Goal: Task Accomplishment & Management: Manage account settings

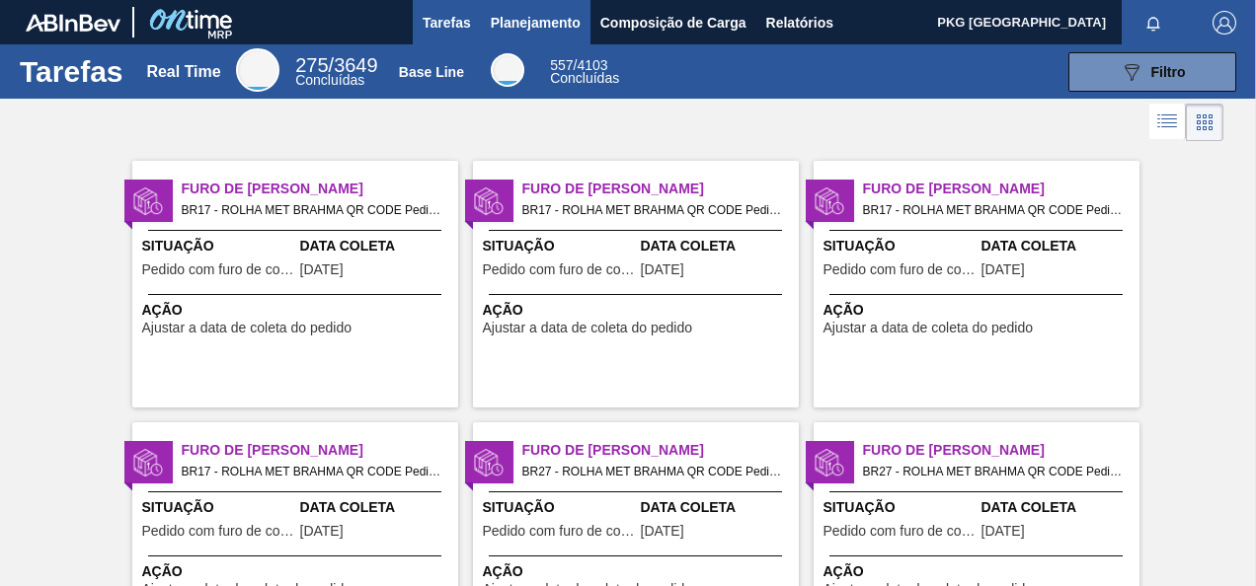
click at [530, 22] on span "Planejamento" at bounding box center [536, 23] width 90 height 24
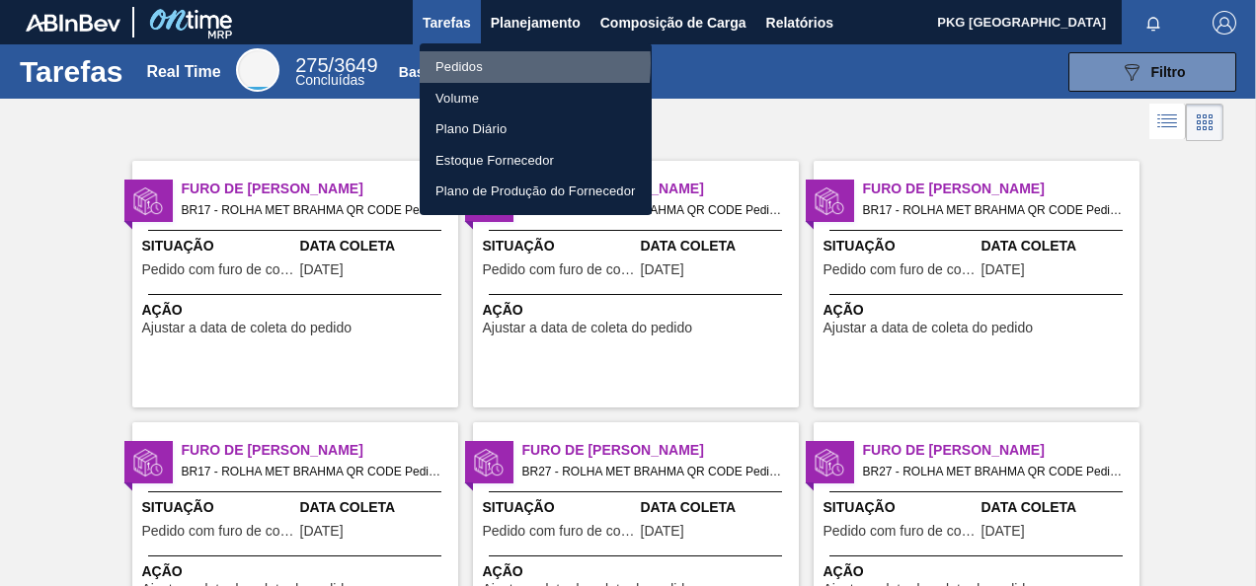
click at [468, 63] on li "Pedidos" at bounding box center [536, 67] width 232 height 32
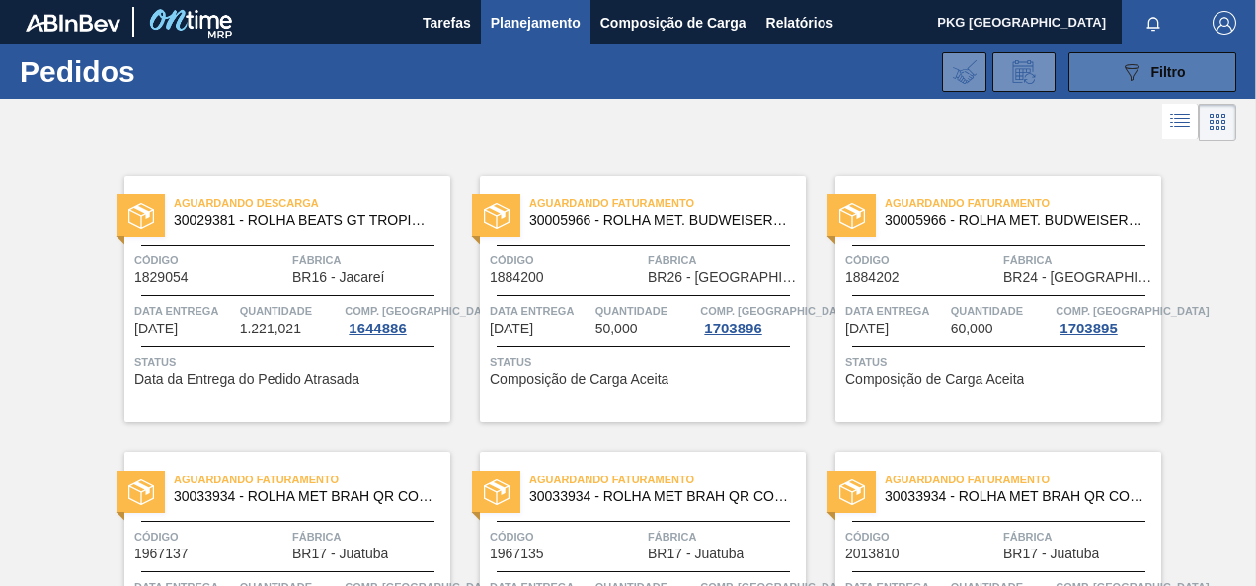
click at [1163, 71] on span "Filtro" at bounding box center [1168, 72] width 35 height 16
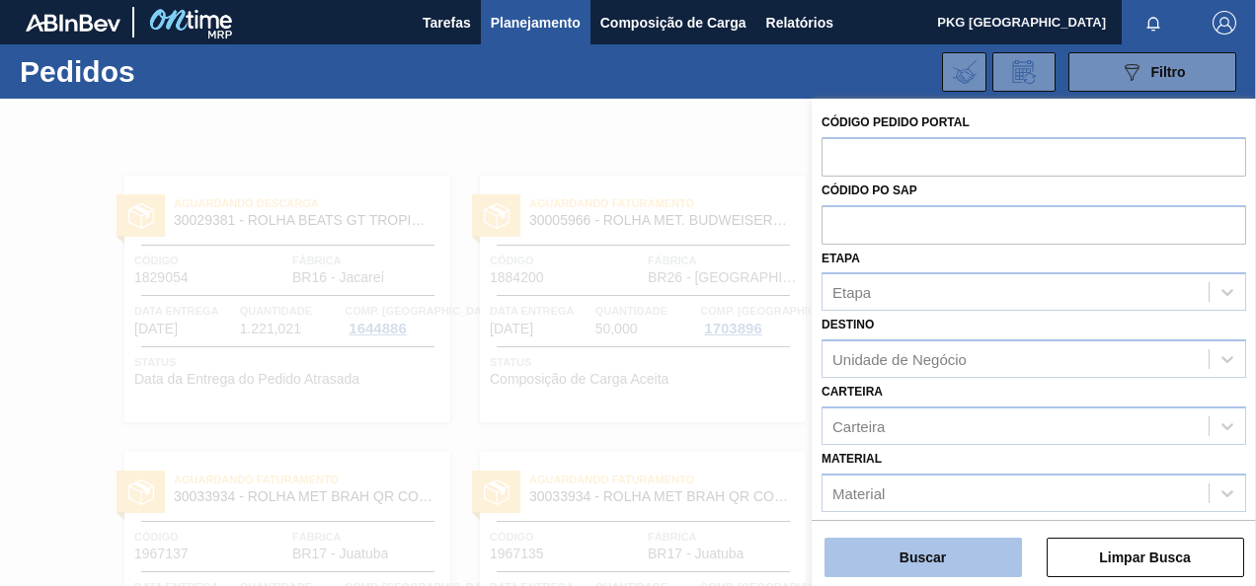
click at [993, 563] on button "Buscar" at bounding box center [922, 557] width 197 height 39
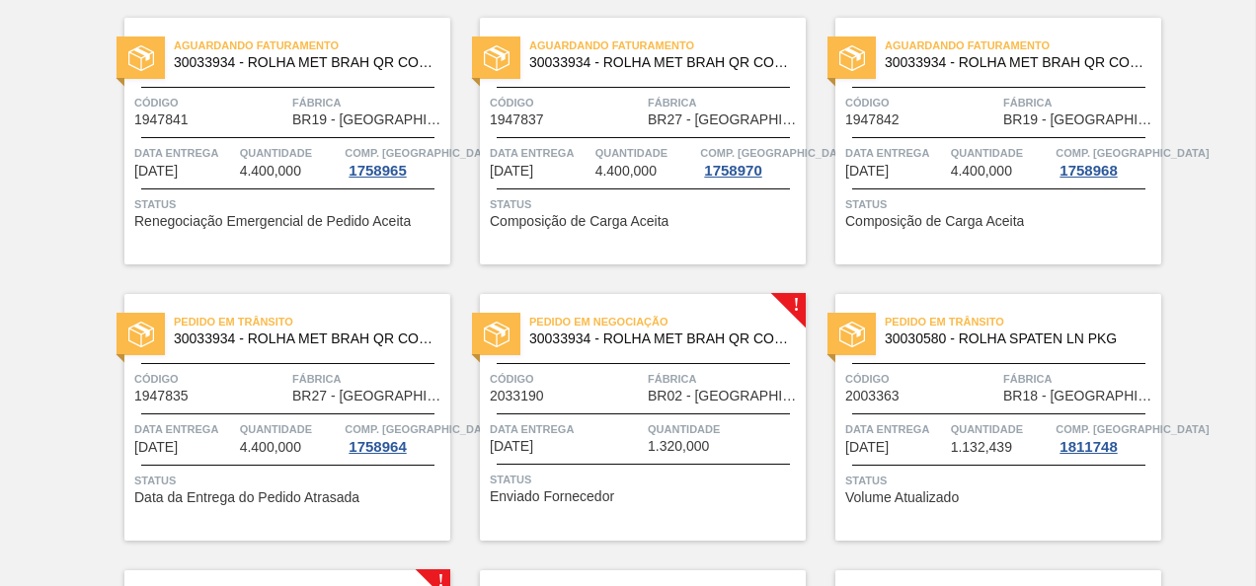
scroll to position [691, 0]
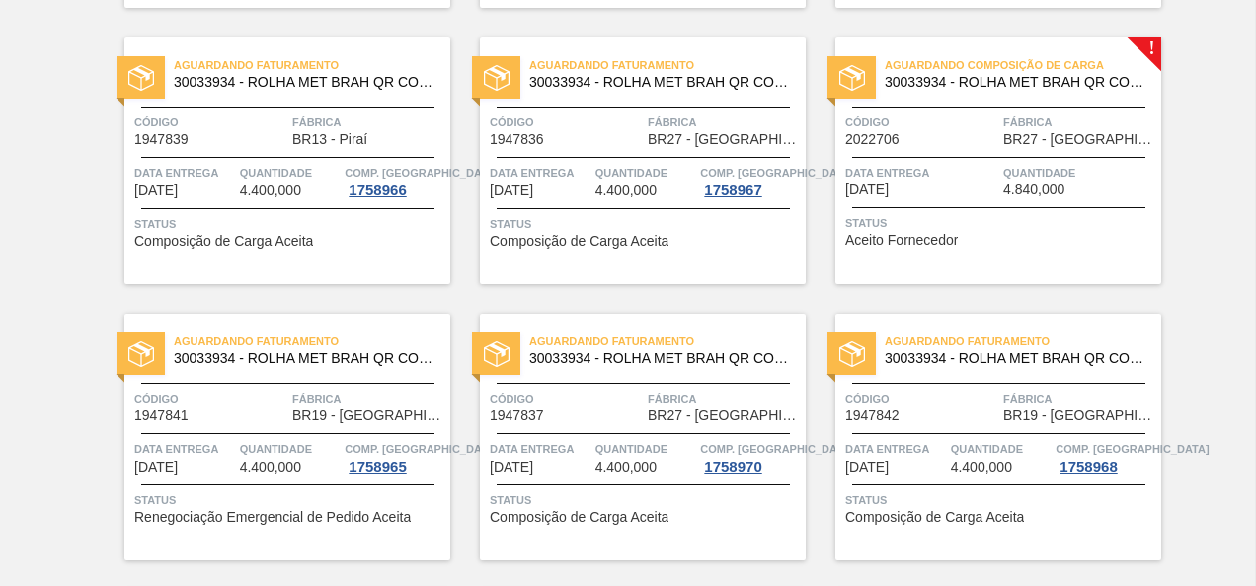
click at [1059, 207] on div at bounding box center [998, 207] width 293 height 1
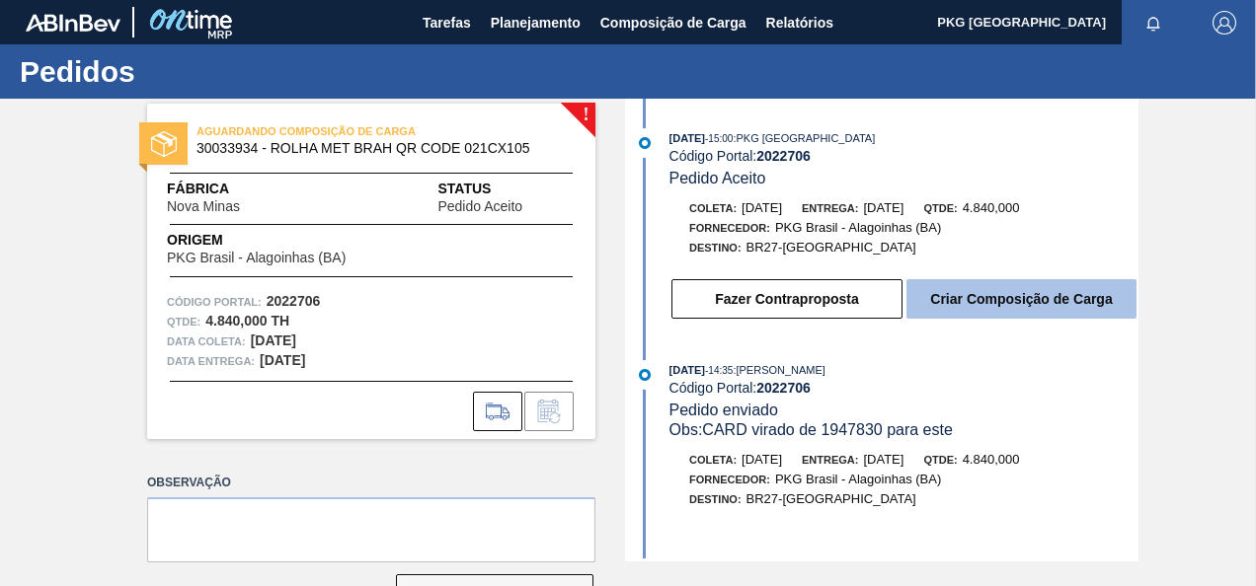
click at [1008, 312] on button "Criar Composição de Carga" at bounding box center [1021, 298] width 230 height 39
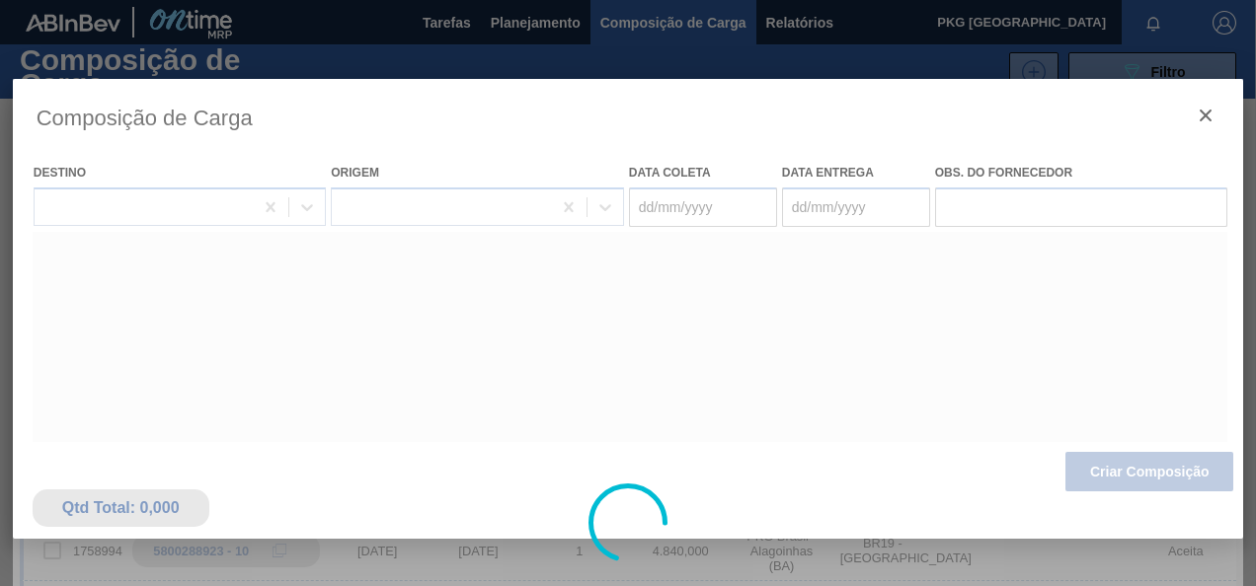
type coleta "06/09/2025"
type entrega "08/09/2025"
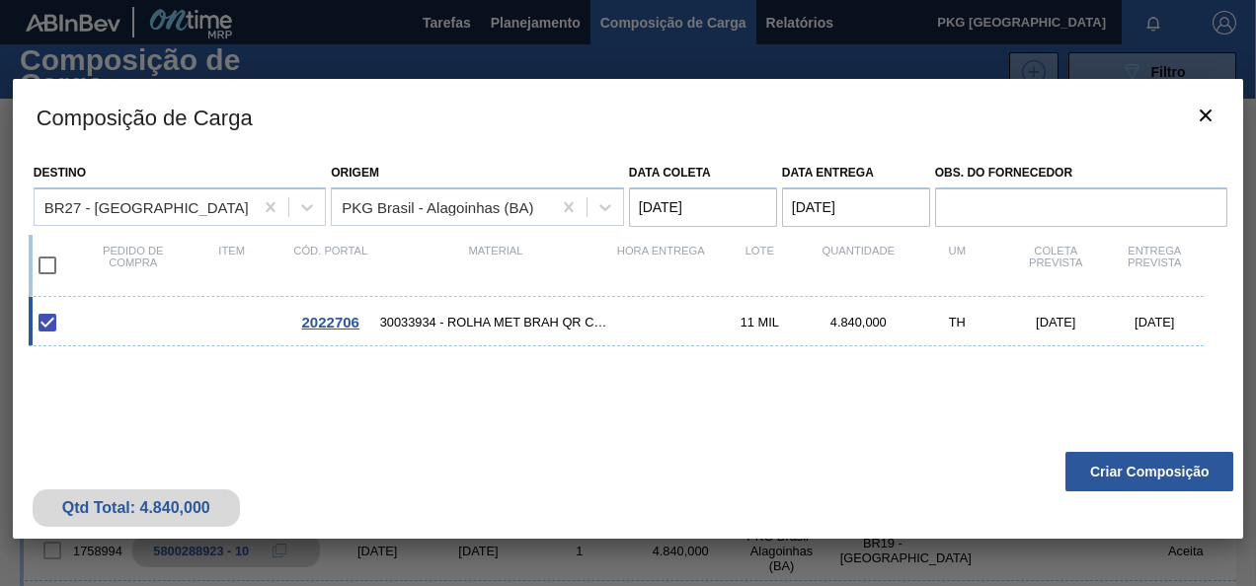
drag, startPoint x: 1143, startPoint y: 465, endPoint x: 669, endPoint y: 431, distance: 475.0
click at [669, 434] on div "Composição de Carga Destino BR27 - Nova Minas Origem PKG Brasil - Alagoinhas (B…" at bounding box center [628, 309] width 1231 height 460
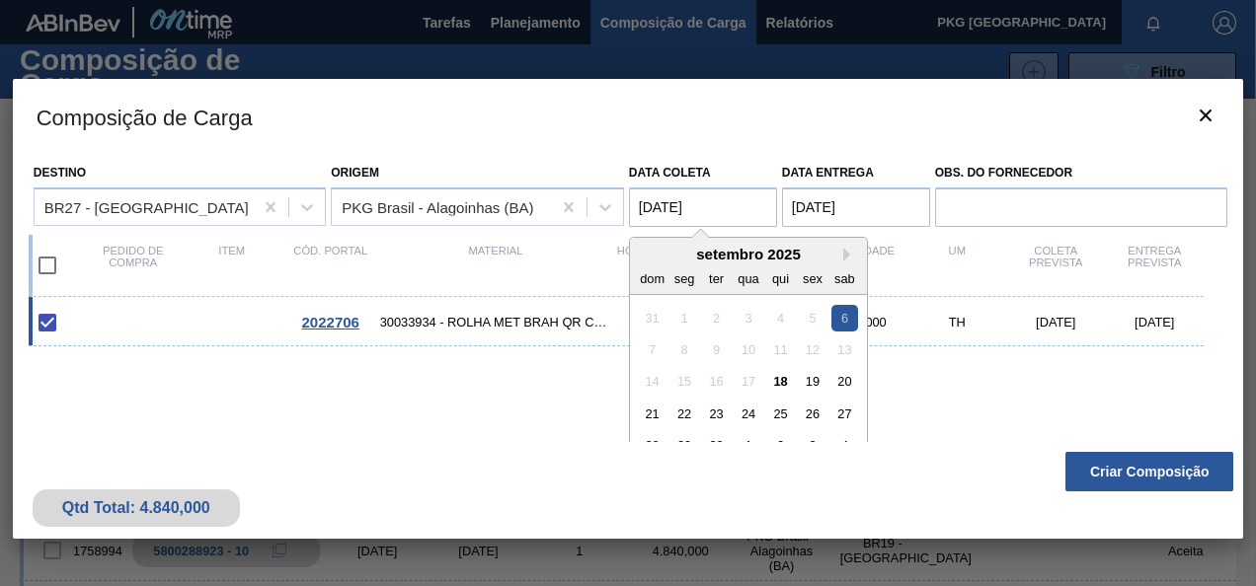
click at [701, 208] on coleta "06/09/2025" at bounding box center [703, 207] width 148 height 39
click at [779, 383] on div "18" at bounding box center [780, 381] width 27 height 27
type coleta "18/09/2025"
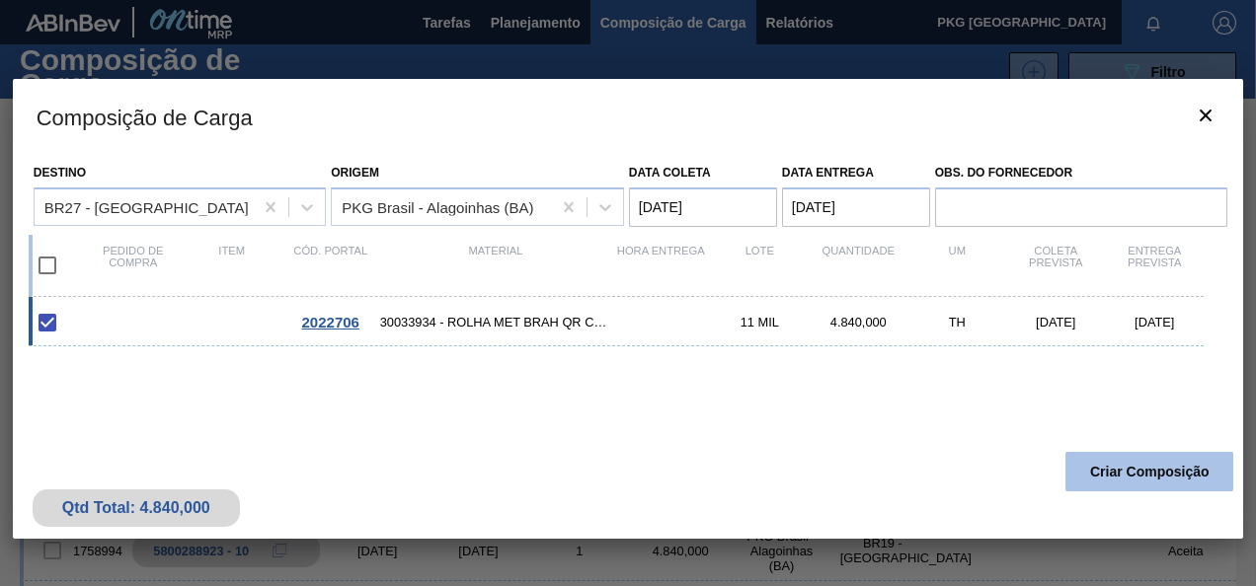
click at [1168, 464] on button "Criar Composição" at bounding box center [1149, 471] width 168 height 39
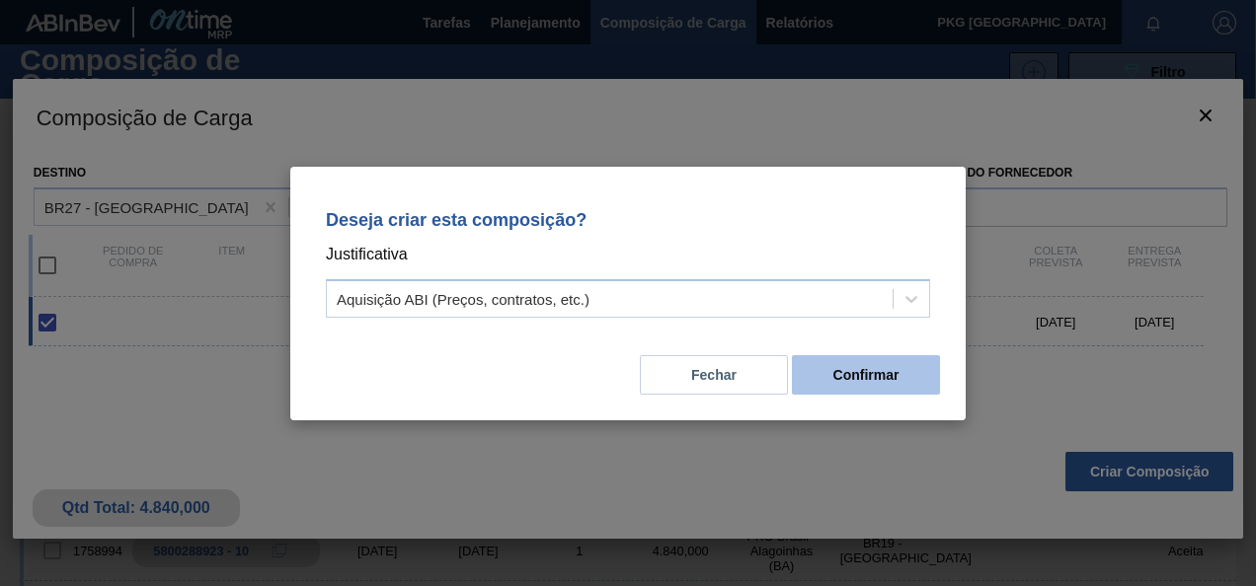
click at [833, 378] on button "Confirmar" at bounding box center [866, 374] width 148 height 39
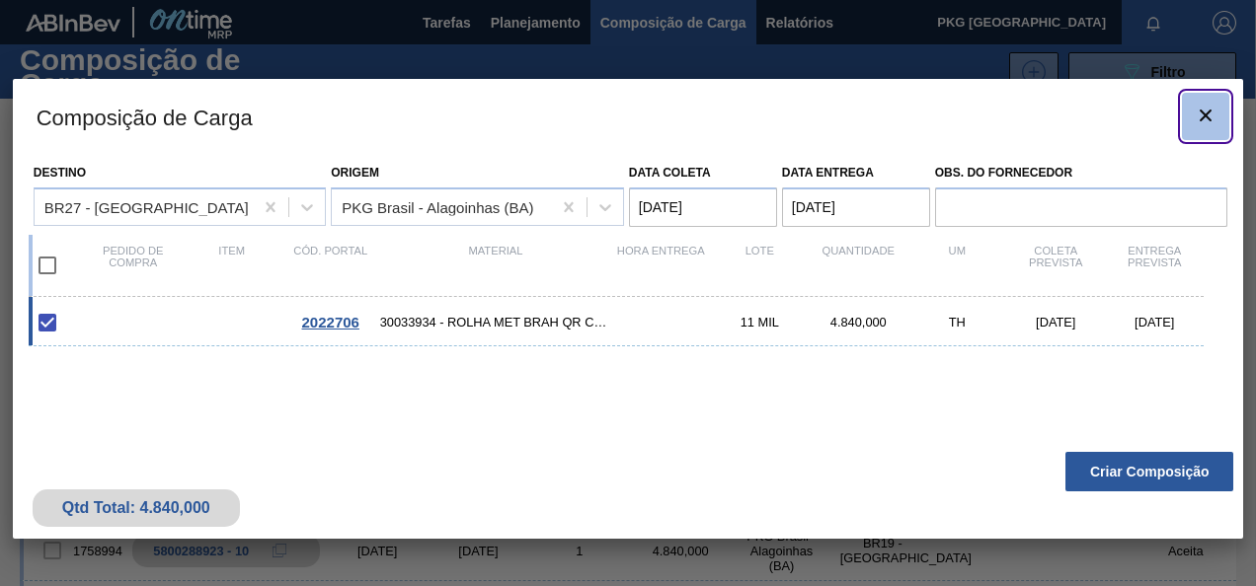
click at [1206, 115] on icon "botão de ícone" at bounding box center [1205, 116] width 12 height 12
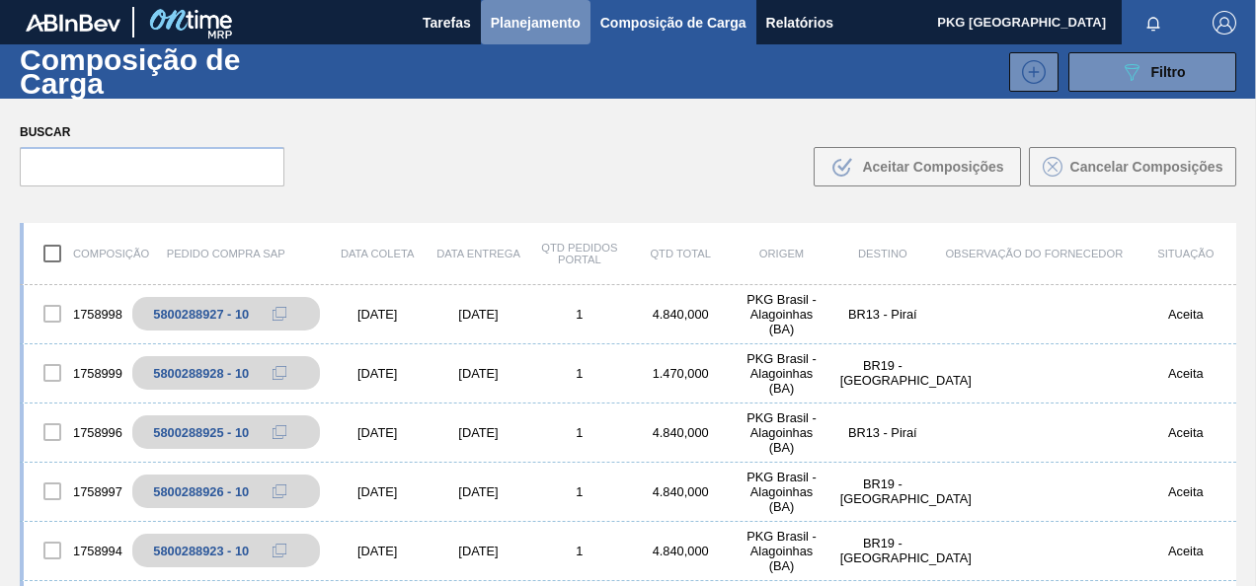
click at [541, 16] on span "Planejamento" at bounding box center [536, 23] width 90 height 24
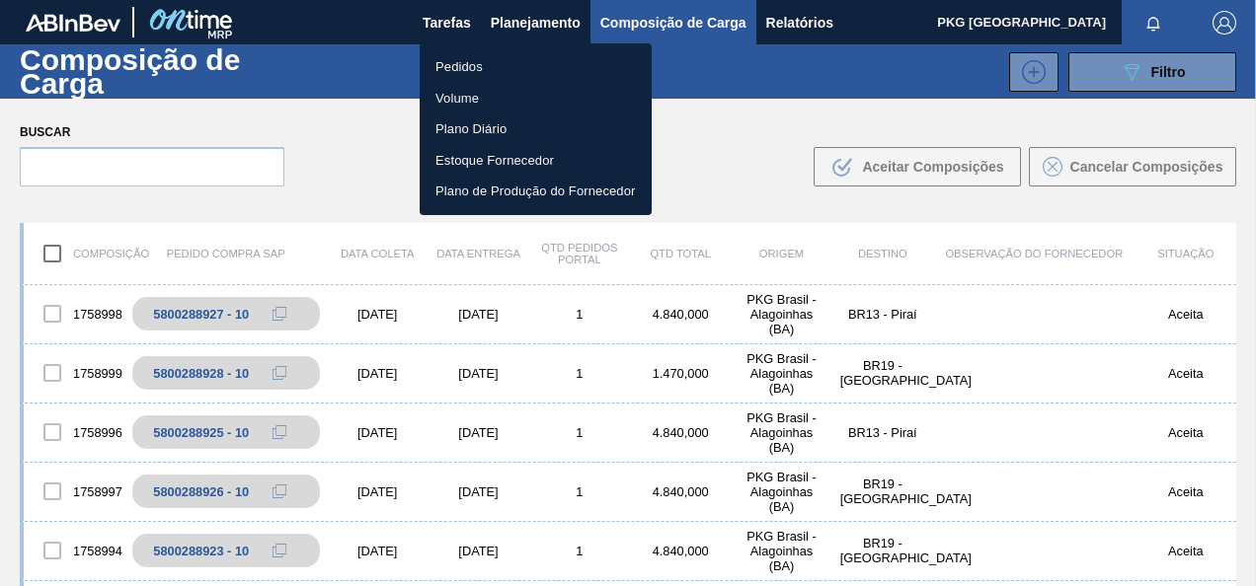
click at [470, 67] on li "Pedidos" at bounding box center [536, 67] width 232 height 32
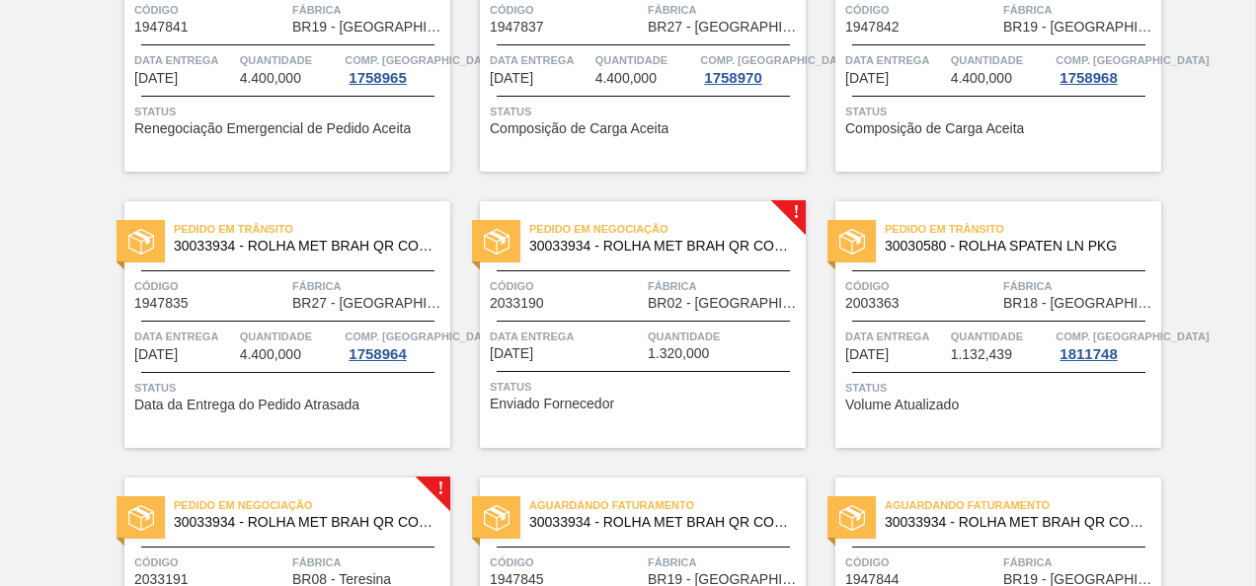
scroll to position [1086, 0]
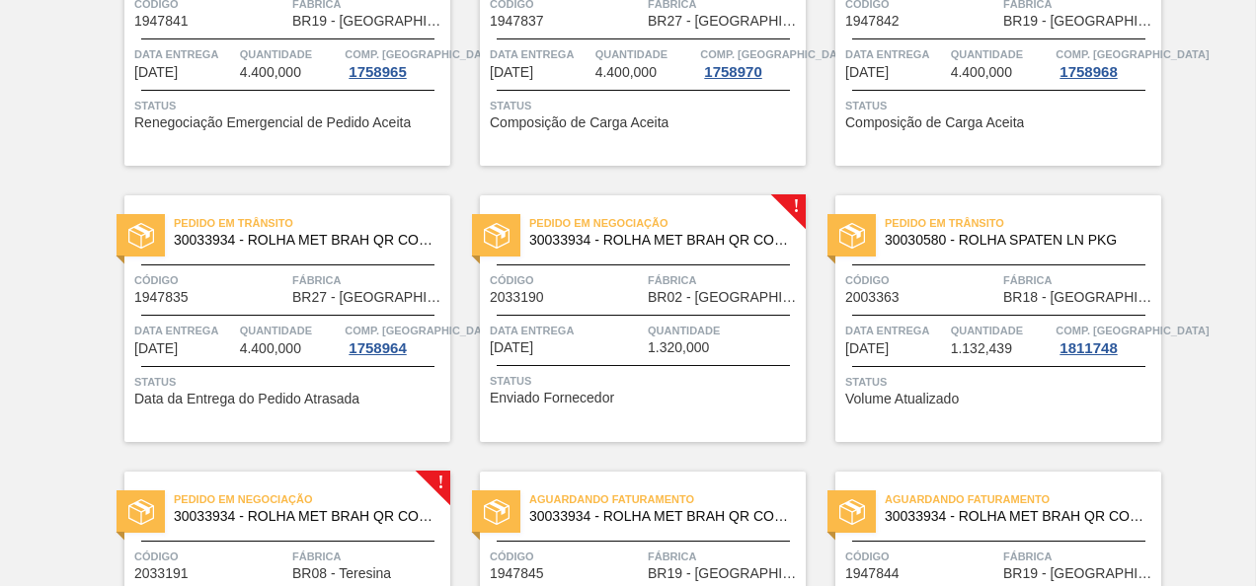
click at [711, 306] on div "Pedido em Negociação 30033934 - ROLHA MET BRAH QR CODE 021CX105 Código 2033190 …" at bounding box center [643, 318] width 326 height 247
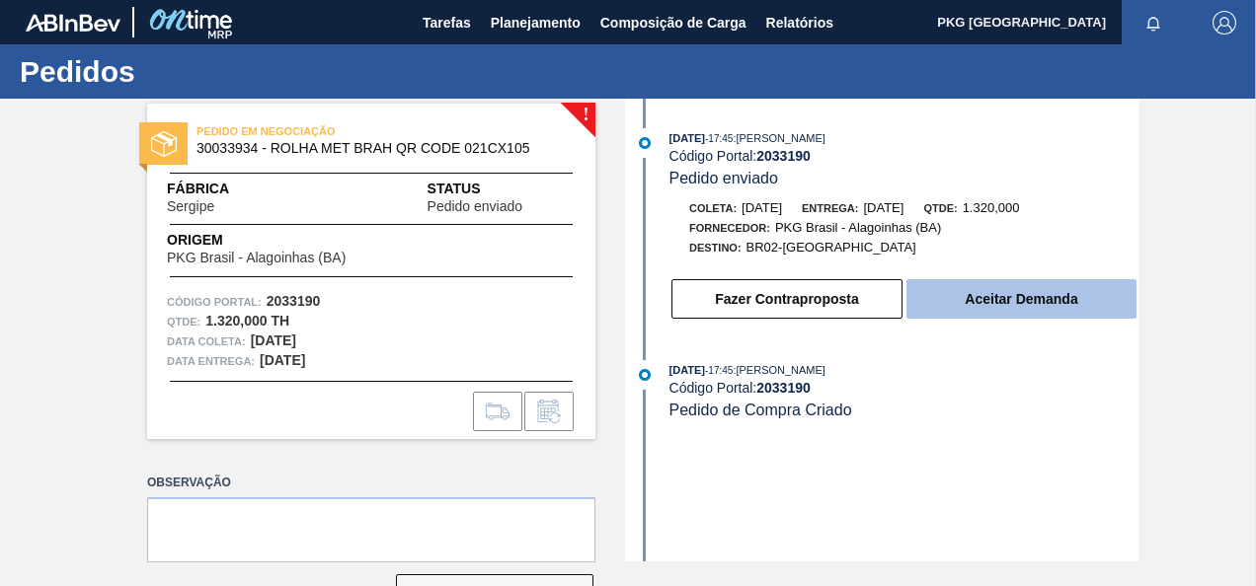
click at [1036, 297] on button "Aceitar Demanda" at bounding box center [1021, 298] width 230 height 39
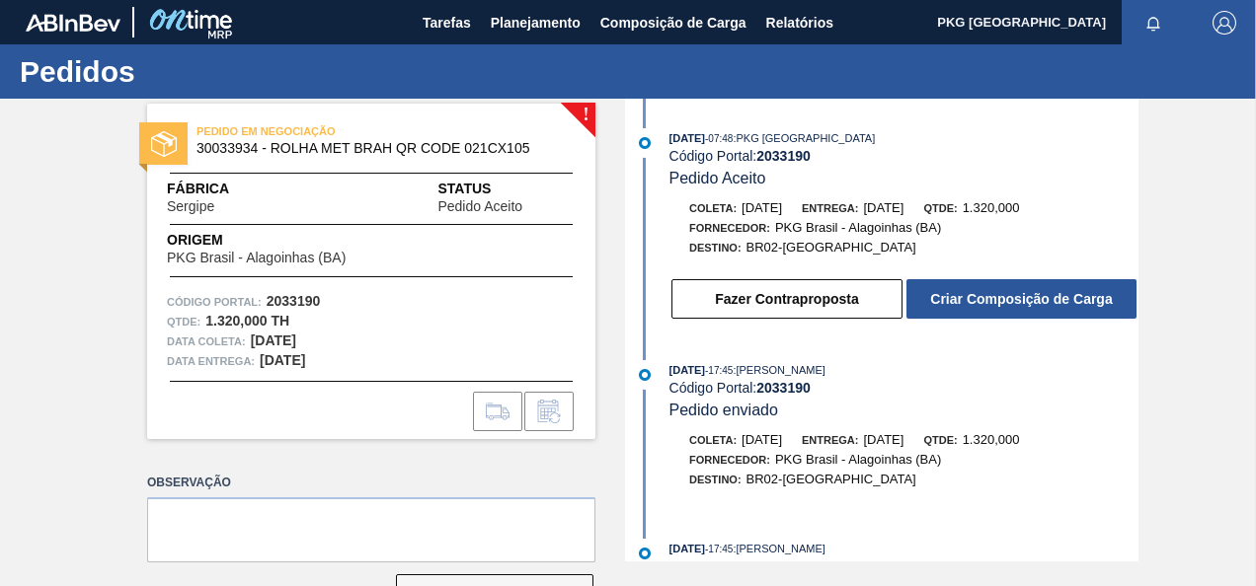
scroll to position [63, 0]
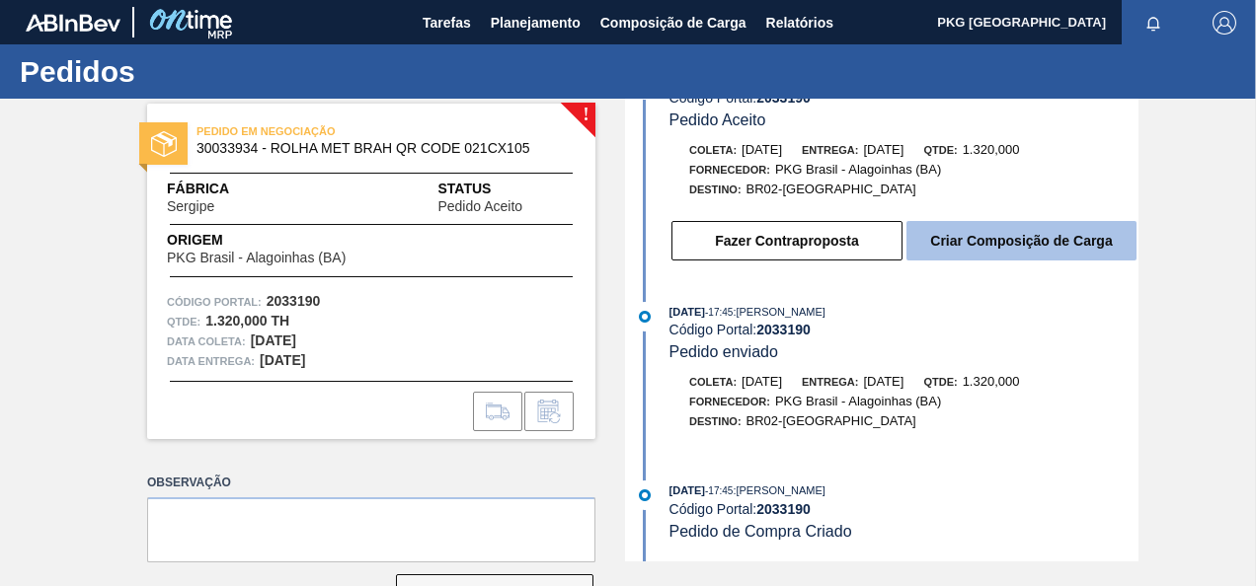
click at [1031, 247] on button "Criar Composição de Carga" at bounding box center [1021, 240] width 230 height 39
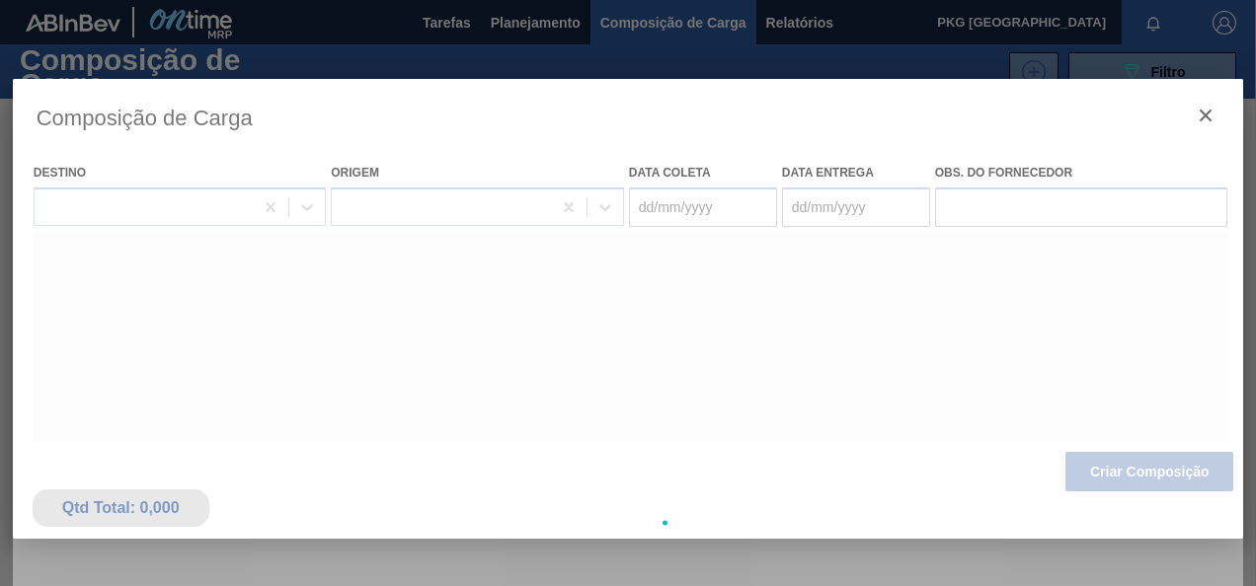
type coleta "19/09/2025"
type entrega "20/09/2025"
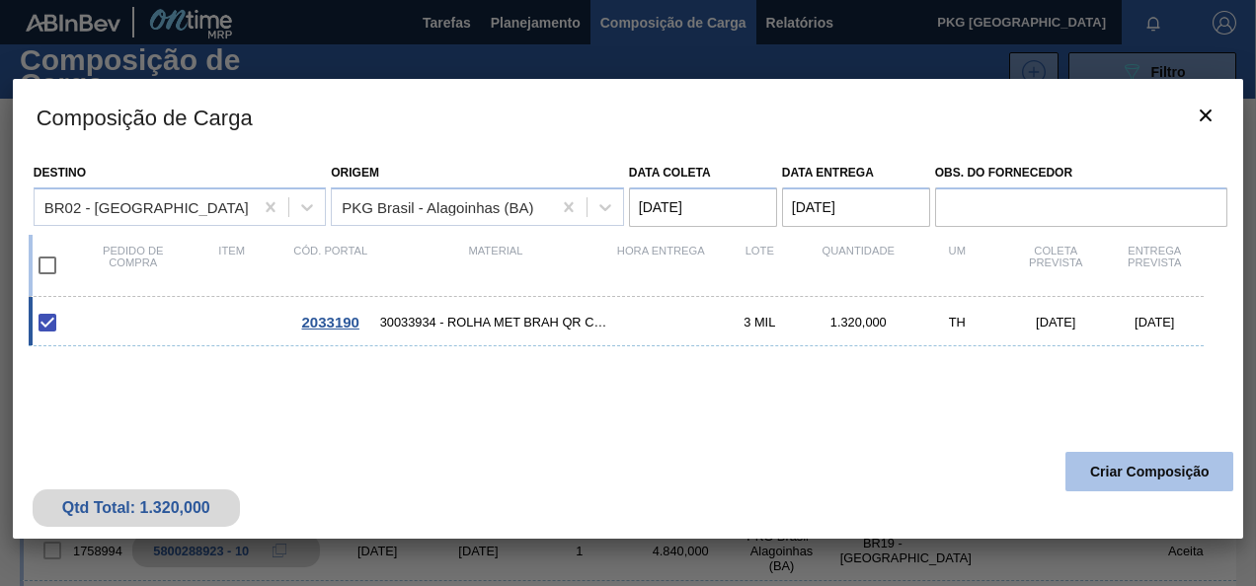
click at [1190, 469] on button "Criar Composição" at bounding box center [1149, 471] width 168 height 39
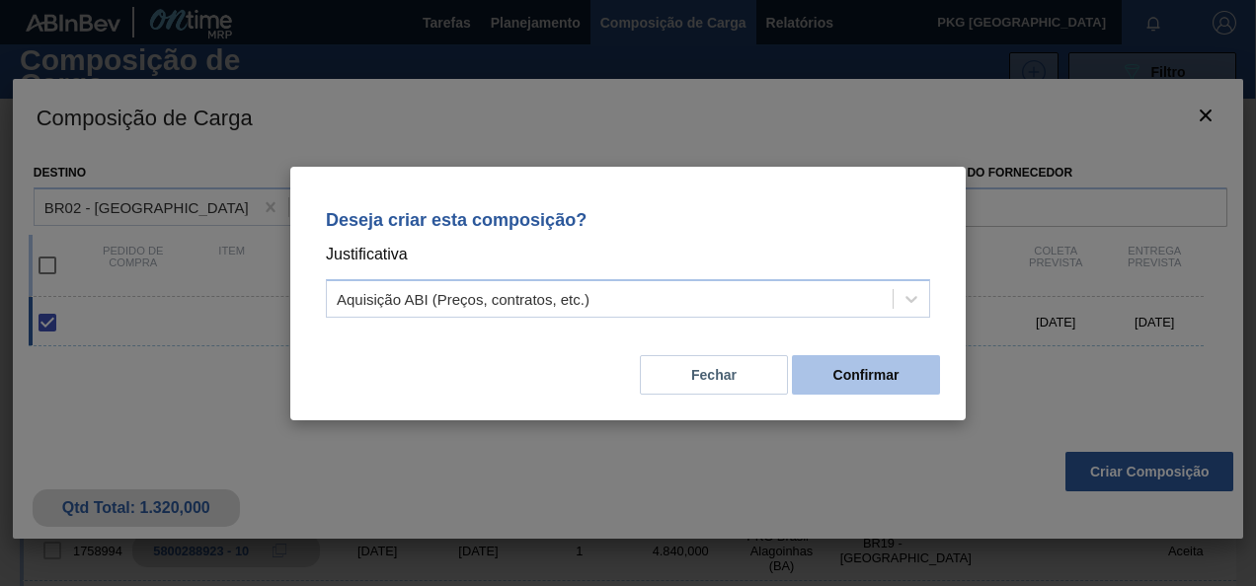
click at [851, 378] on button "Confirmar" at bounding box center [866, 374] width 148 height 39
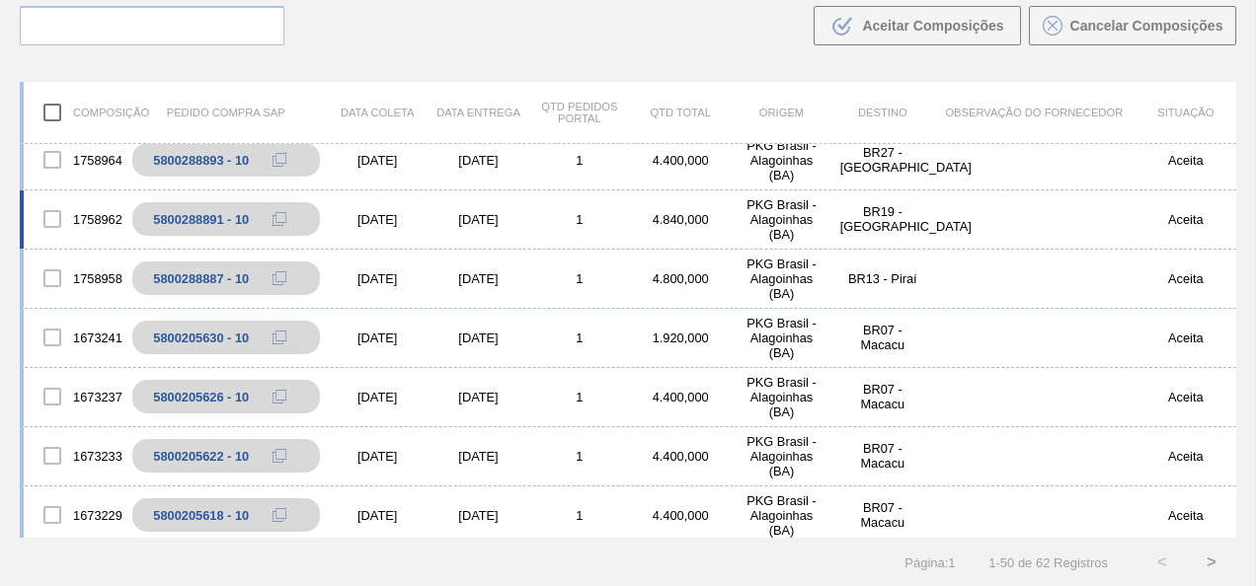
scroll to position [2074, 0]
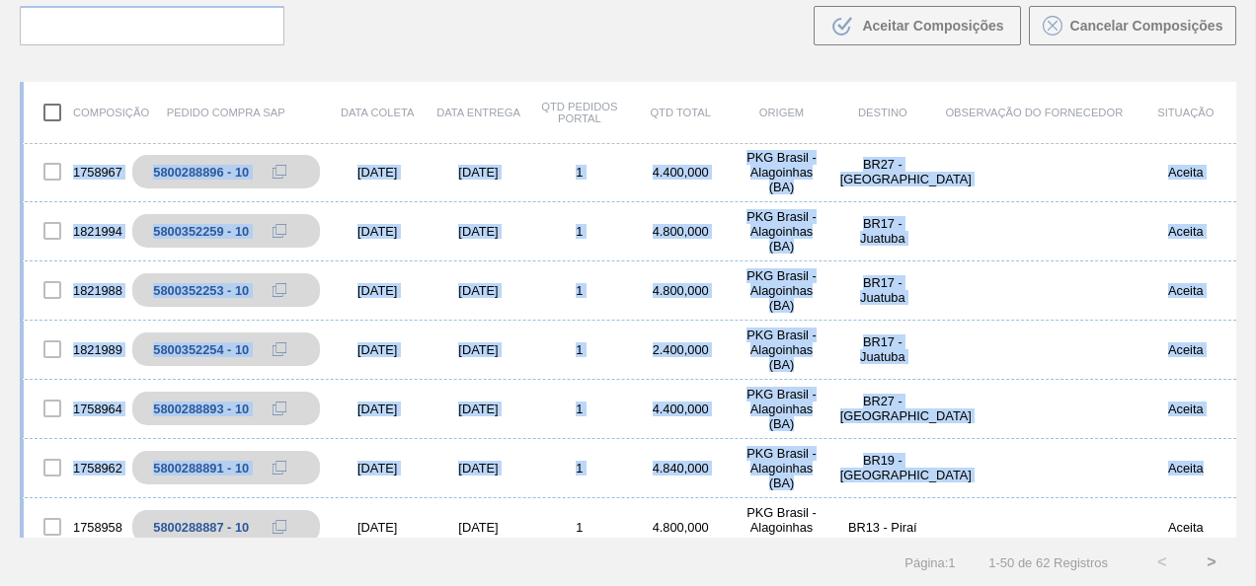
drag, startPoint x: 1236, startPoint y: 444, endPoint x: 1244, endPoint y: 106, distance: 338.7
click at [1244, 106] on div "Composição Pedido Compra SAP Data coleta Data entrega Qtd Pedidos Portal Qtd To…" at bounding box center [628, 326] width 1256 height 522
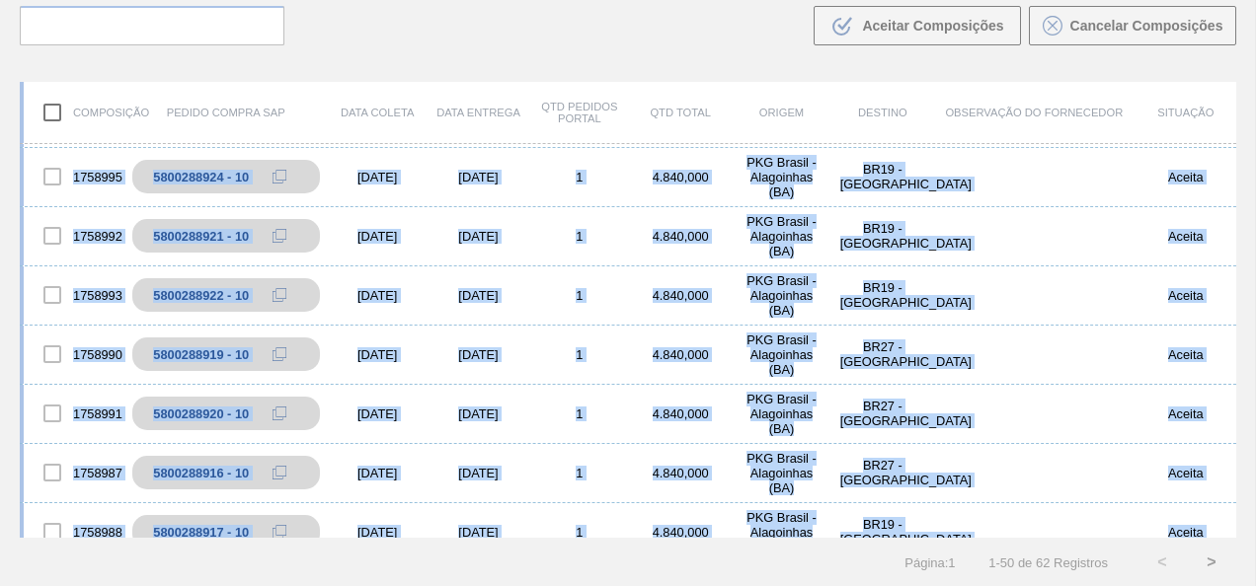
scroll to position [0, 0]
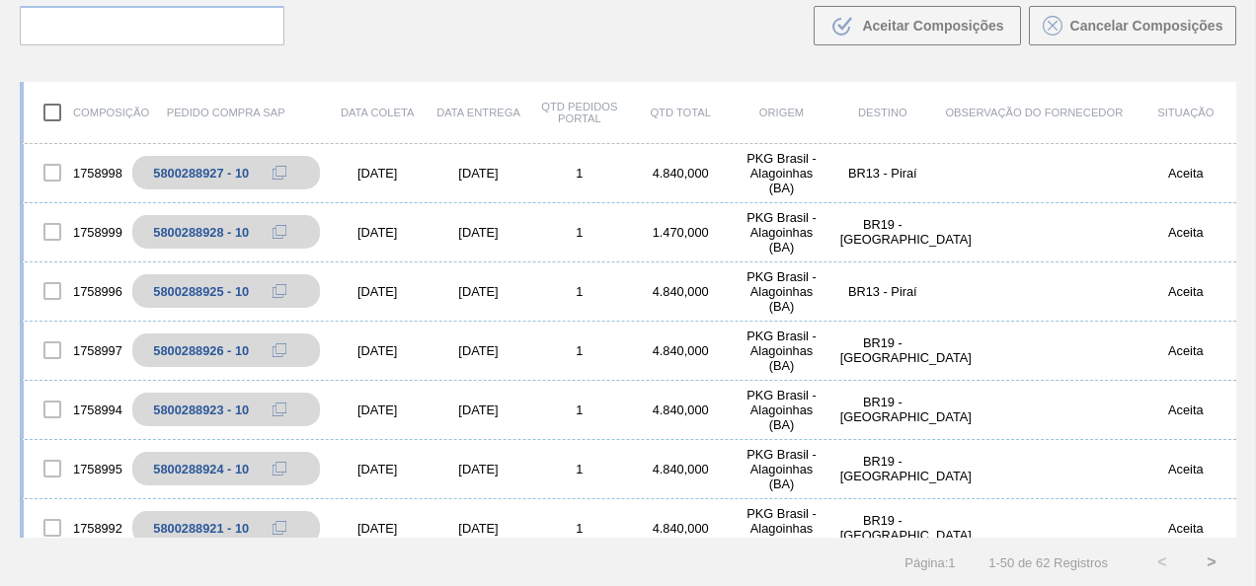
click at [543, 28] on div "Buscar .b{fill:var(--color-action-default)} Aceitar Composições Cancelar Compos…" at bounding box center [628, 12] width 1256 height 108
click at [55, 113] on input "checkbox" at bounding box center [52, 112] width 41 height 41
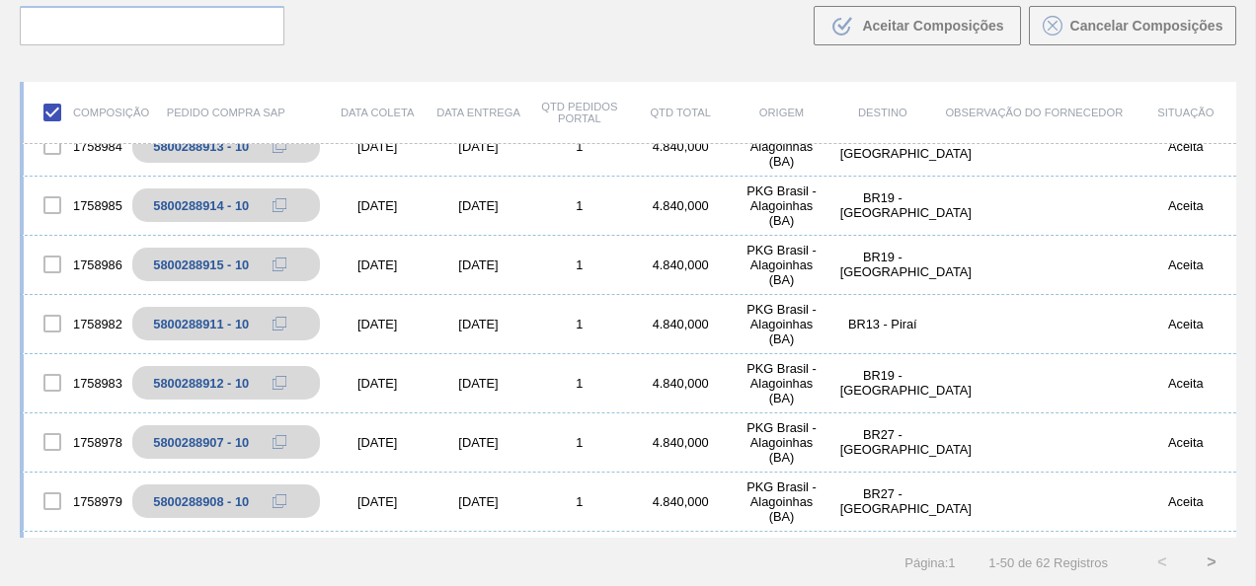
scroll to position [296, 0]
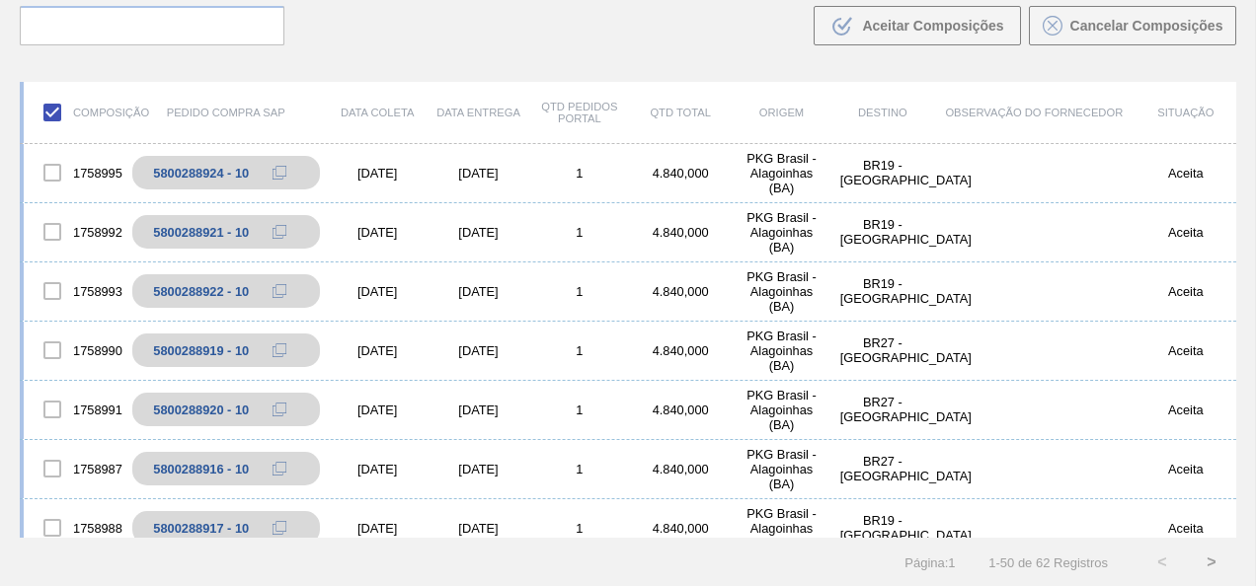
click at [52, 112] on input "checkbox" at bounding box center [52, 112] width 41 height 41
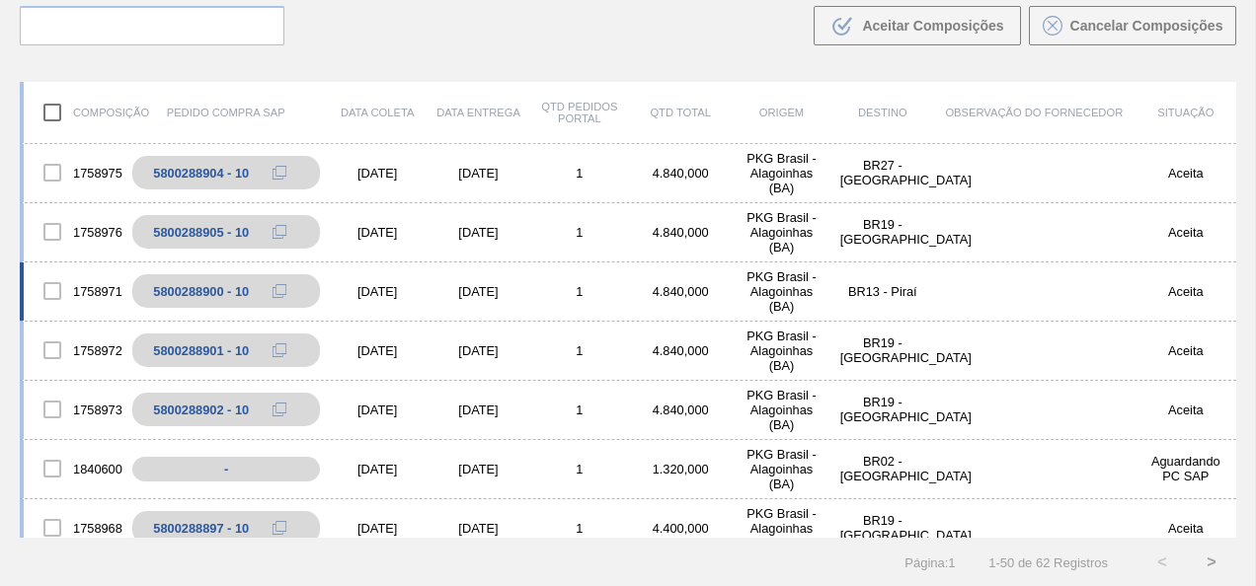
scroll to position [1579, 0]
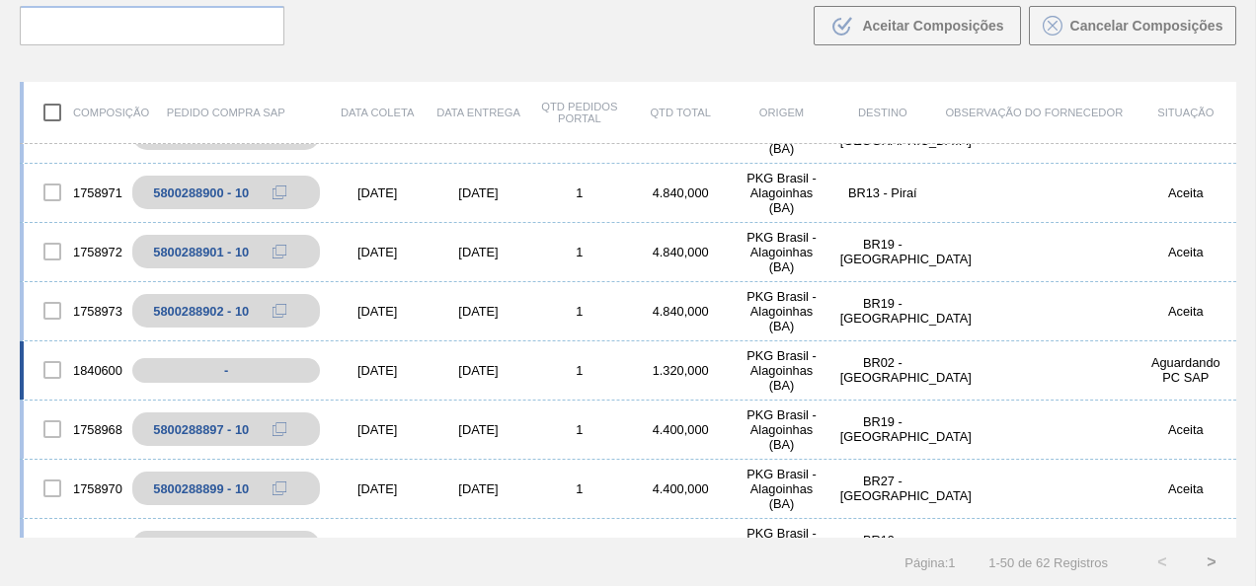
click at [57, 372] on div at bounding box center [52, 369] width 41 height 41
click at [55, 365] on div at bounding box center [52, 369] width 41 height 41
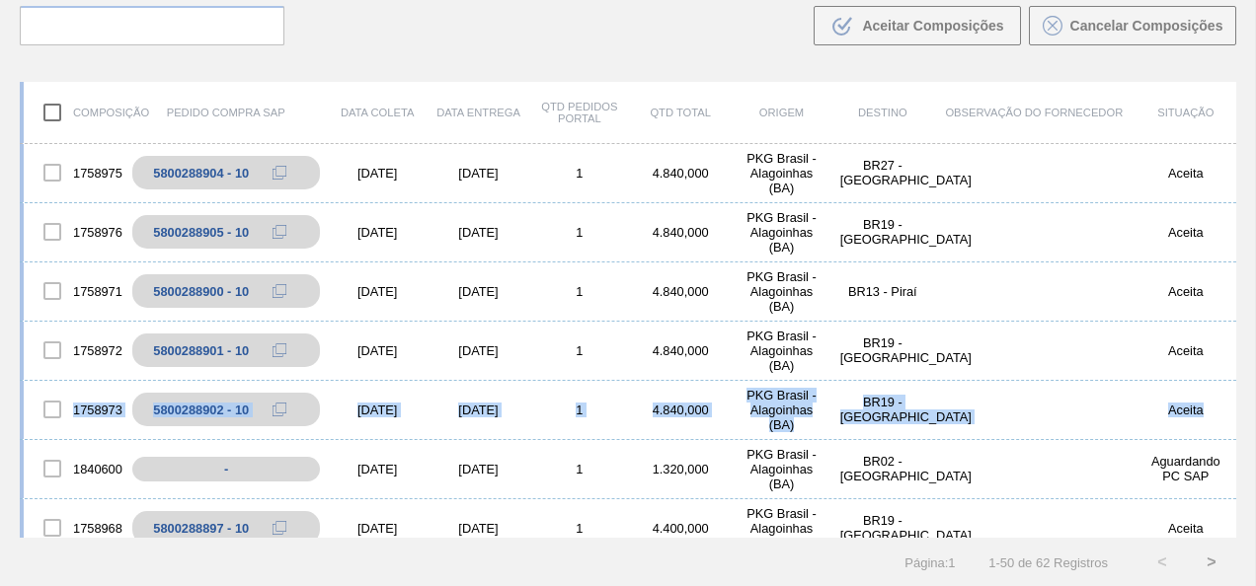
drag, startPoint x: 1236, startPoint y: 362, endPoint x: 1236, endPoint y: 393, distance: 30.6
click at [1236, 393] on div "Composição Pedido Compra SAP Data coleta Data entrega Qtd Pedidos Portal Qtd To…" at bounding box center [628, 326] width 1256 height 522
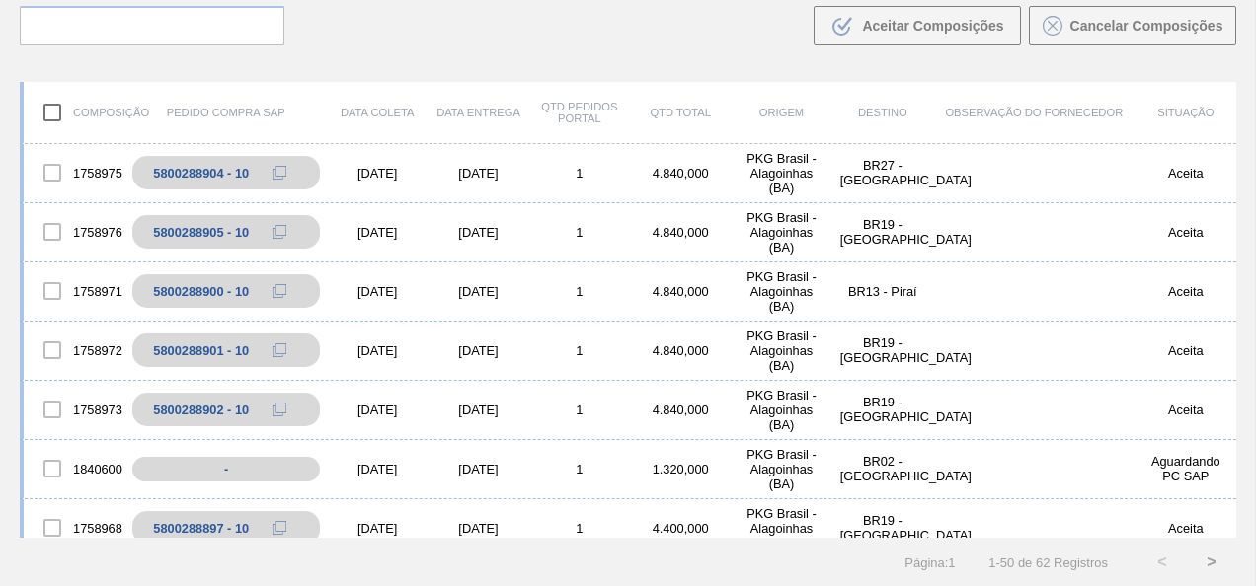
drag, startPoint x: 1236, startPoint y: 393, endPoint x: 1165, endPoint y: 116, distance: 285.4
click at [1165, 116] on div "Situação" at bounding box center [1185, 113] width 101 height 12
click at [53, 115] on input "checkbox" at bounding box center [52, 112] width 41 height 41
checkbox input "true"
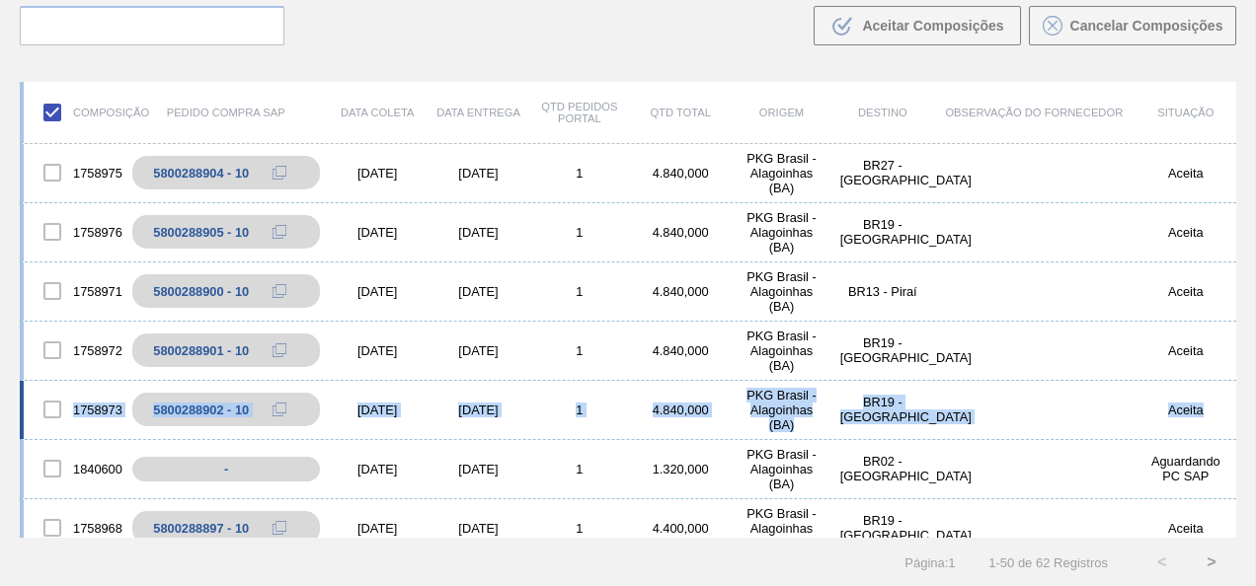
drag, startPoint x: 1229, startPoint y: 369, endPoint x: 1227, endPoint y: 381, distance: 12.0
click at [1227, 381] on div "1758998 5800288927 - 10 08/12/2025 08/12/2025 1 4.840,000 PKG Brasil - Alagoinh…" at bounding box center [628, 143] width 1216 height 2961
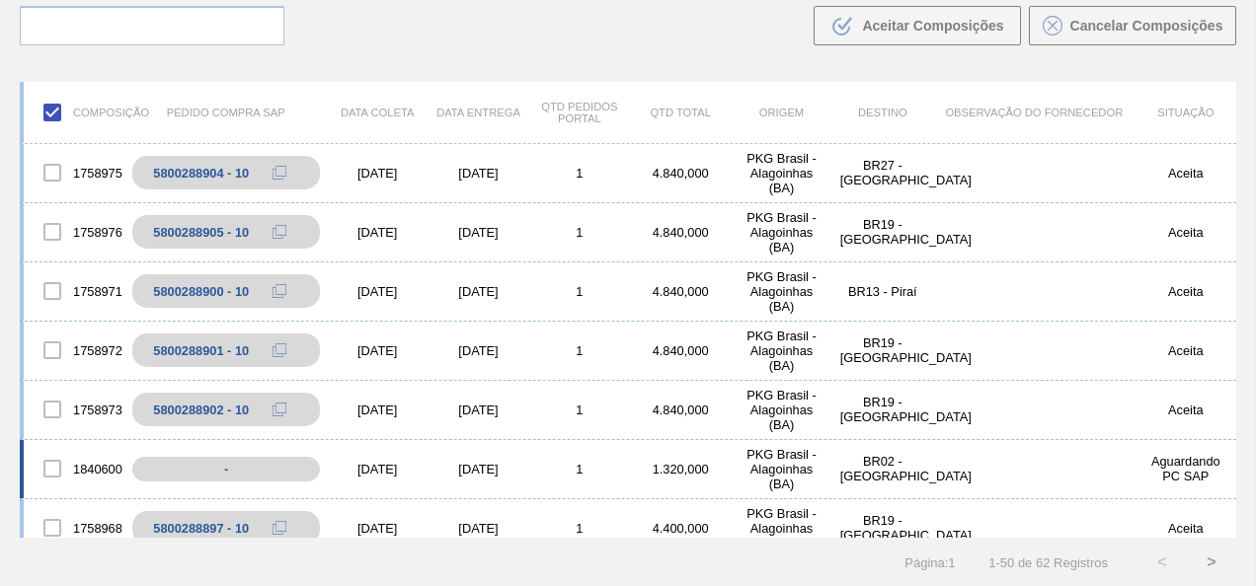
click at [51, 472] on div at bounding box center [52, 468] width 41 height 41
click at [53, 467] on div at bounding box center [52, 468] width 41 height 41
click at [229, 462] on div "-" at bounding box center [240, 469] width 216 height 35
click at [1049, 480] on div "1840600 - 19/09/2025 20/09/2025 1 1.320,000 PKG Brasil - Alagoinhas (BA) BR02 -…" at bounding box center [628, 469] width 1216 height 59
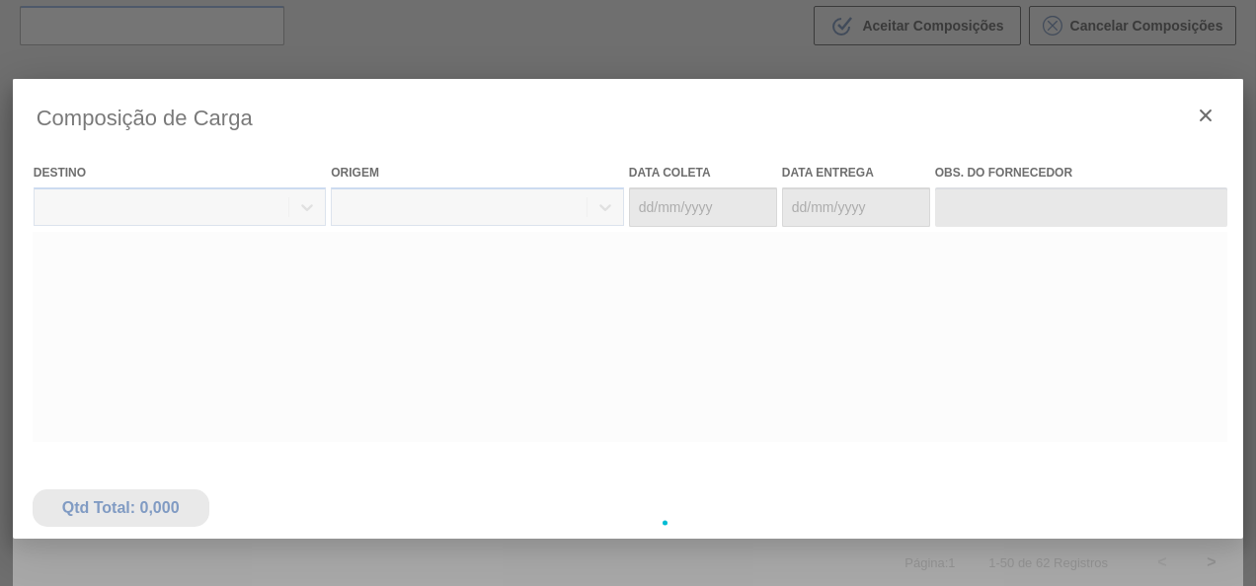
type coleta "19/09/2025"
type entrega "20/09/2025"
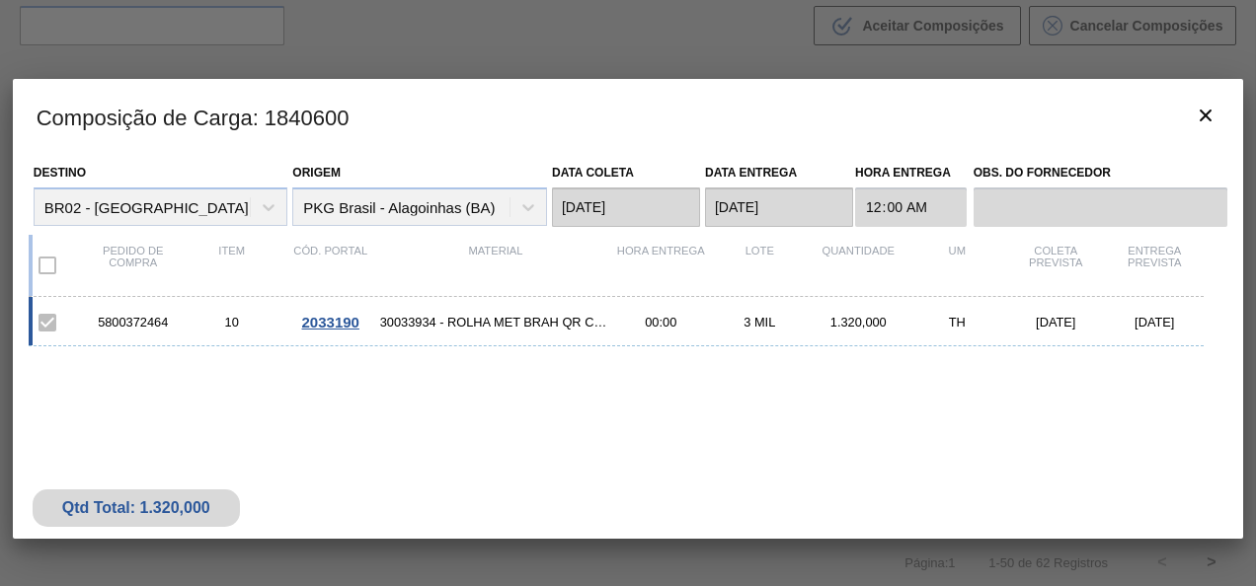
click at [347, 322] on span "2033190" at bounding box center [330, 322] width 57 height 17
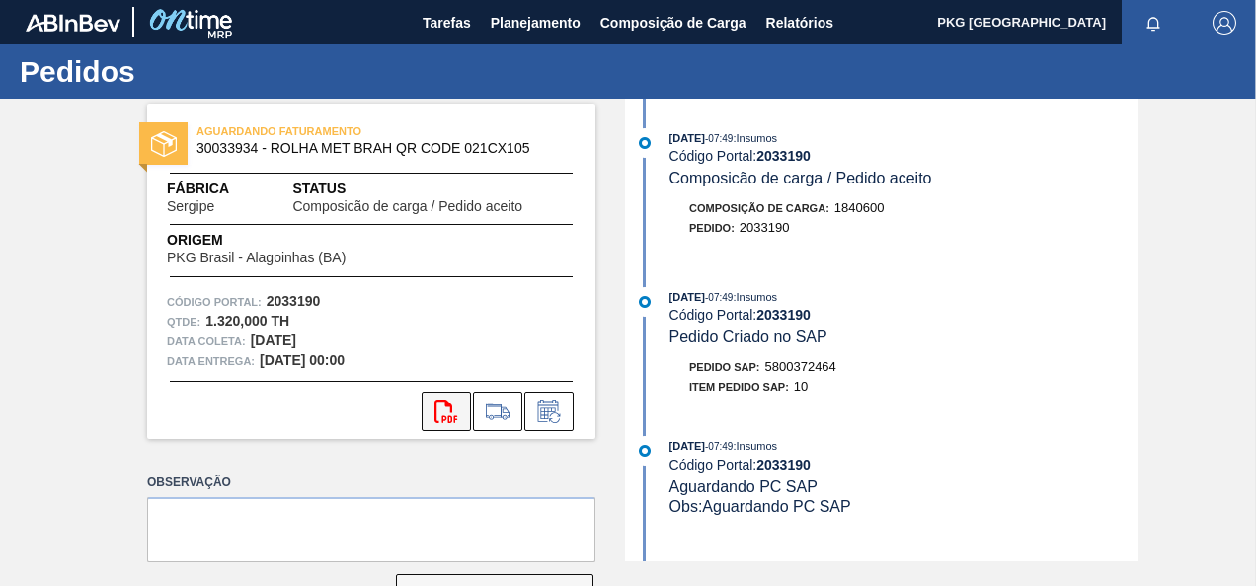
click at [438, 413] on icon "svg{fill:#ff0000}" at bounding box center [446, 412] width 24 height 24
click at [550, 26] on span "Planejamento" at bounding box center [536, 23] width 90 height 24
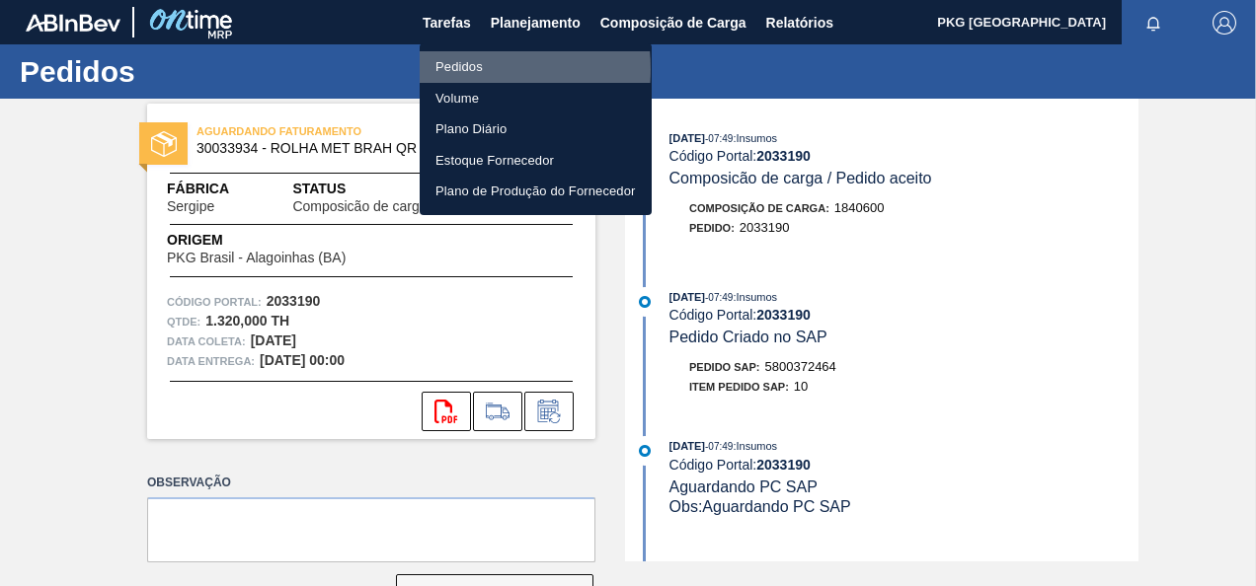
click at [456, 69] on li "Pedidos" at bounding box center [536, 67] width 232 height 32
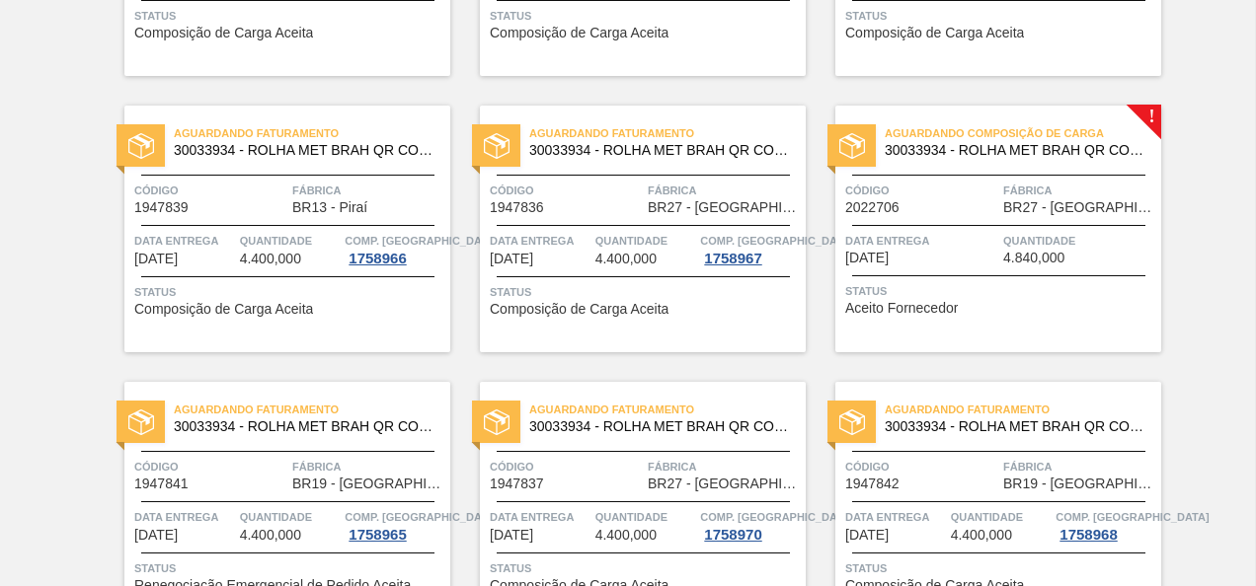
scroll to position [592, 0]
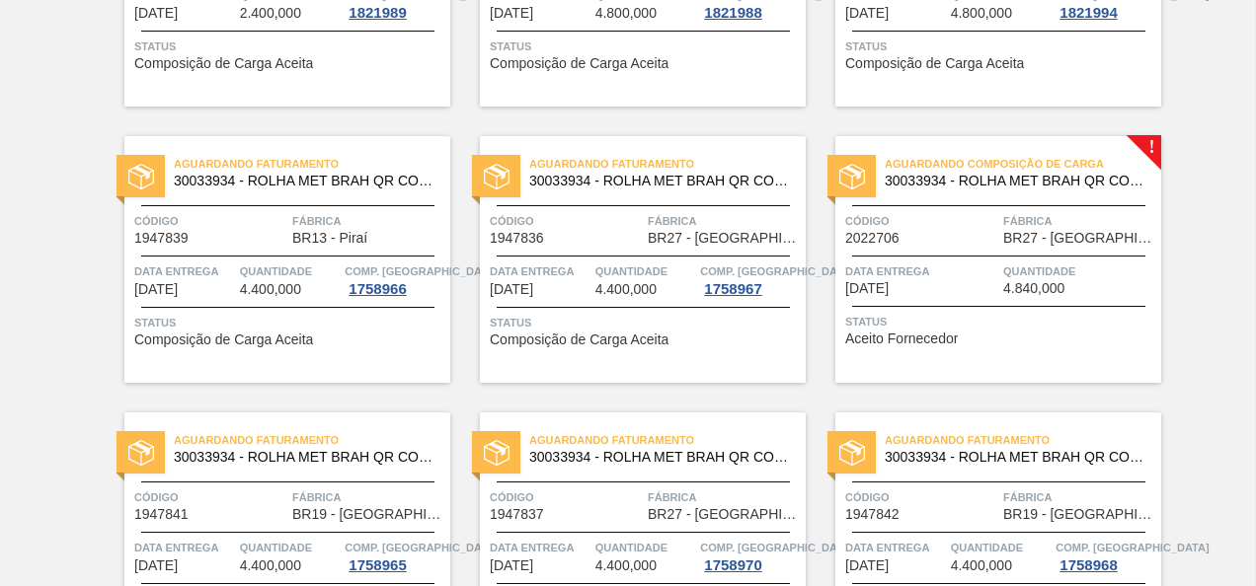
click at [983, 235] on div "Código 2022706" at bounding box center [921, 228] width 153 height 35
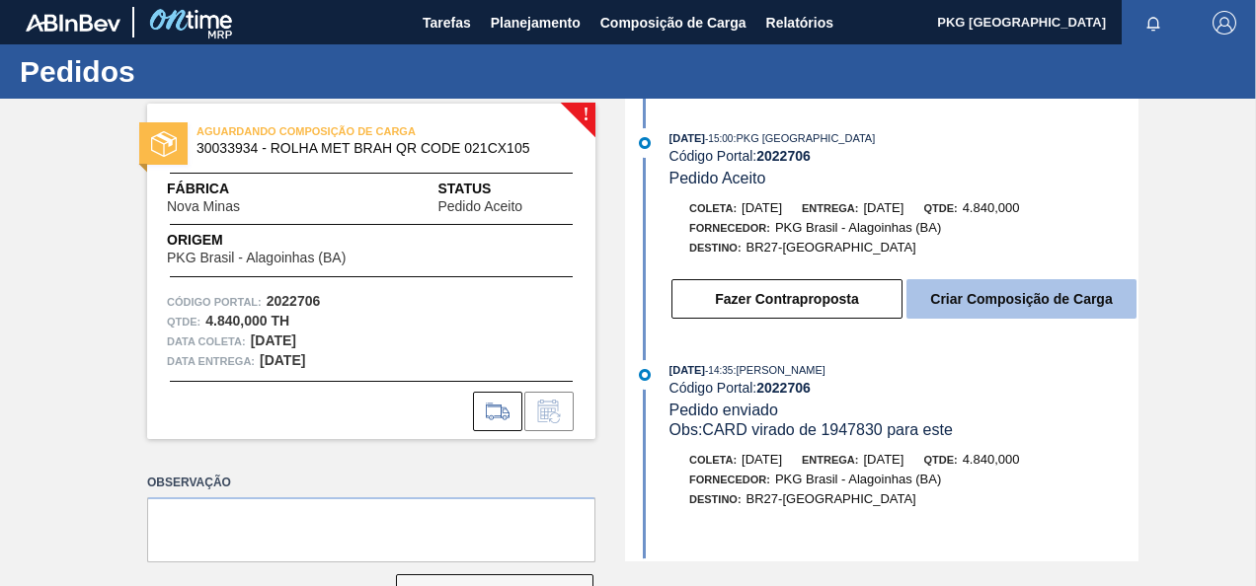
click at [967, 294] on button "Criar Composição de Carga" at bounding box center [1021, 298] width 230 height 39
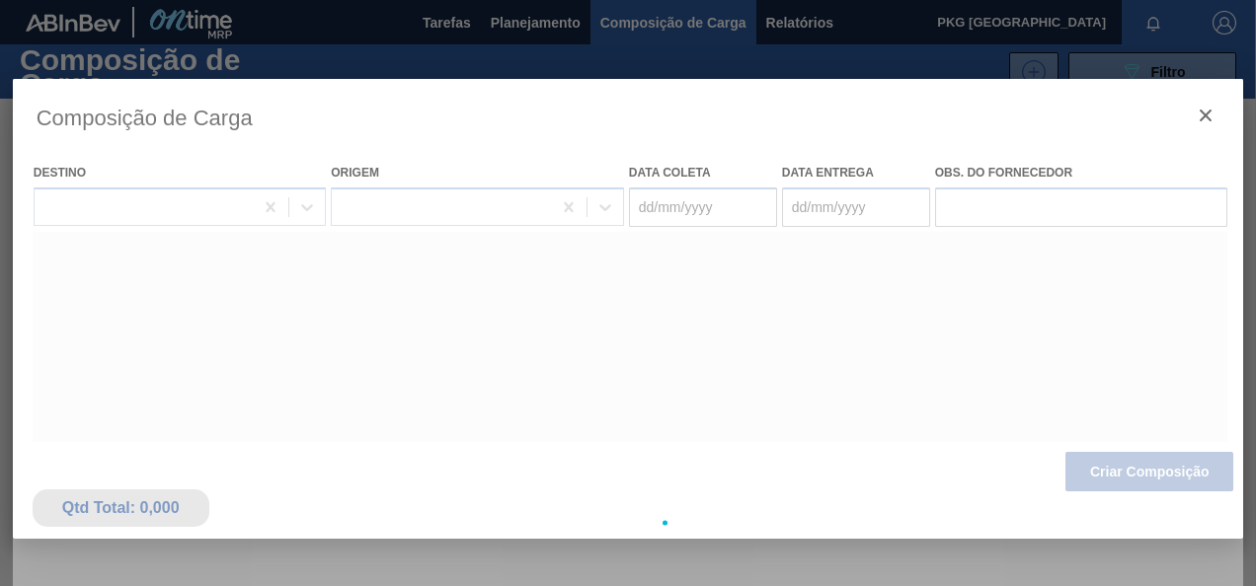
type coleta "06/09/2025"
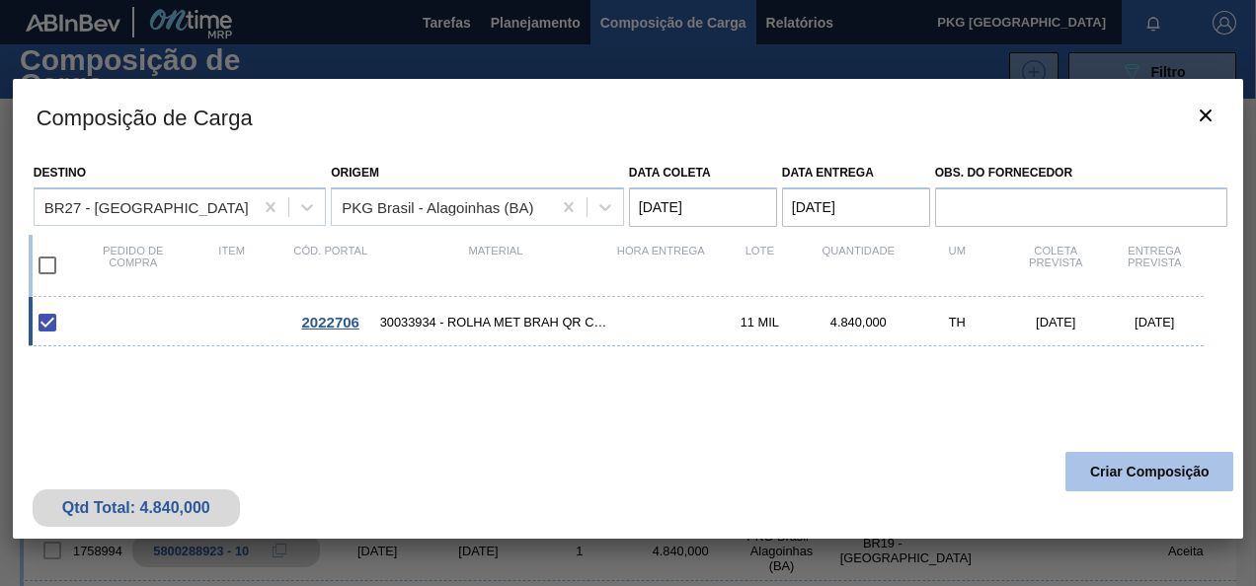
click at [1207, 461] on button "Criar Composição" at bounding box center [1149, 471] width 168 height 39
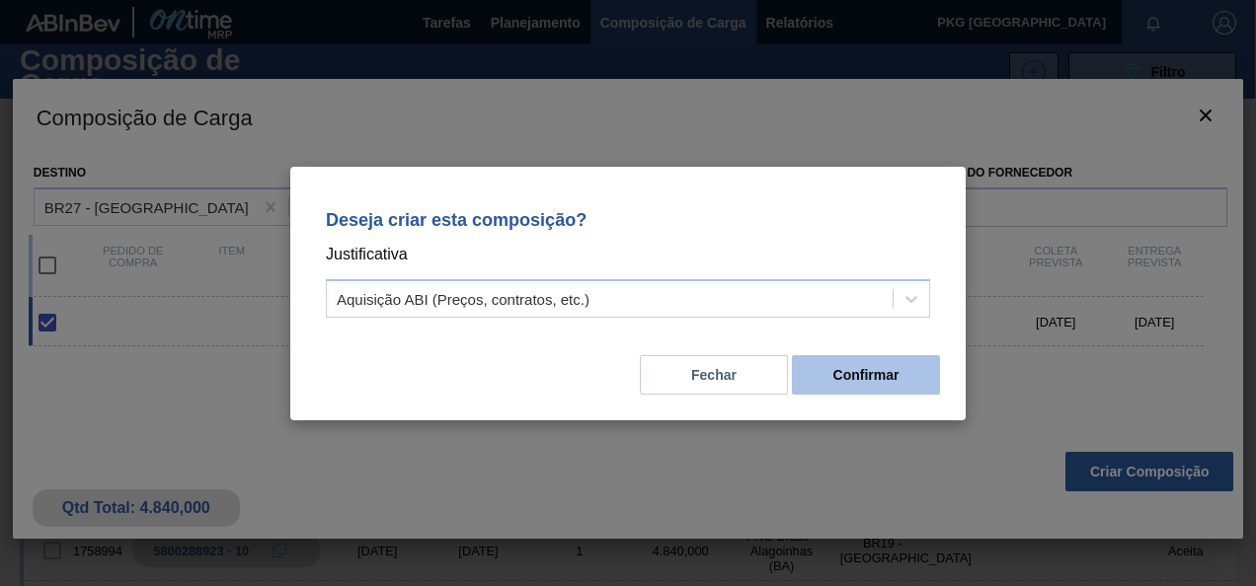
click at [857, 367] on button "Confirmar" at bounding box center [866, 374] width 148 height 39
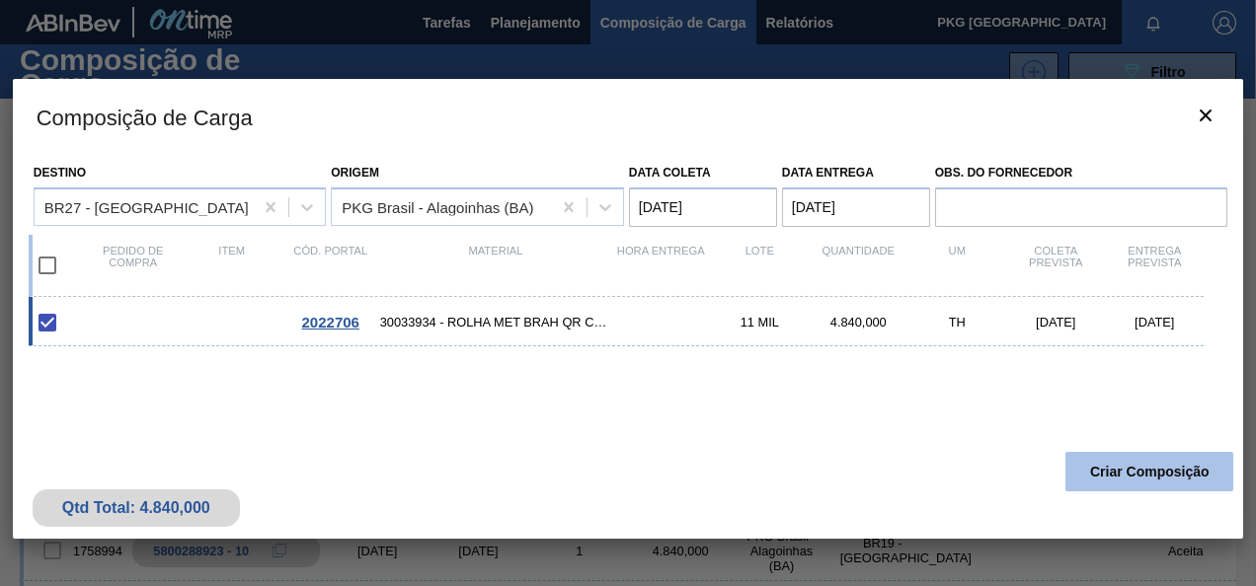
click at [1115, 480] on button "Criar Composição" at bounding box center [1149, 471] width 168 height 39
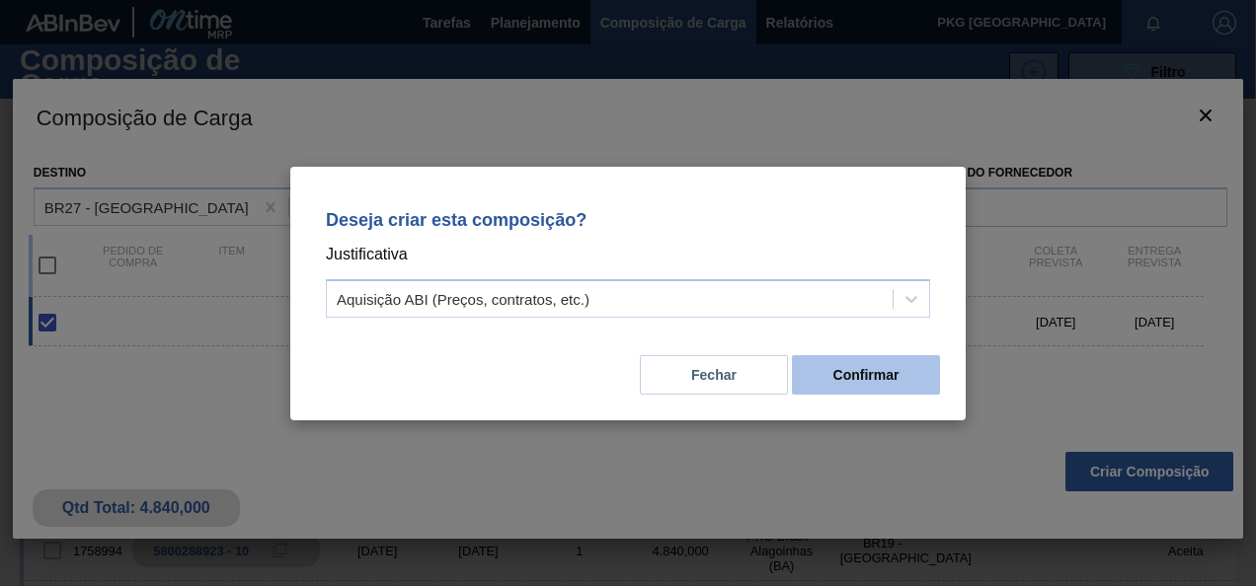
click at [853, 381] on button "Confirmar" at bounding box center [866, 374] width 148 height 39
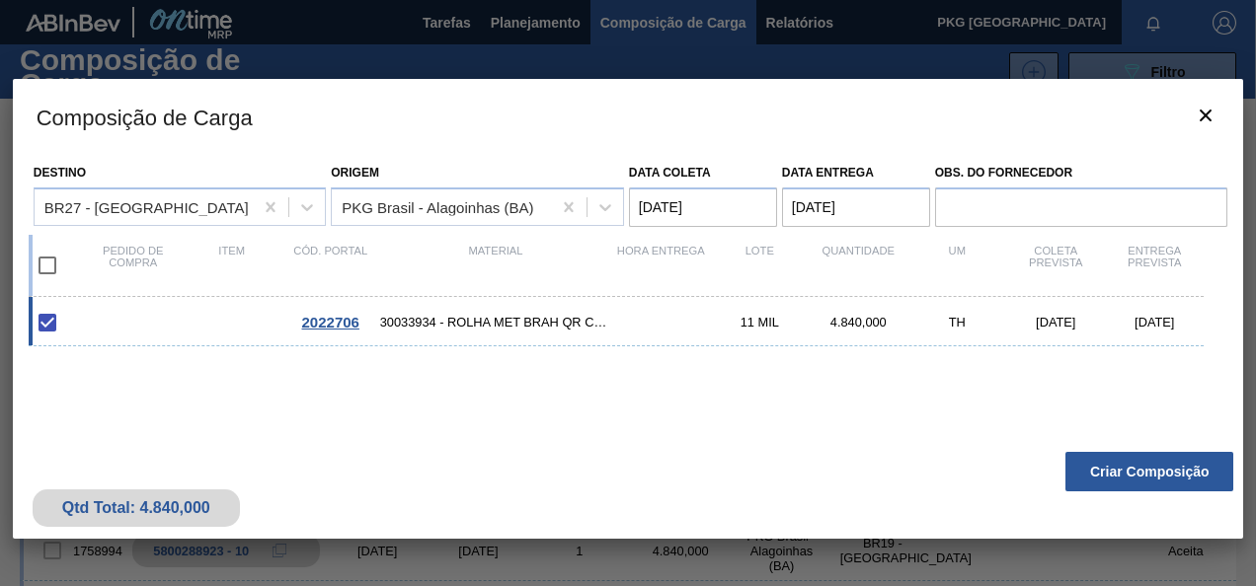
click at [898, 199] on entrega "08/09/2025" at bounding box center [856, 207] width 148 height 39
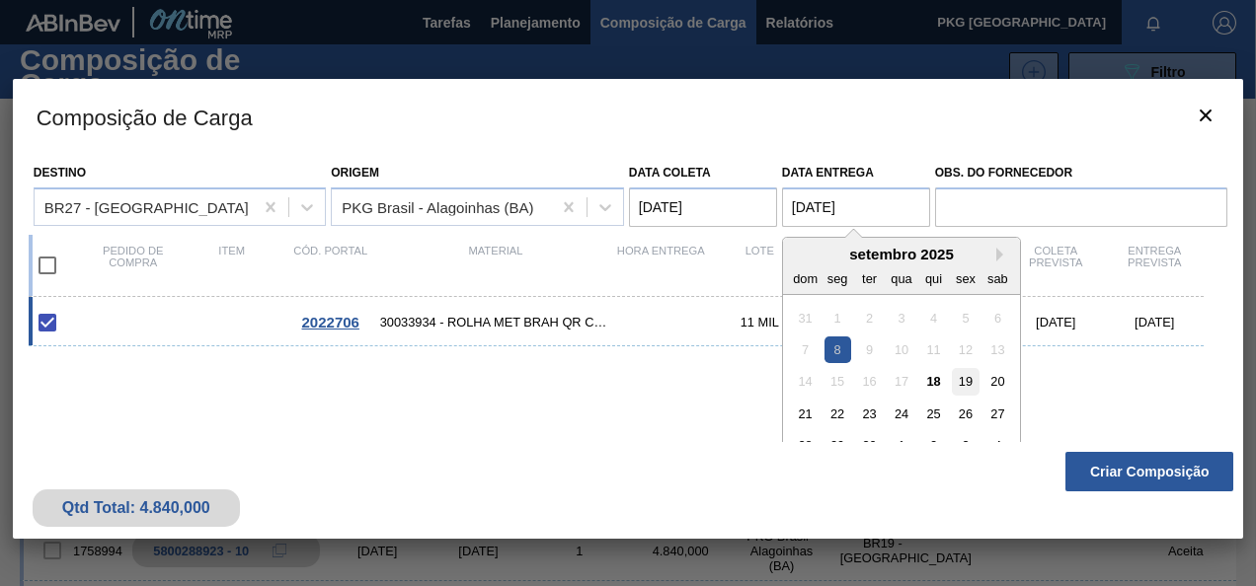
click at [967, 373] on div "19" at bounding box center [965, 381] width 27 height 27
type entrega "19/09/2025"
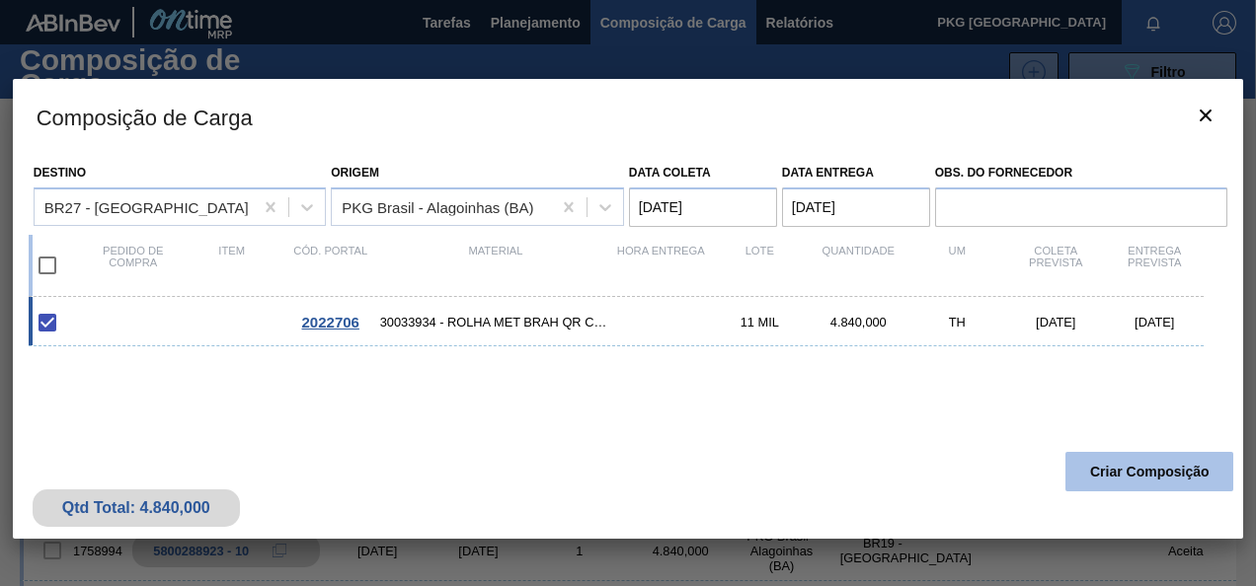
click at [1181, 470] on button "Criar Composição" at bounding box center [1149, 471] width 168 height 39
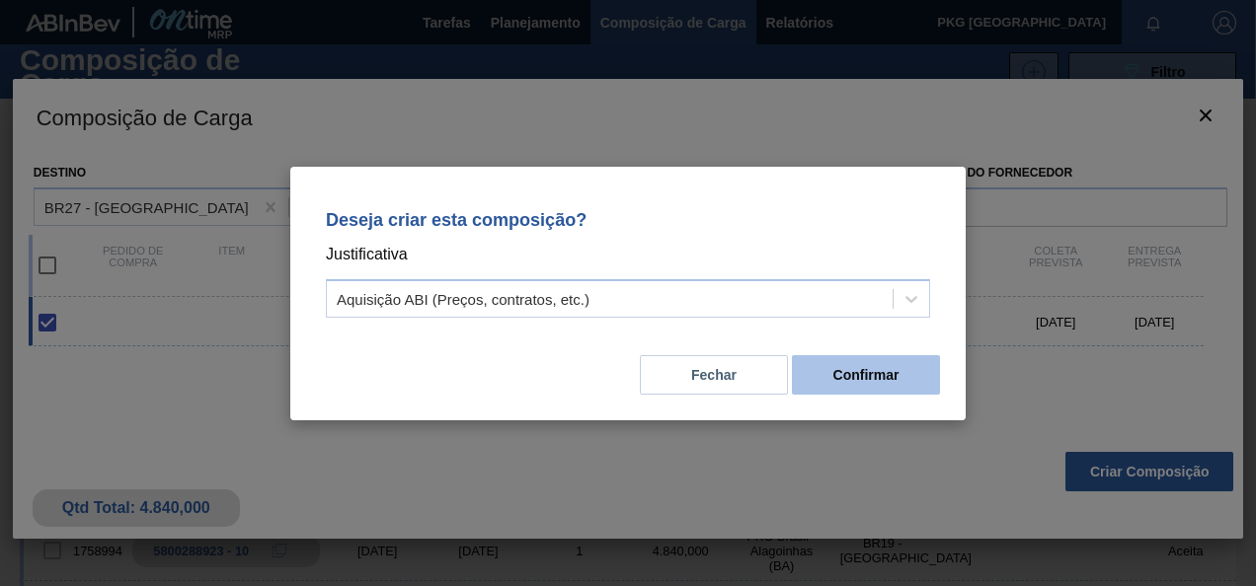
click at [912, 377] on button "Confirmar" at bounding box center [866, 374] width 148 height 39
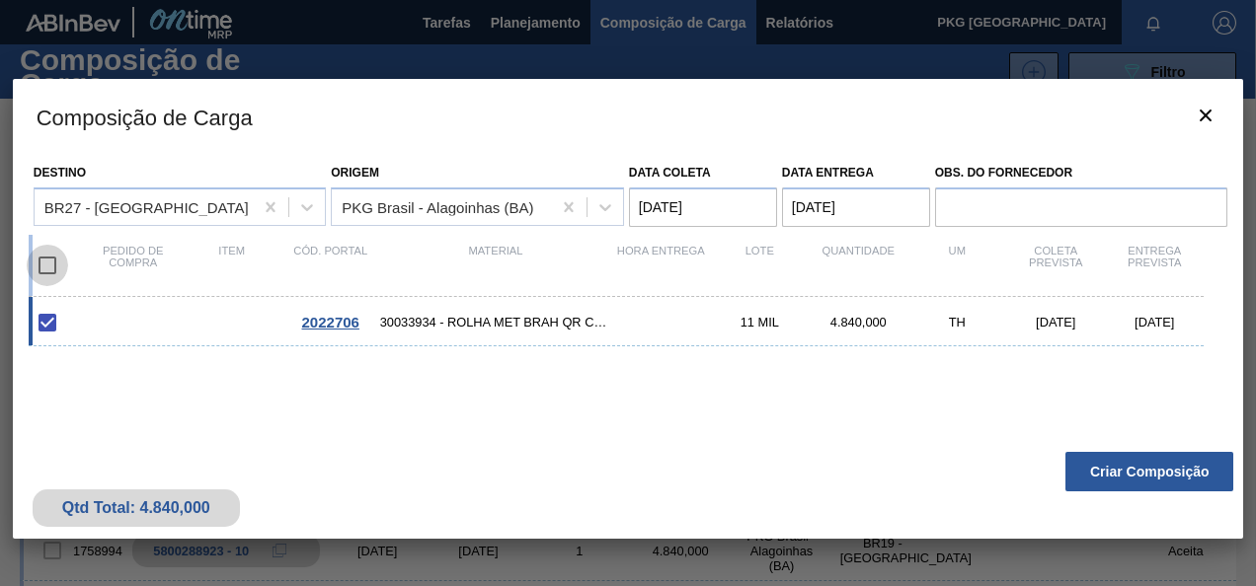
click at [51, 268] on input "checkbox" at bounding box center [47, 265] width 41 height 41
checkbox input "true"
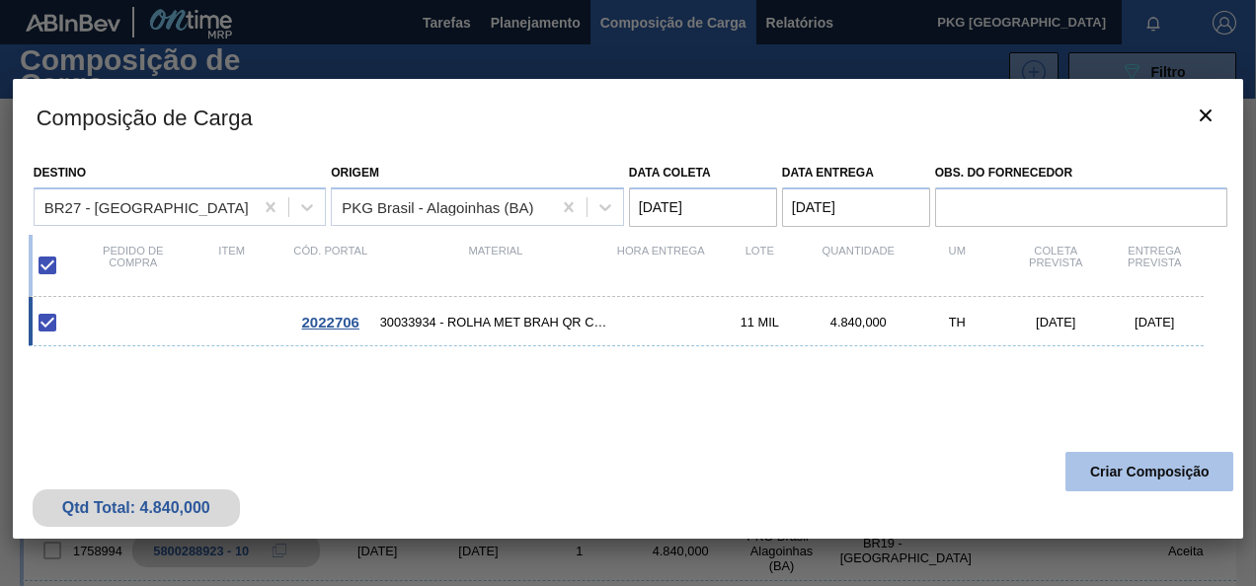
click at [1159, 464] on button "Criar Composição" at bounding box center [1149, 471] width 168 height 39
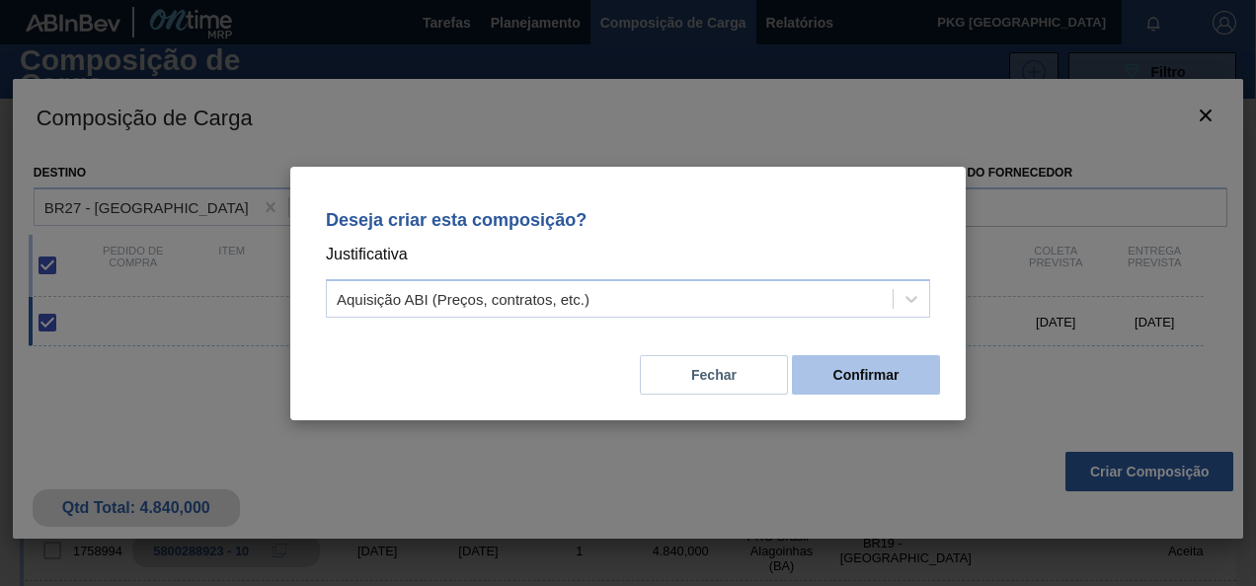
click at [819, 375] on button "Confirmar" at bounding box center [866, 374] width 148 height 39
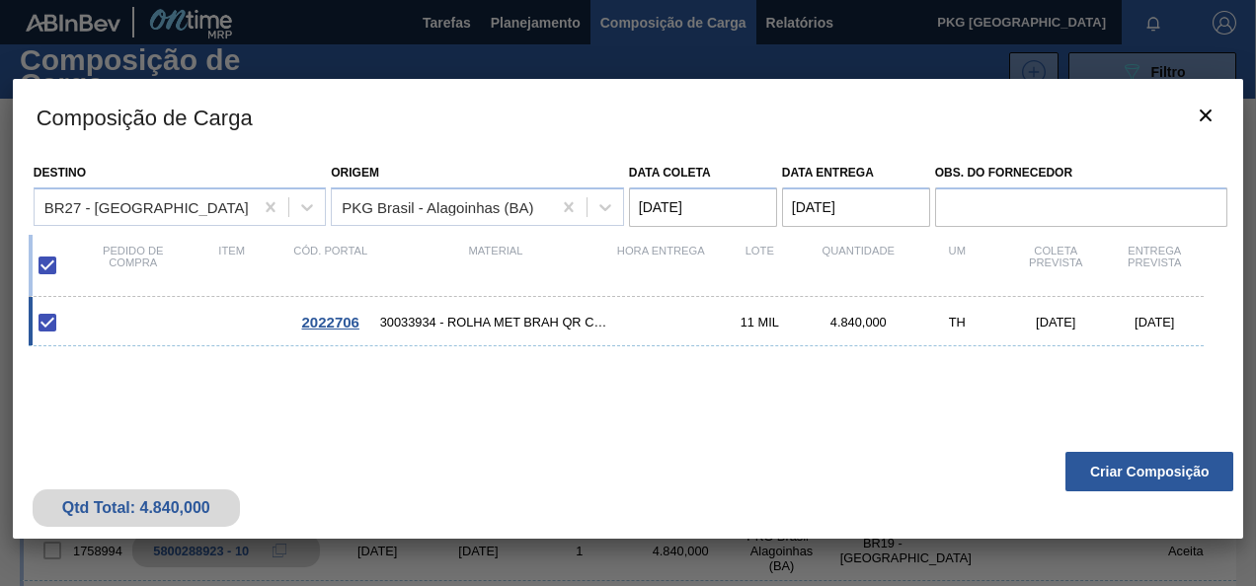
click at [870, 217] on entrega "08/09/2025" at bounding box center [856, 207] width 148 height 39
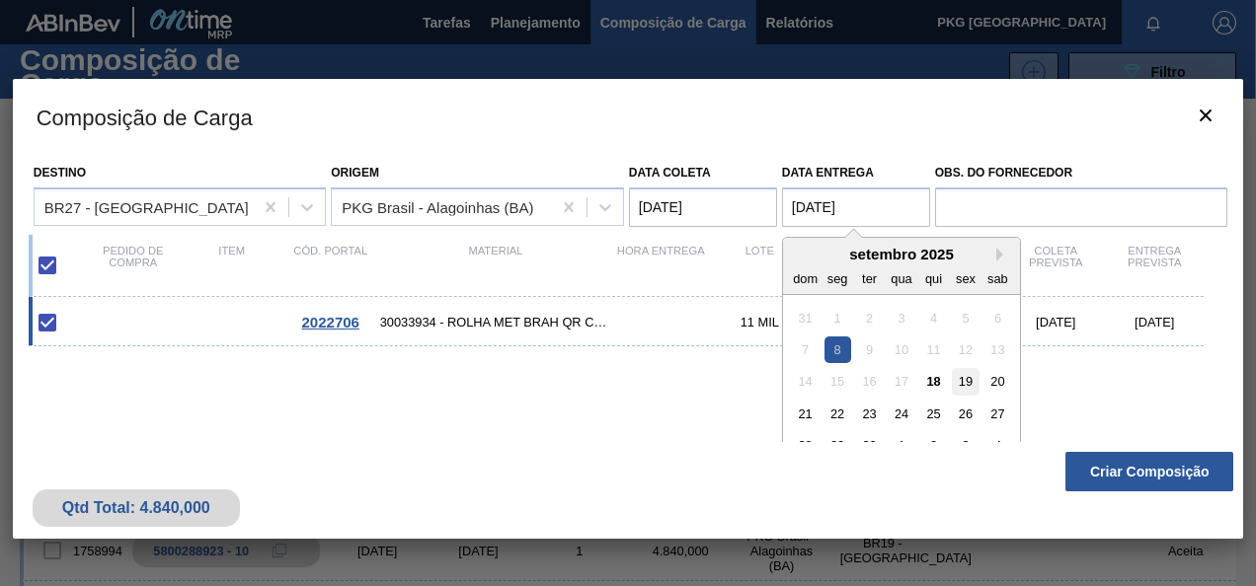
click at [967, 382] on div "19" at bounding box center [965, 381] width 27 height 27
type entrega "19/09/2025"
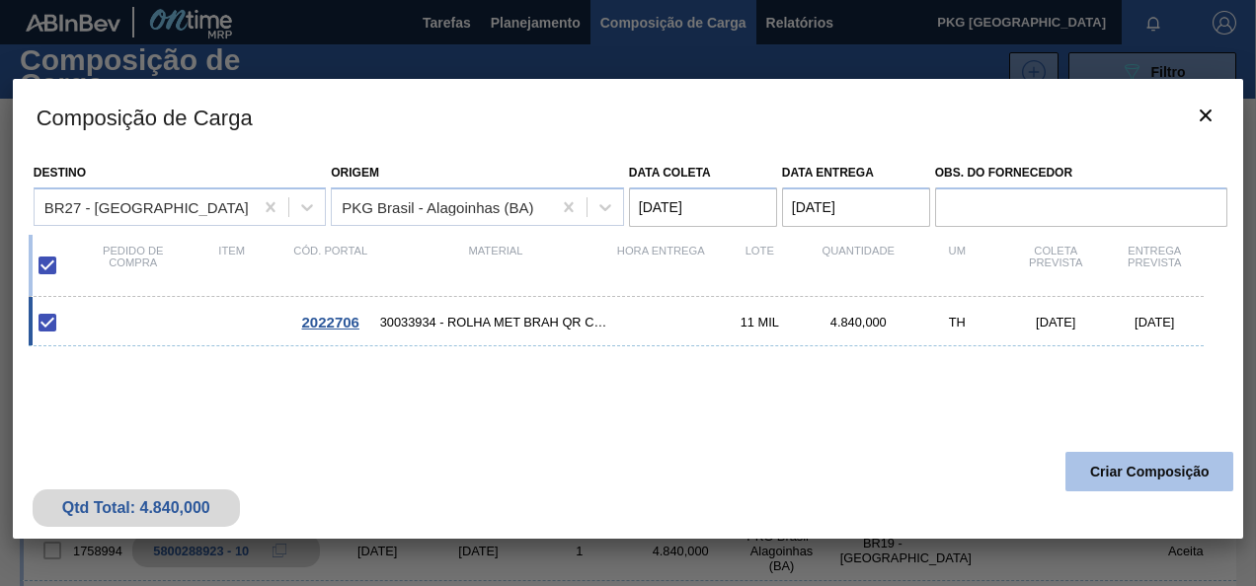
click at [1088, 458] on button "Criar Composição" at bounding box center [1149, 471] width 168 height 39
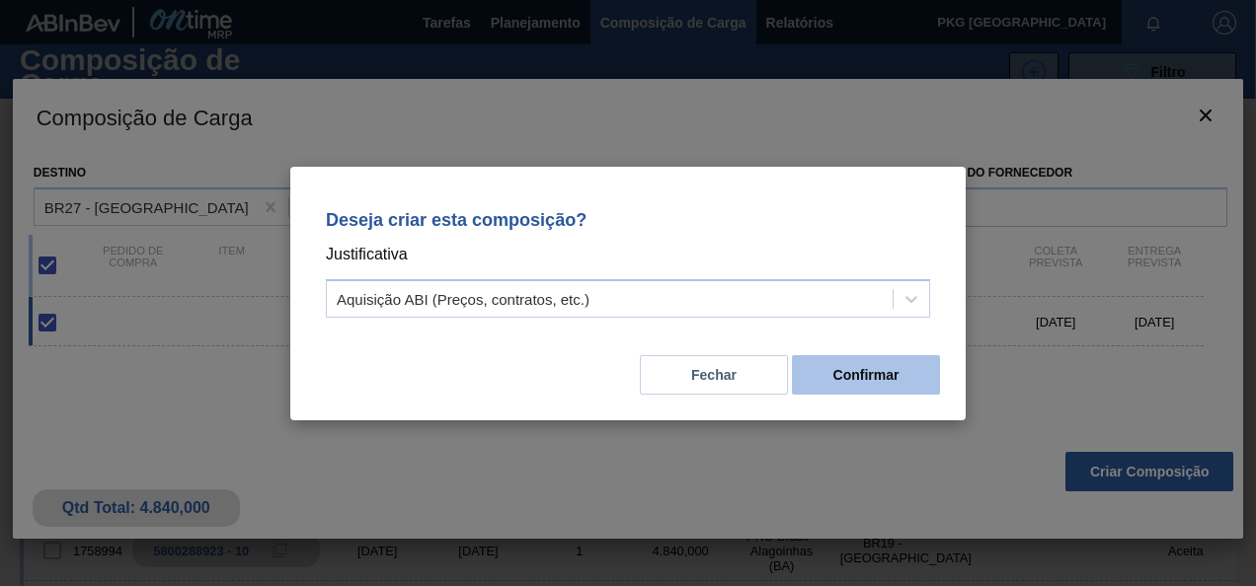
click at [849, 375] on button "Confirmar" at bounding box center [866, 374] width 148 height 39
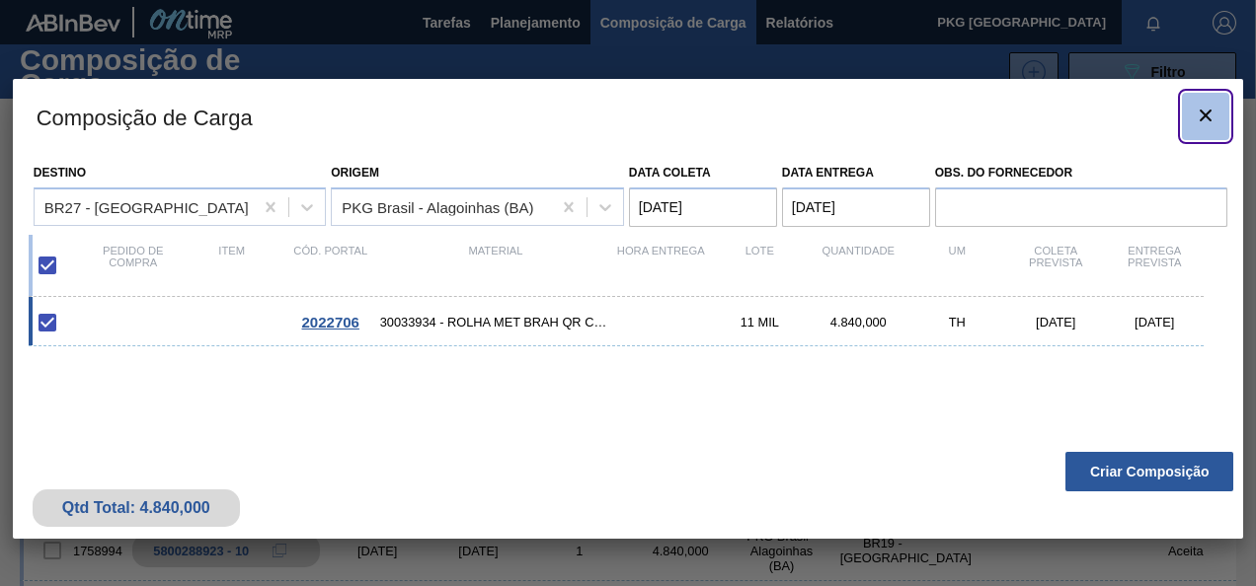
click at [1210, 113] on icon "botão de ícone" at bounding box center [1205, 116] width 24 height 24
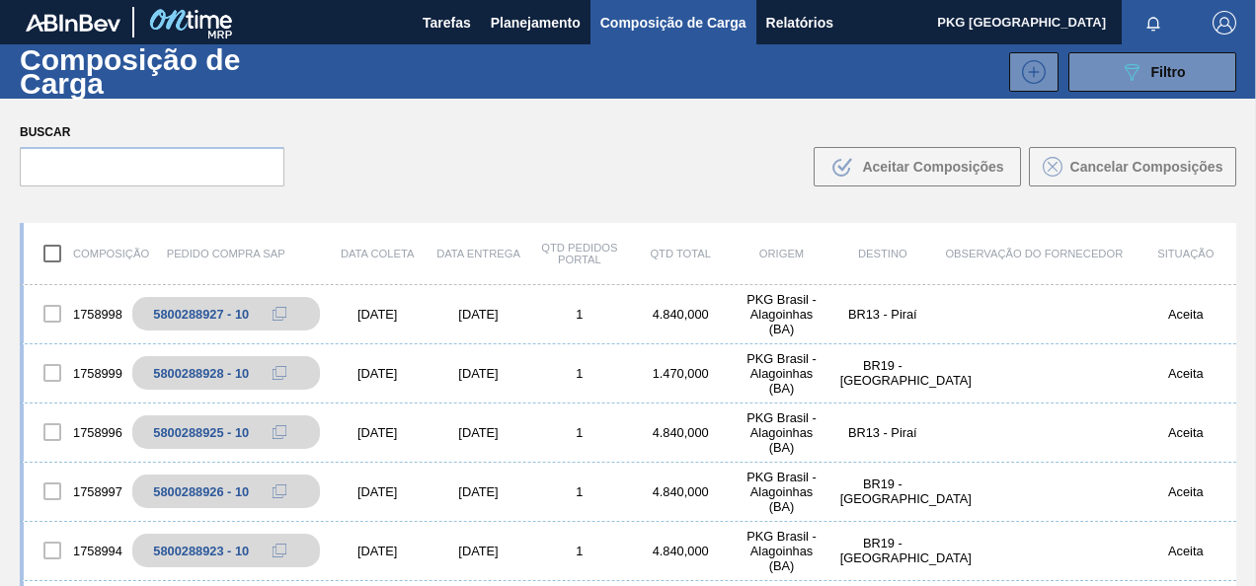
click at [54, 255] on input "checkbox" at bounding box center [52, 253] width 41 height 41
checkbox input "true"
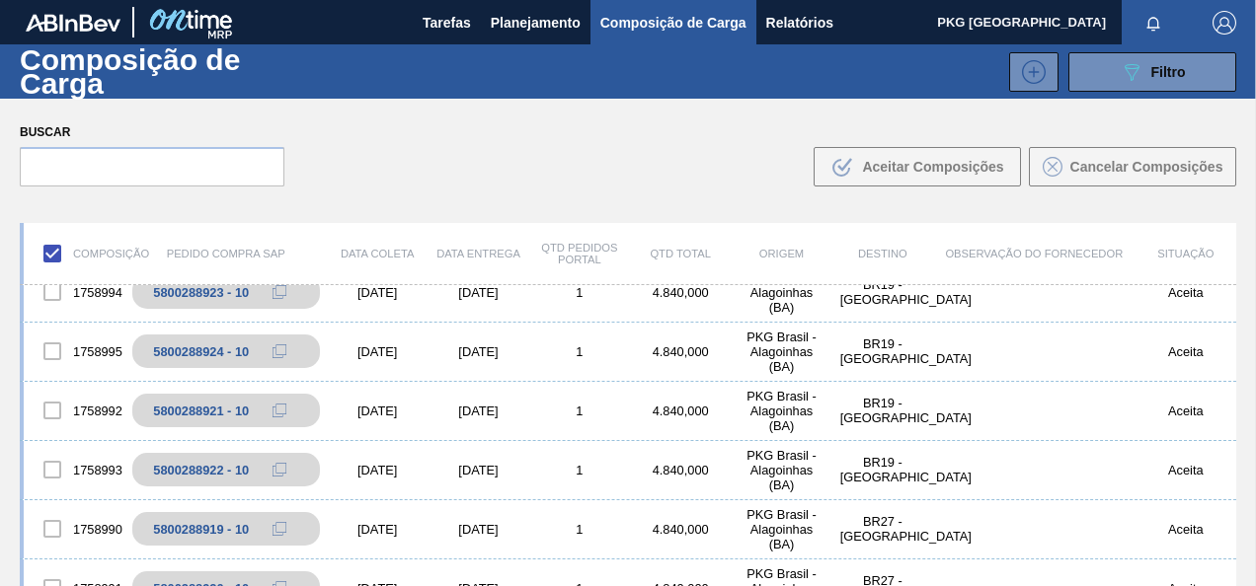
scroll to position [395, 0]
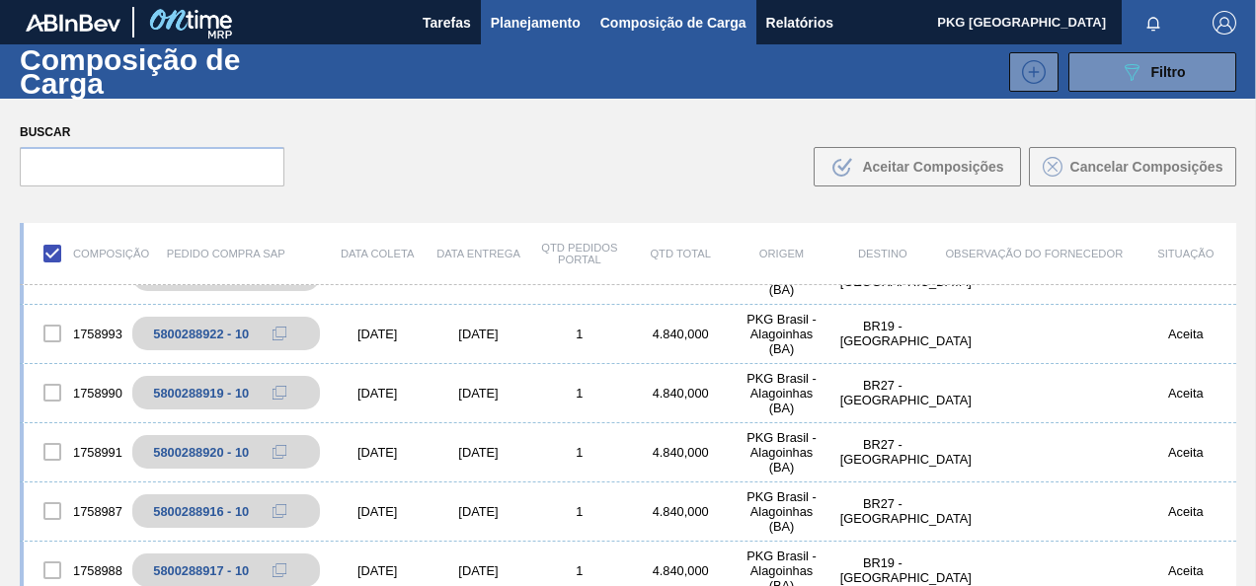
click at [529, 28] on span "Planejamento" at bounding box center [536, 23] width 90 height 24
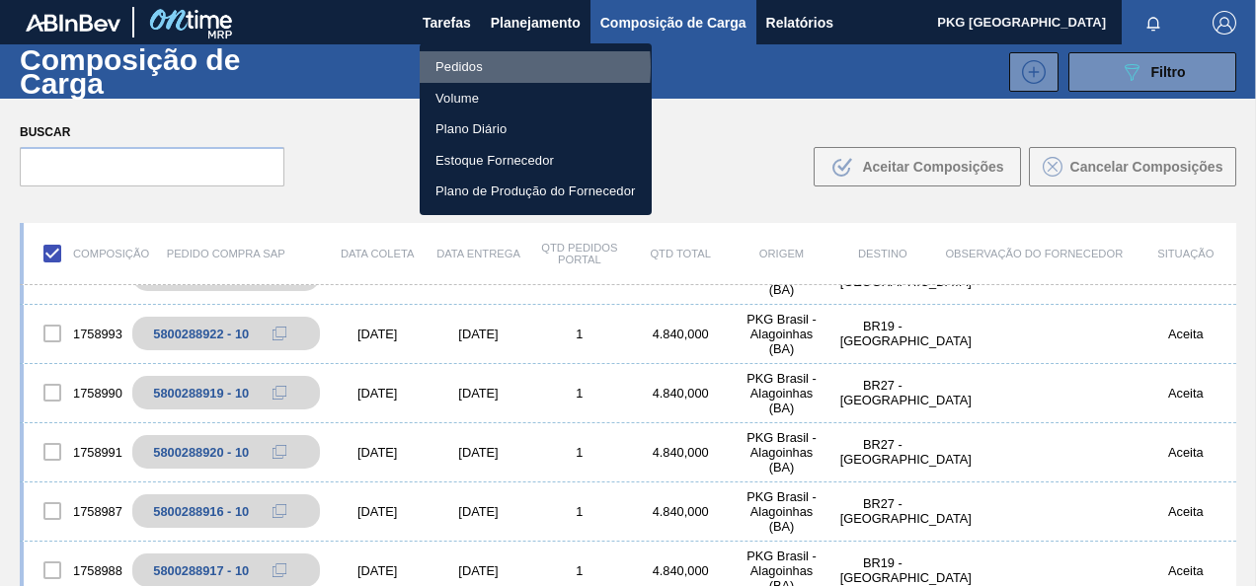
click at [472, 67] on li "Pedidos" at bounding box center [536, 67] width 232 height 32
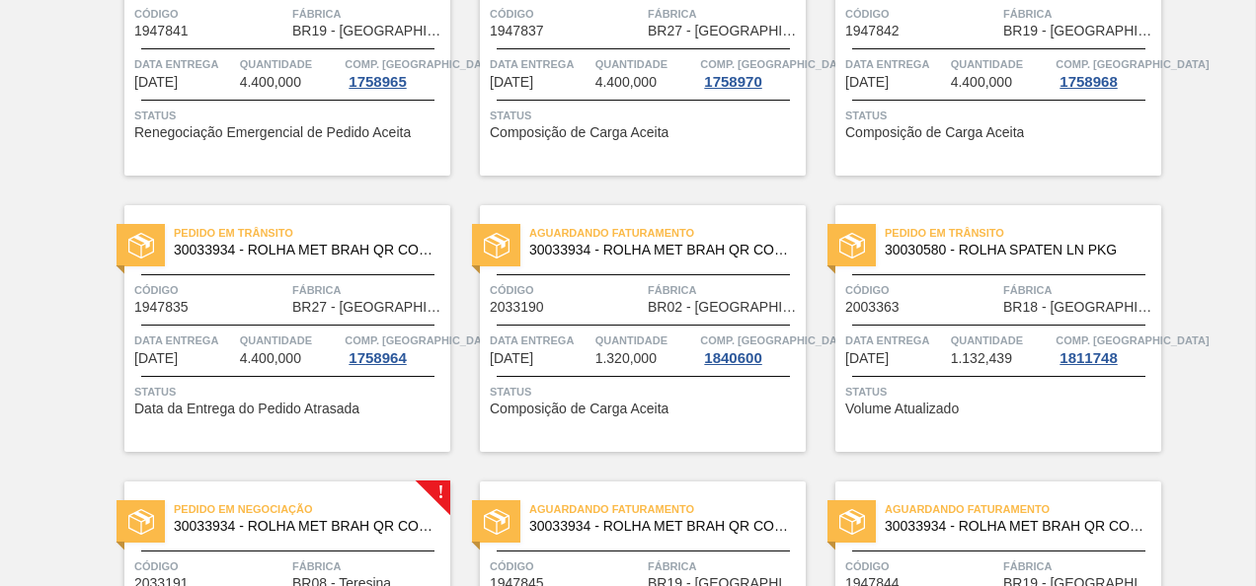
scroll to position [1283, 0]
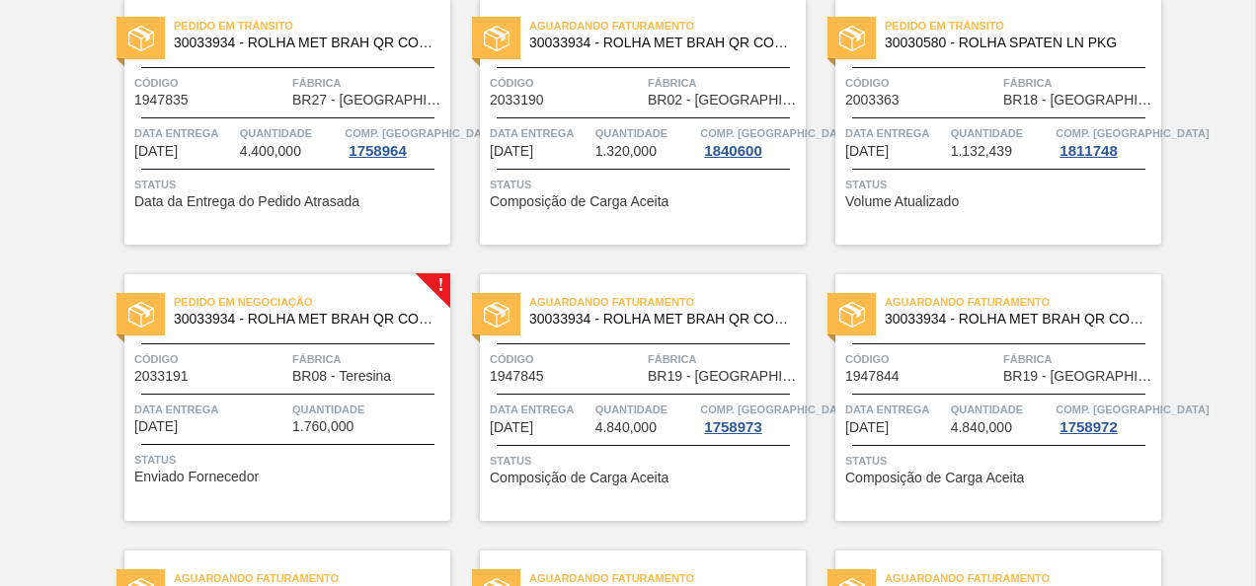
click at [358, 322] on span "30033934 - ROLHA MET BRAH QR CODE 021CX105" at bounding box center [304, 319] width 261 height 15
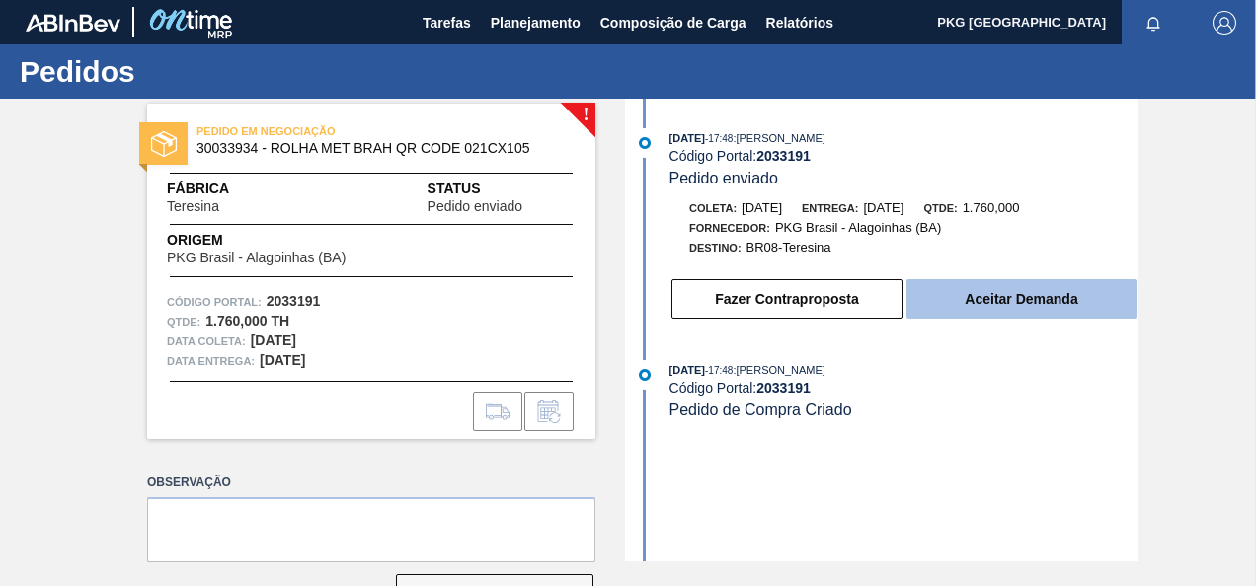
click at [996, 304] on button "Aceitar Demanda" at bounding box center [1021, 298] width 230 height 39
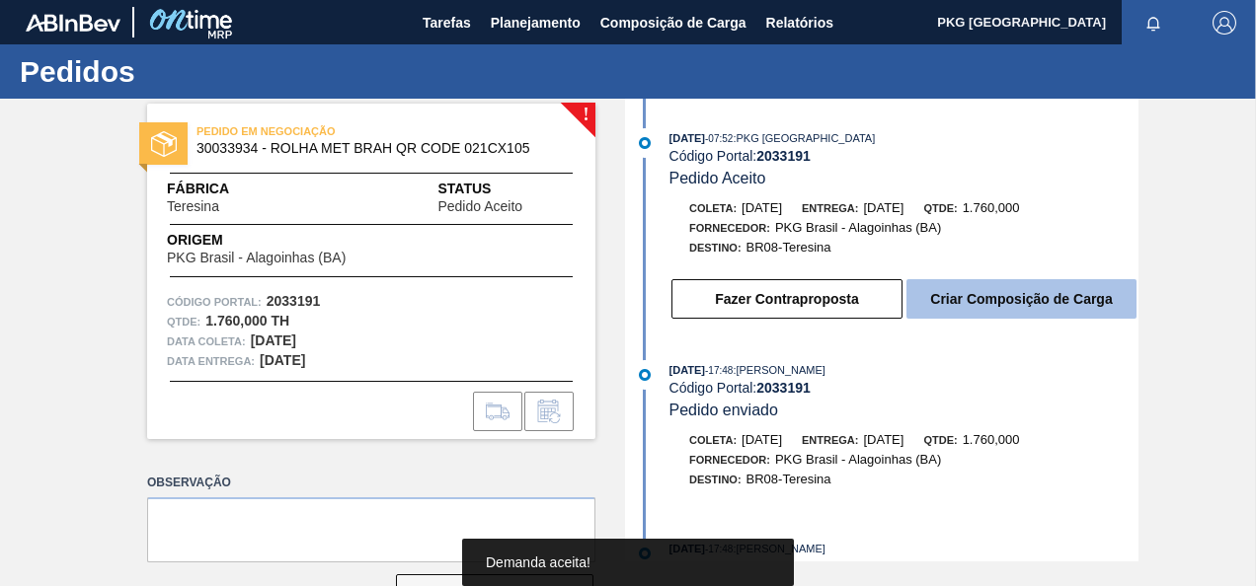
click at [1100, 314] on button "Criar Composição de Carga" at bounding box center [1021, 298] width 230 height 39
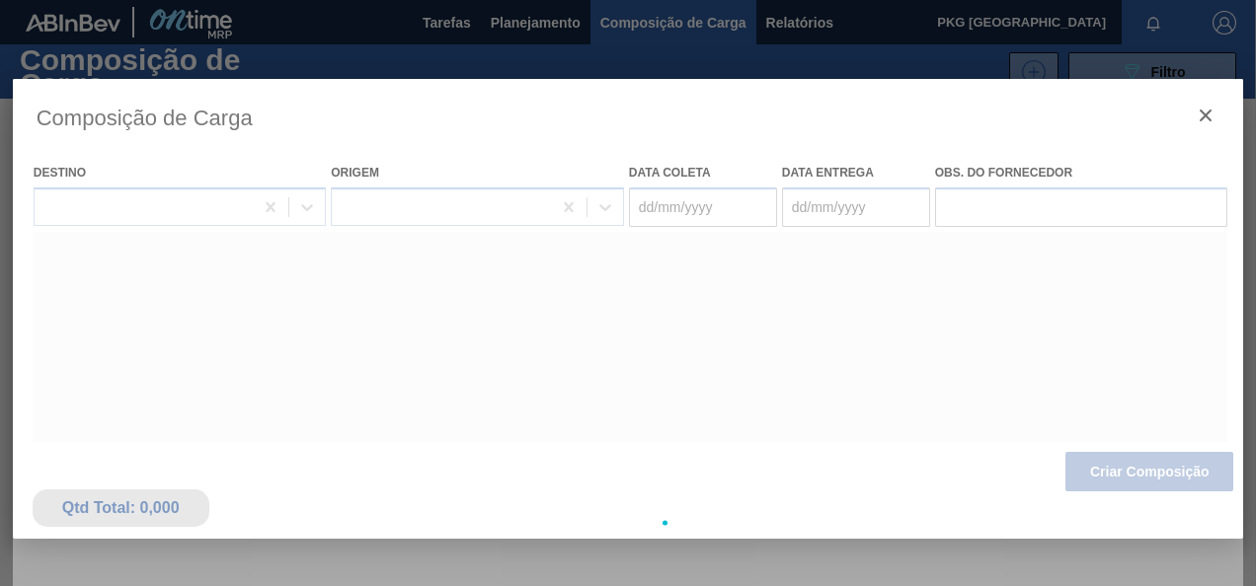
type coleta "19/09/2025"
type entrega "21/09/2025"
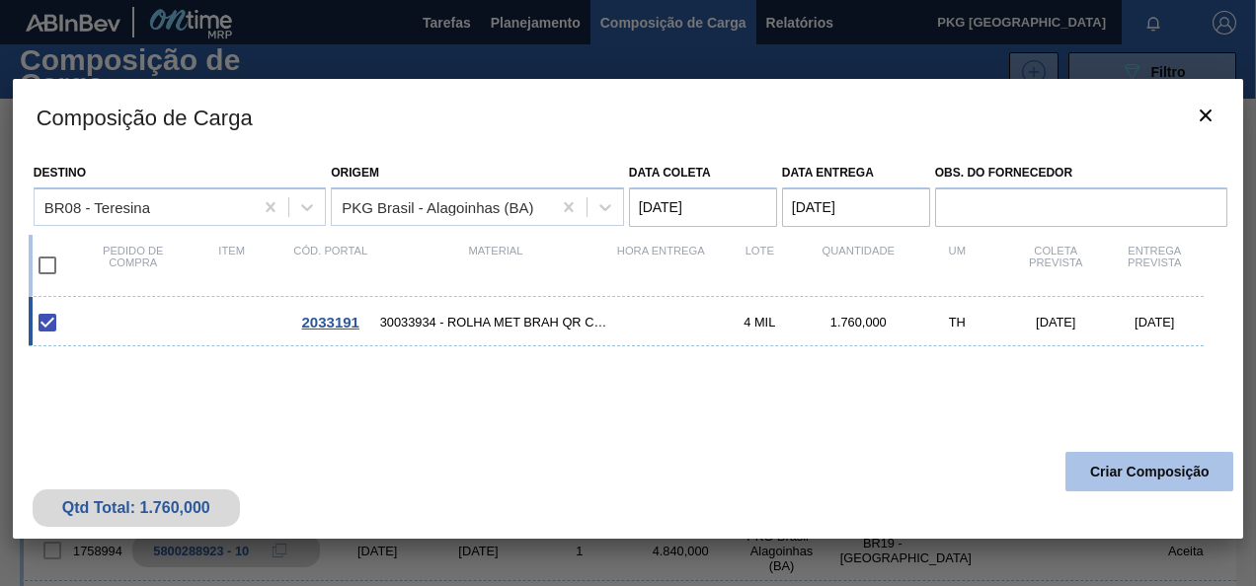
click at [1147, 470] on button "Criar Composição" at bounding box center [1149, 471] width 168 height 39
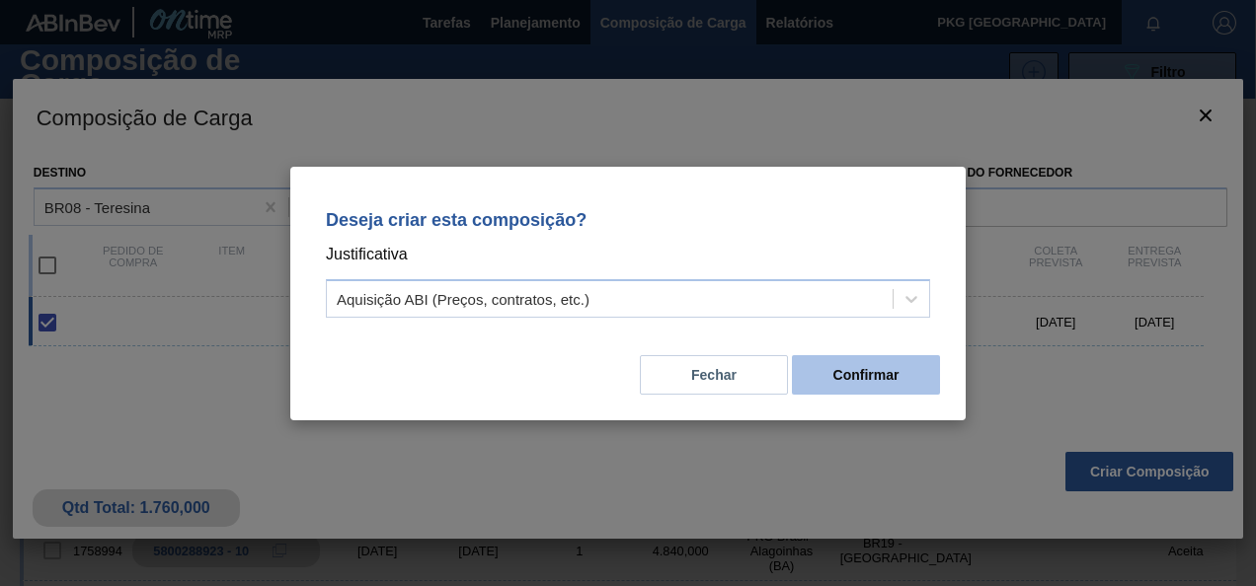
click at [925, 368] on button "Confirmar" at bounding box center [866, 374] width 148 height 39
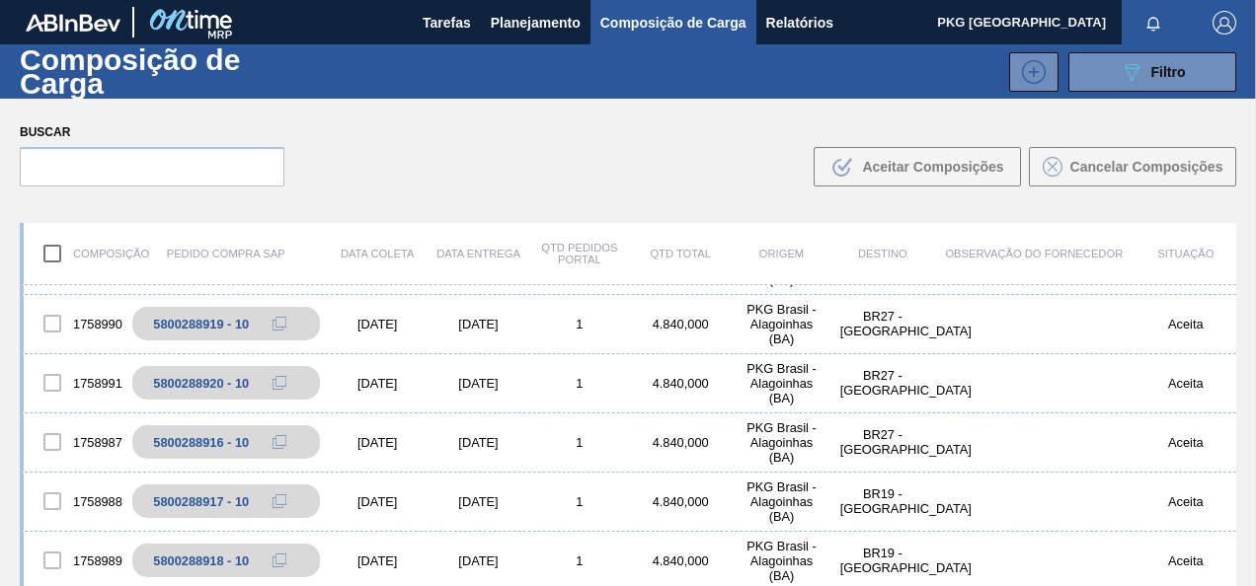
scroll to position [790, 0]
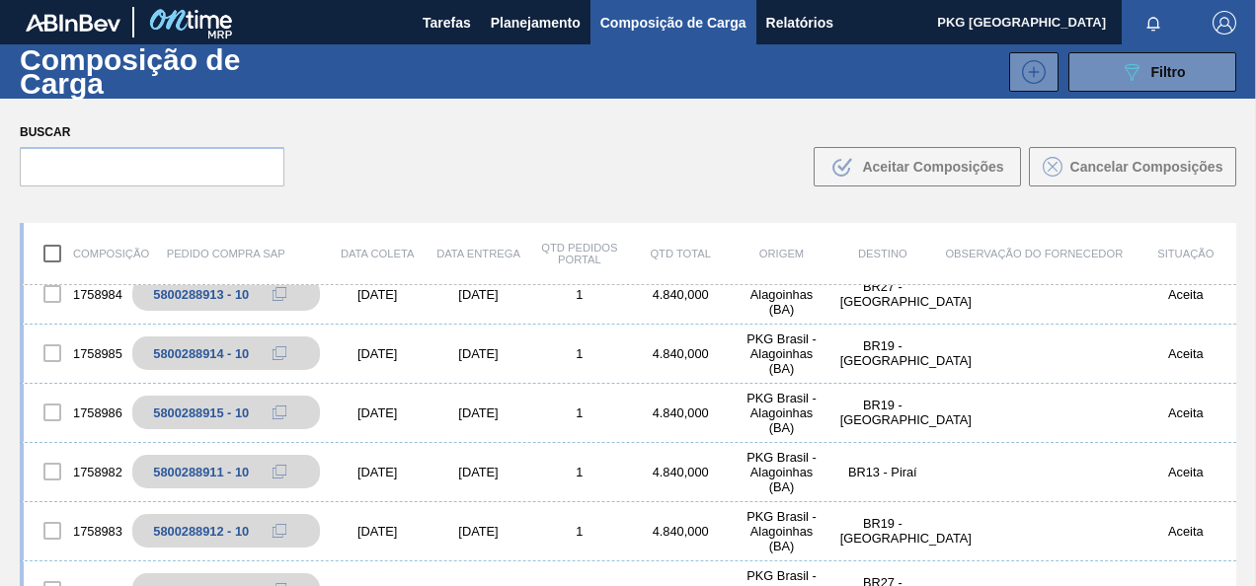
click at [52, 255] on input "checkbox" at bounding box center [52, 253] width 41 height 41
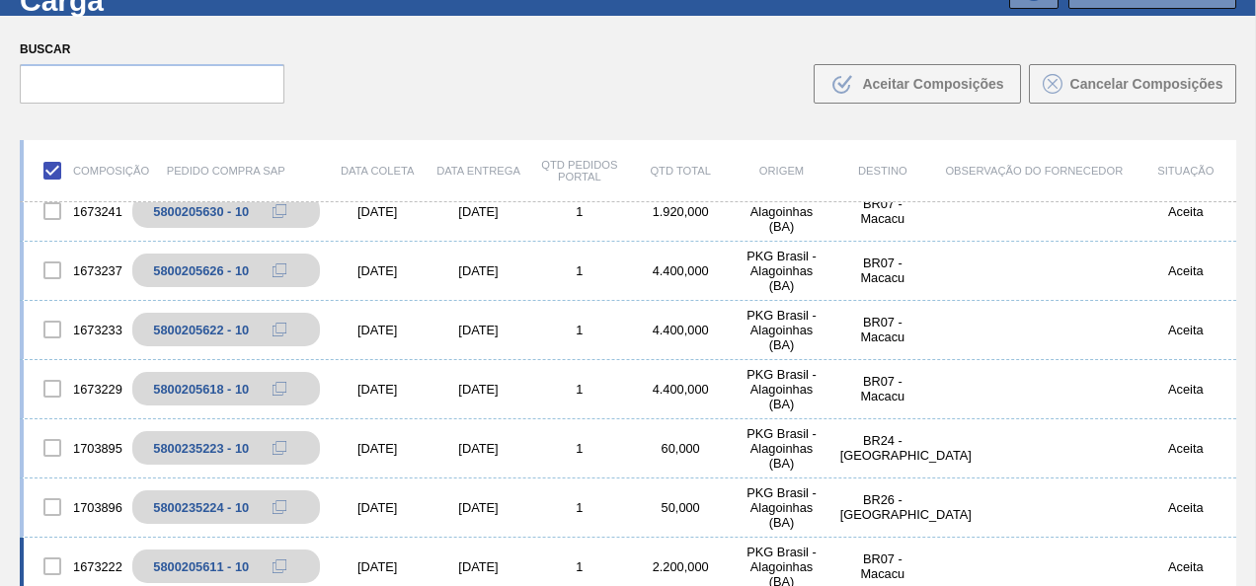
scroll to position [141, 0]
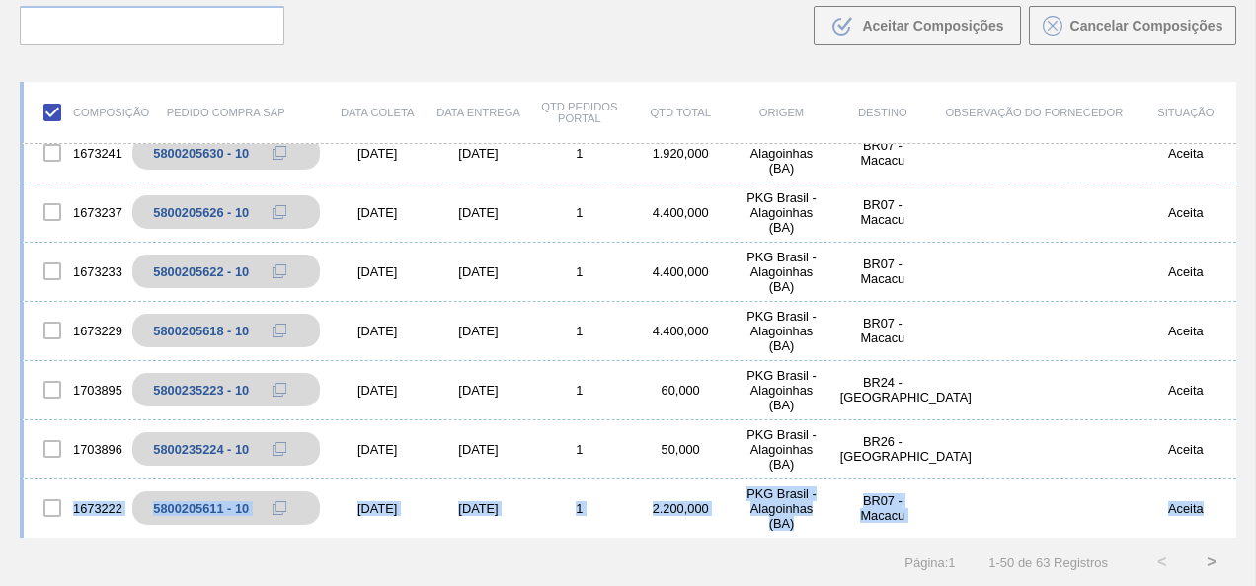
drag, startPoint x: 1228, startPoint y: 511, endPoint x: 1245, endPoint y: 464, distance: 50.3
click at [1245, 464] on div "Composição Pedido Compra SAP Data coleta Data entrega Qtd Pedidos Portal Qtd To…" at bounding box center [628, 326] width 1256 height 522
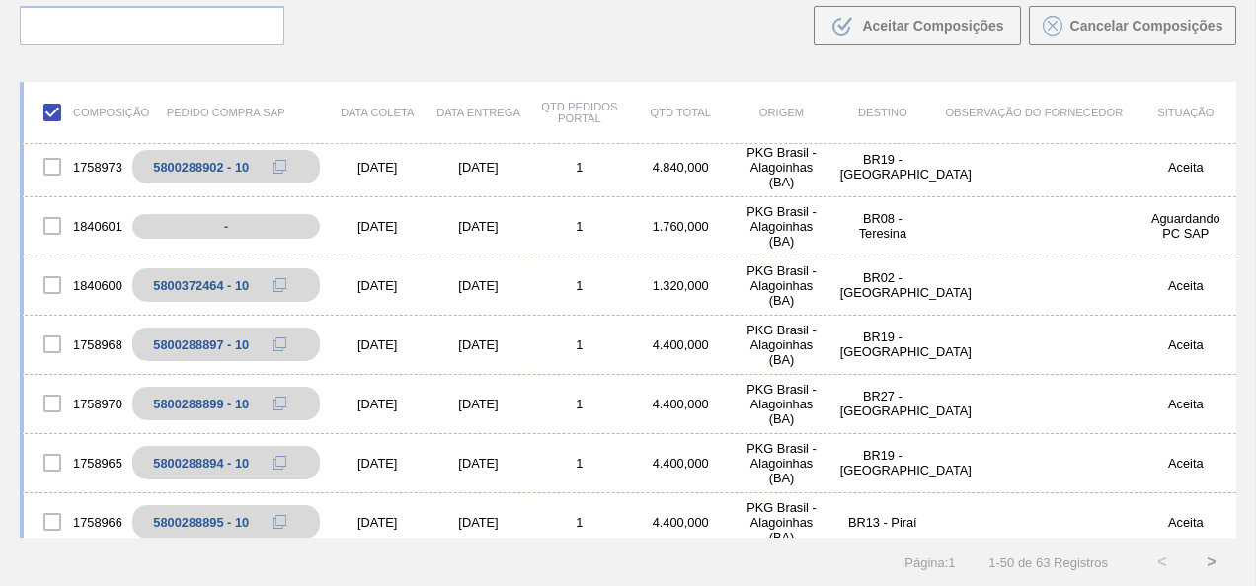
scroll to position [1678, 0]
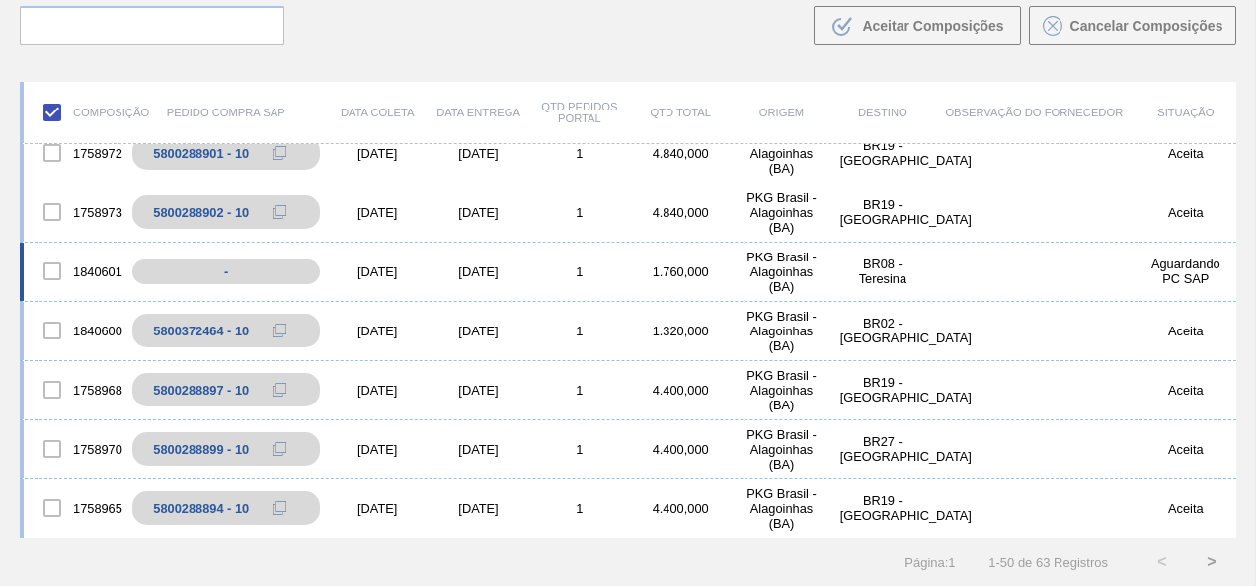
click at [47, 281] on div at bounding box center [52, 271] width 41 height 41
click at [49, 271] on div at bounding box center [52, 271] width 41 height 41
click at [59, 114] on input "checkbox" at bounding box center [52, 112] width 41 height 41
checkbox input "false"
click at [54, 268] on div at bounding box center [52, 271] width 41 height 41
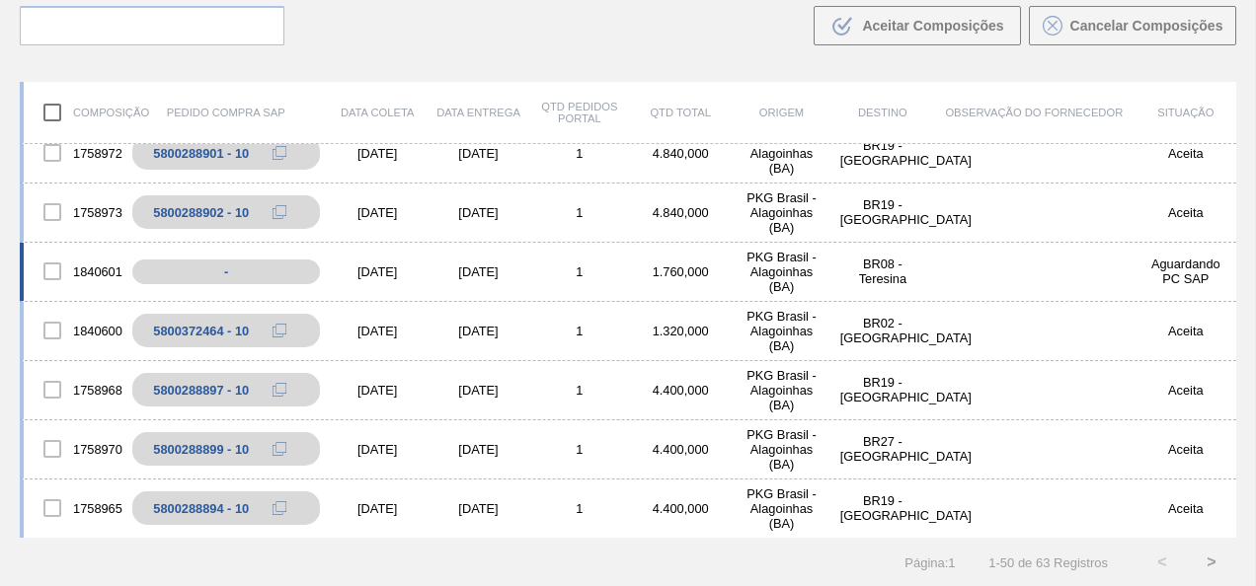
click at [888, 268] on div "BR08 - Teresina" at bounding box center [882, 272] width 101 height 30
click at [254, 272] on div "-" at bounding box center [240, 272] width 216 height 35
drag, startPoint x: 355, startPoint y: 273, endPoint x: 298, endPoint y: 273, distance: 57.3
click at [342, 274] on div "19/09/2025" at bounding box center [377, 272] width 101 height 15
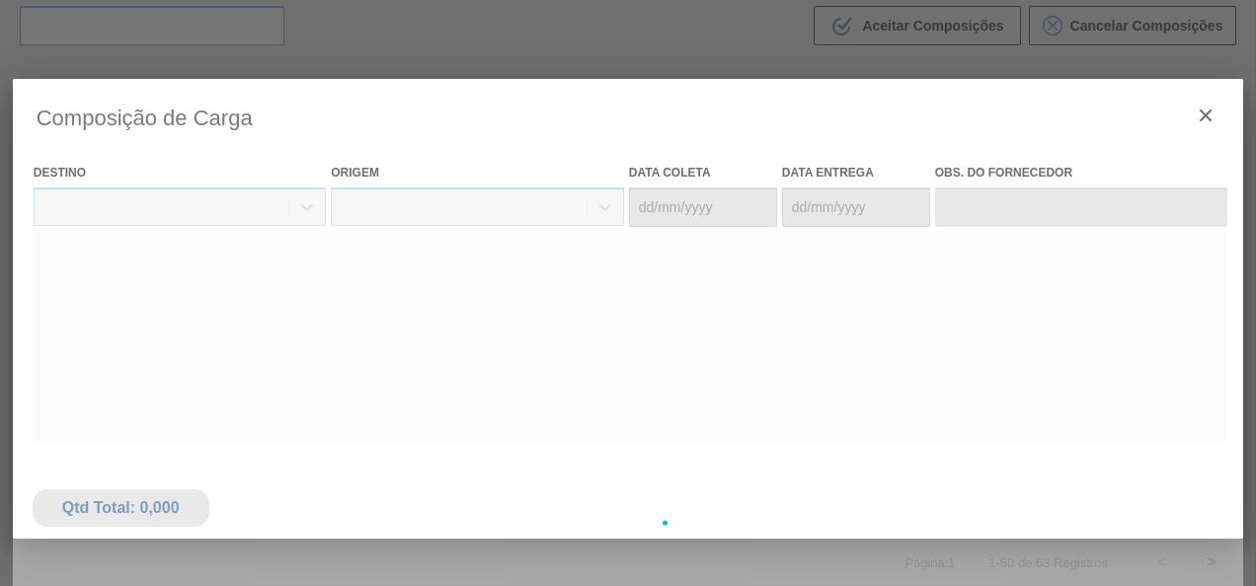
type coleta "19/09/2025"
type entrega "21/09/2025"
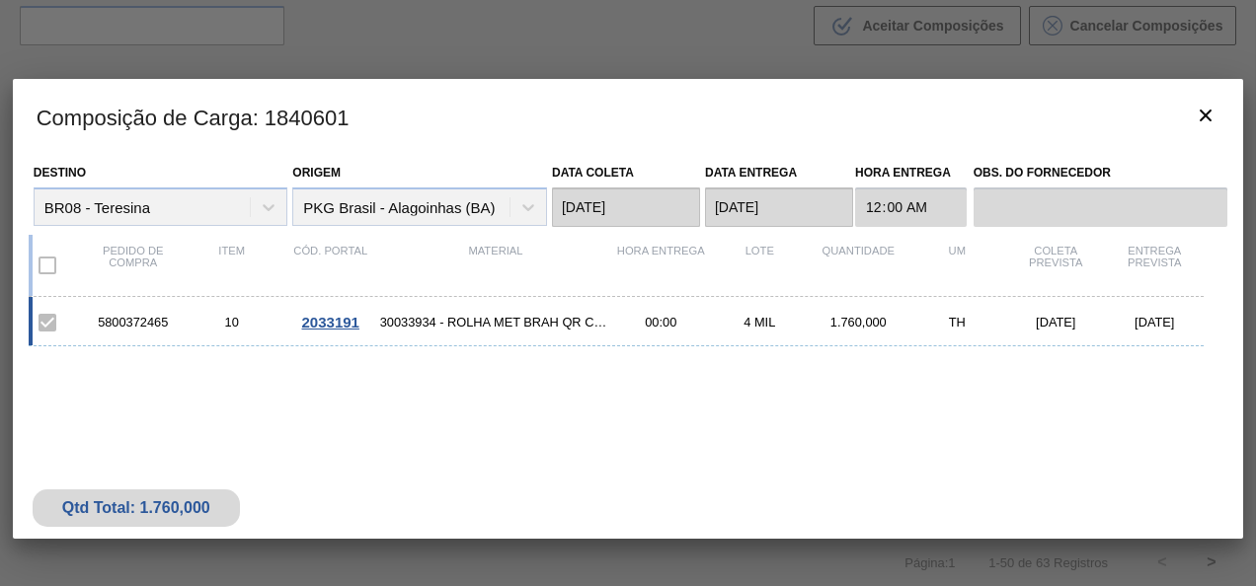
click at [39, 263] on label at bounding box center [47, 265] width 41 height 41
click at [349, 320] on span "2033191" at bounding box center [330, 322] width 57 height 17
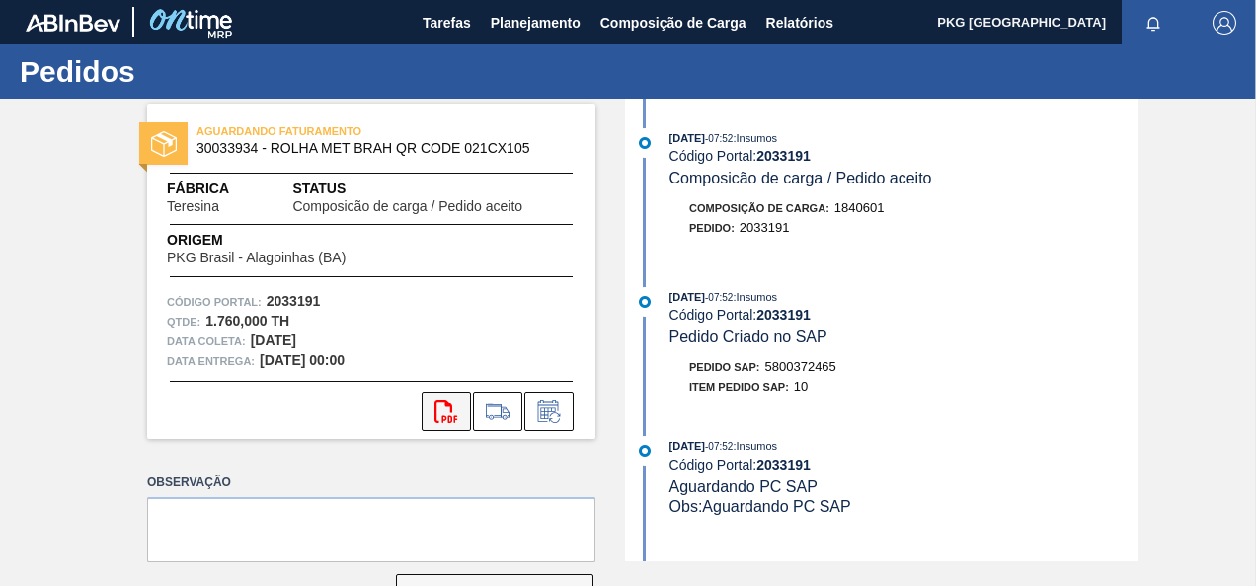
click at [456, 405] on icon "svg{fill:#ff0000}" at bounding box center [446, 412] width 24 height 24
click at [540, 16] on span "Planejamento" at bounding box center [536, 23] width 90 height 24
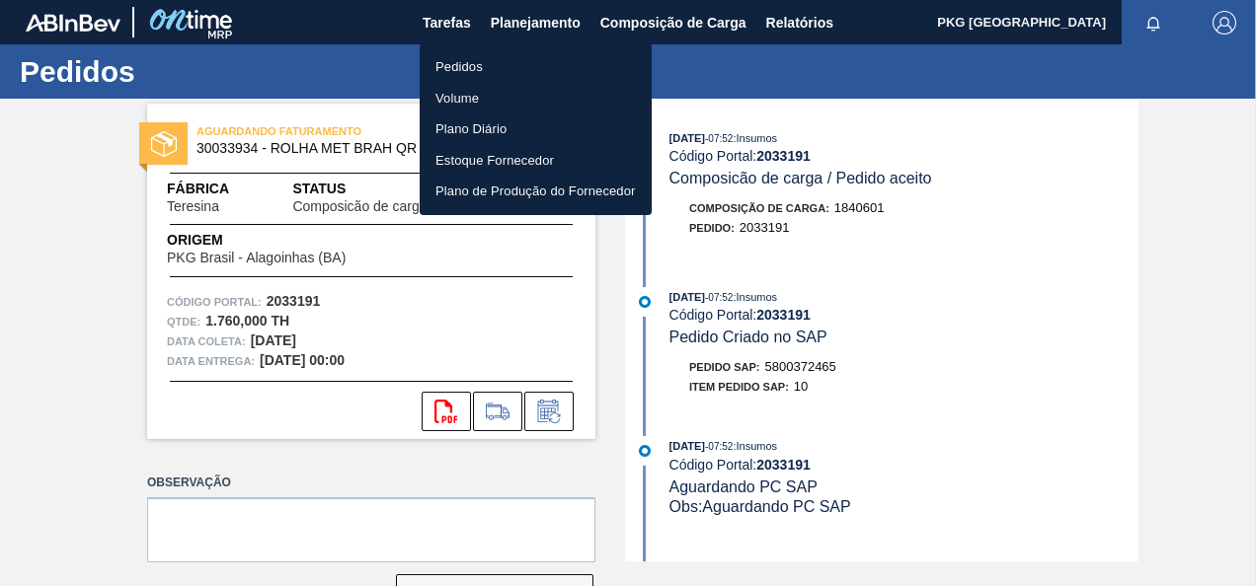
click at [475, 60] on li "Pedidos" at bounding box center [536, 67] width 232 height 32
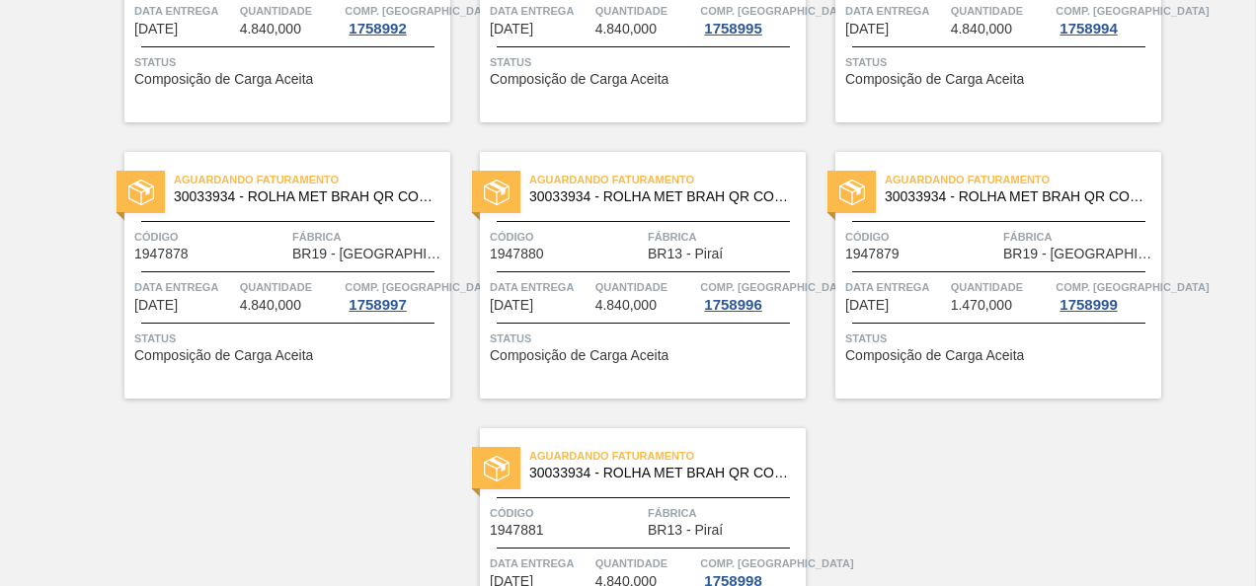
scroll to position [4054, 0]
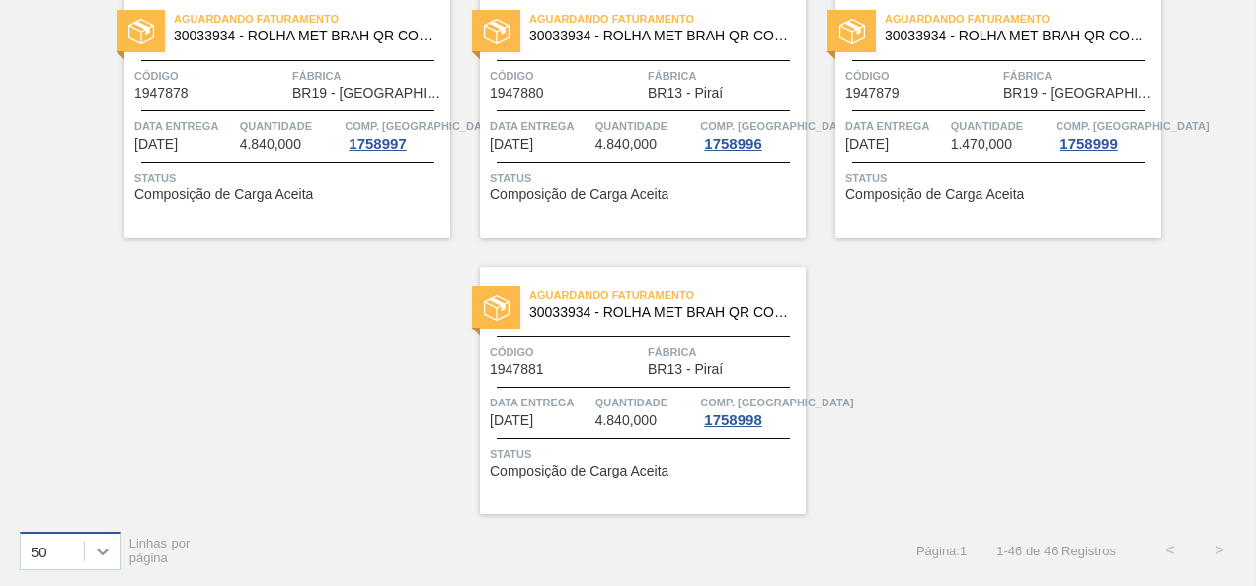
click at [90, 540] on div at bounding box center [103, 552] width 36 height 36
click at [68, 509] on div "100" at bounding box center [71, 502] width 102 height 37
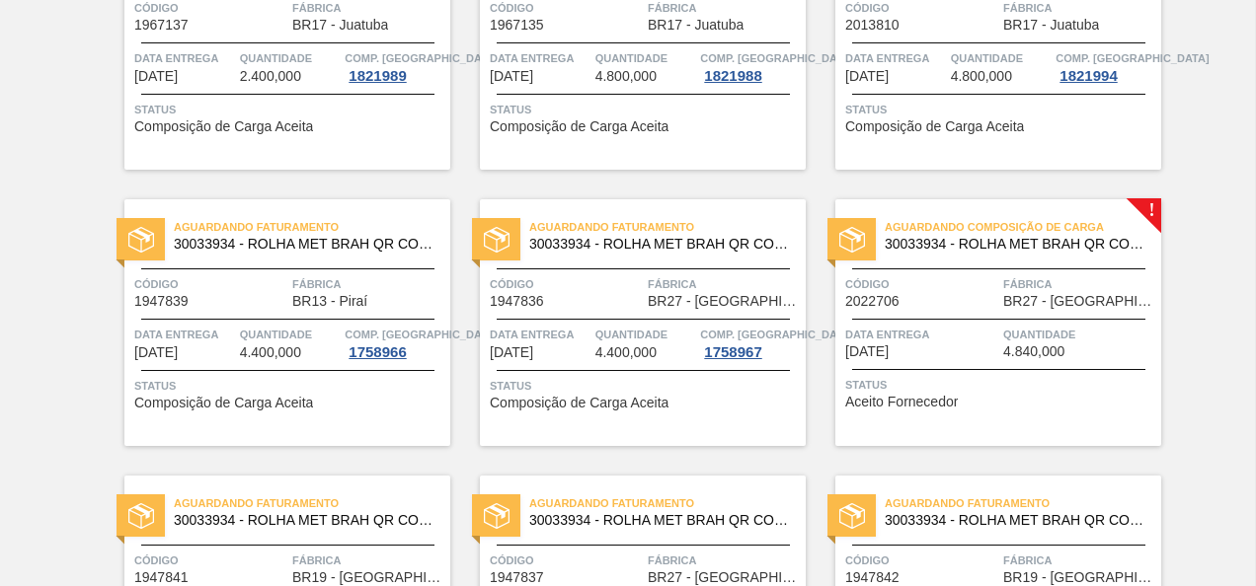
scroll to position [500, 0]
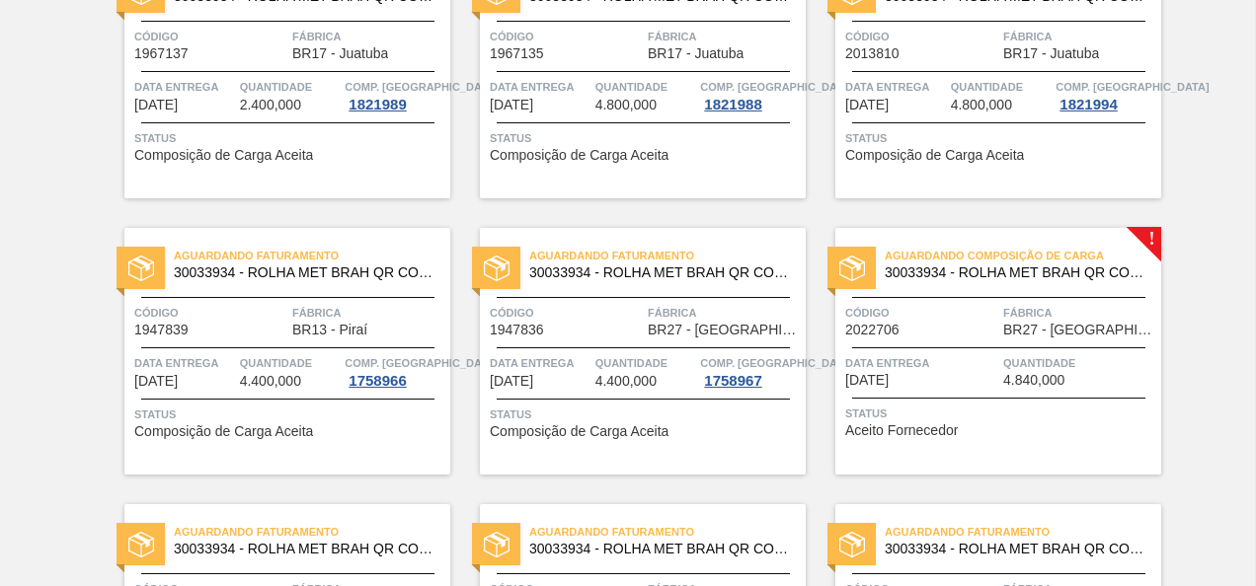
click at [1096, 326] on span "BR27 - Nova Minas" at bounding box center [1079, 330] width 153 height 15
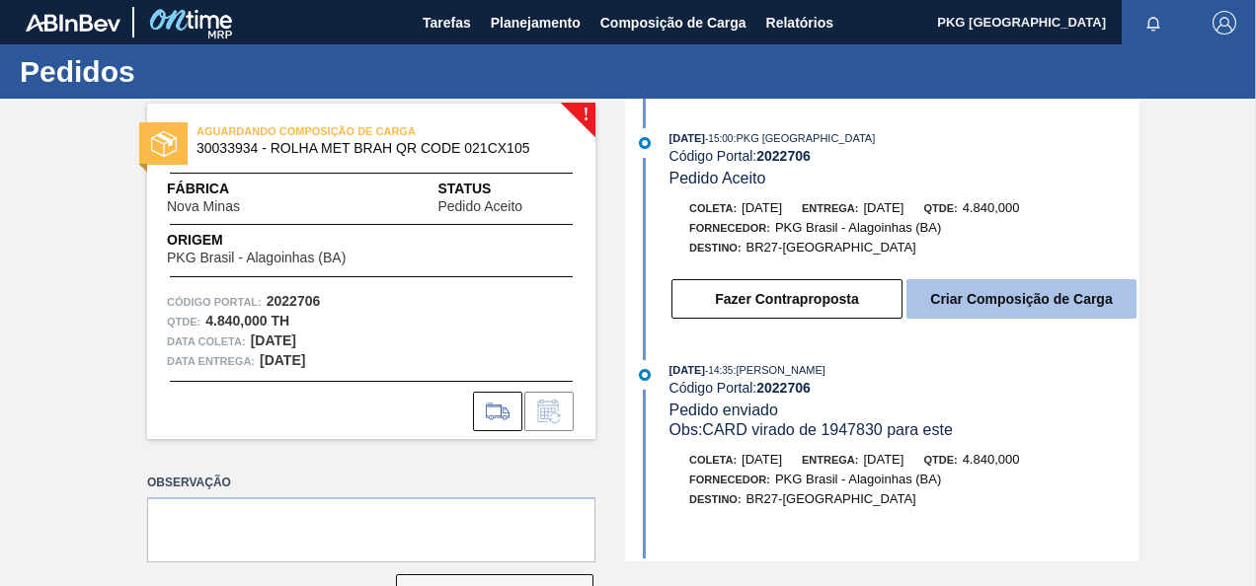
click at [977, 301] on button "Criar Composição de Carga" at bounding box center [1021, 298] width 230 height 39
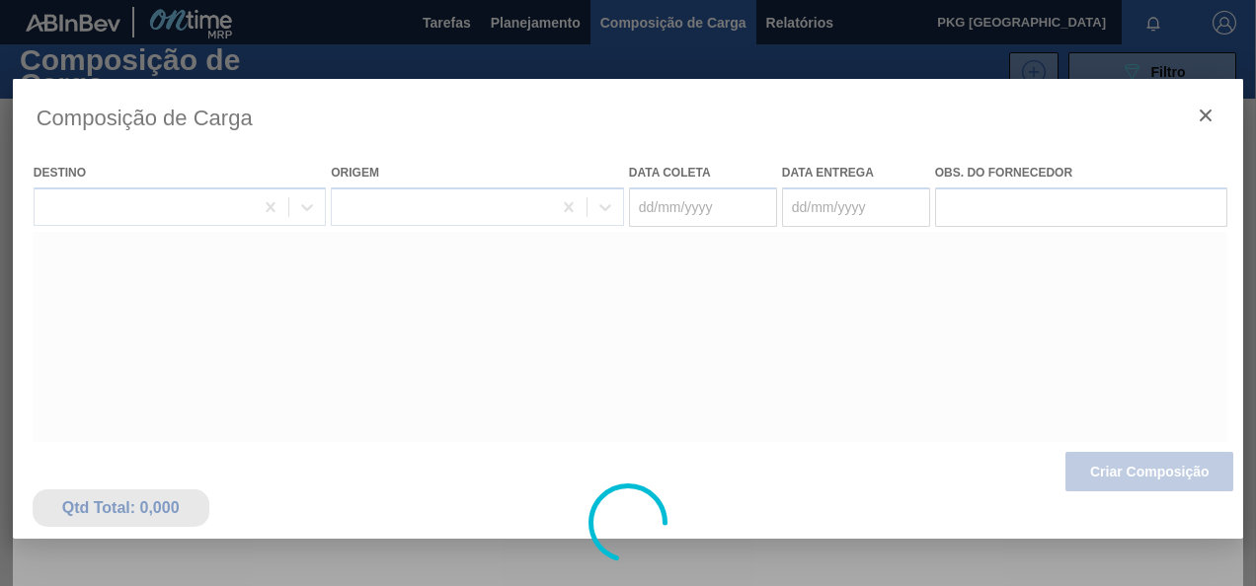
type coleta "06/09/2025"
type entrega "08/09/2025"
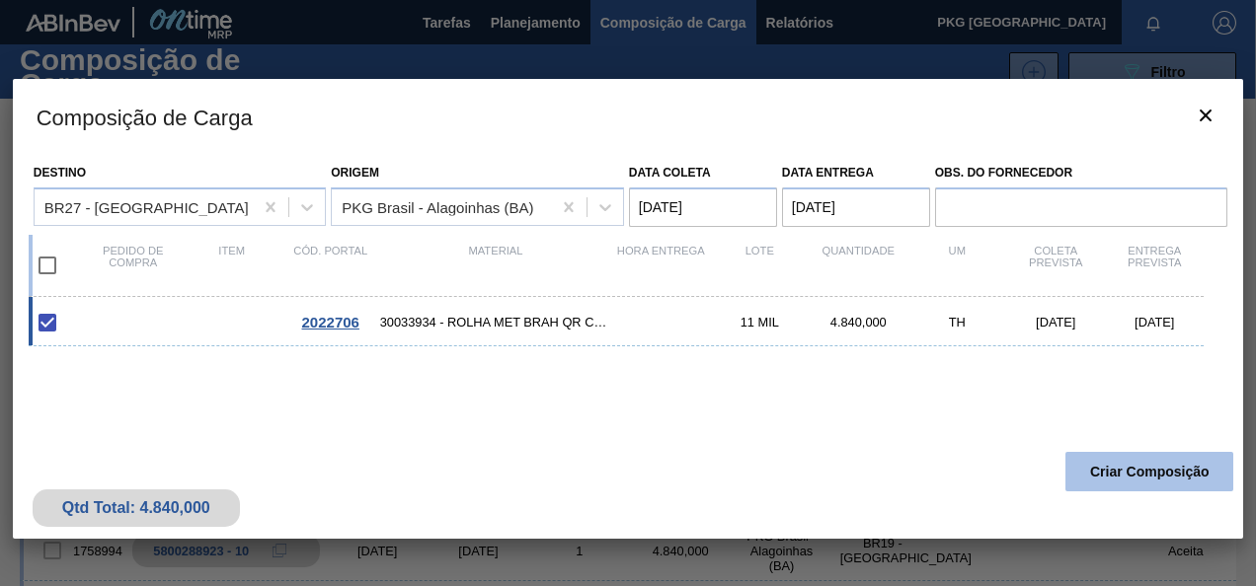
click at [1161, 461] on button "Criar Composição" at bounding box center [1149, 471] width 168 height 39
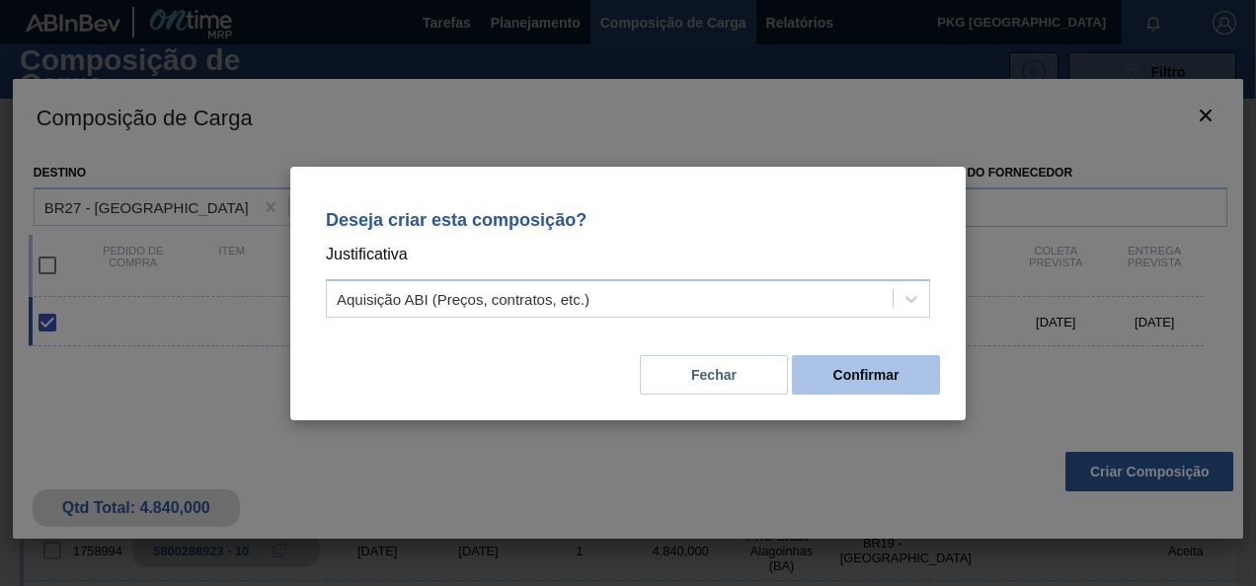
click at [841, 363] on button "Confirmar" at bounding box center [866, 374] width 148 height 39
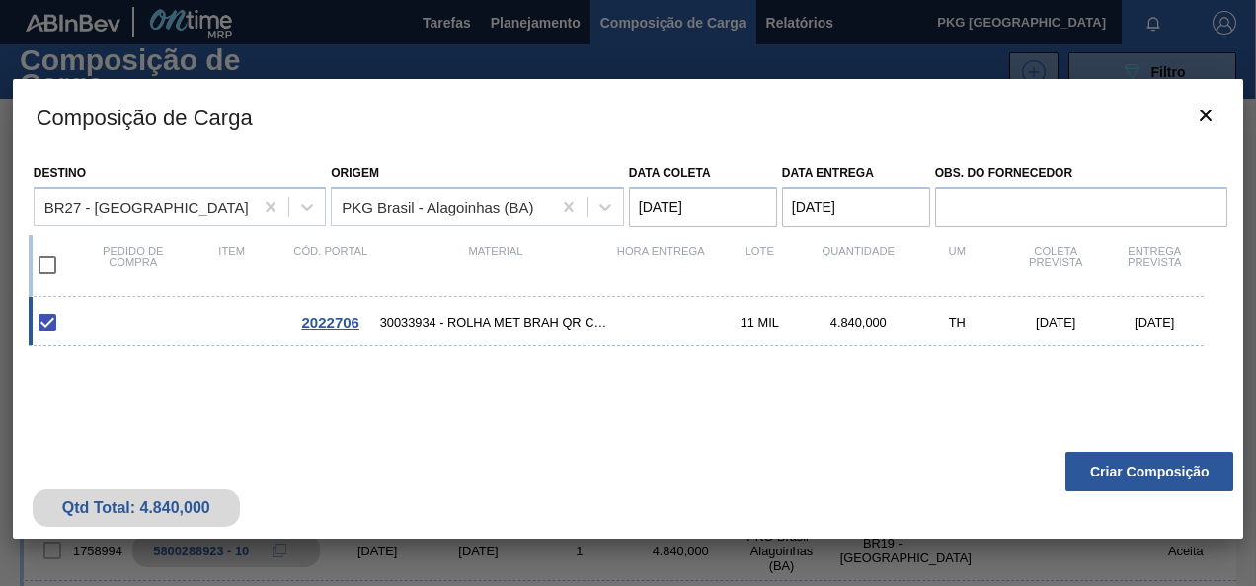
click at [326, 318] on span "2022706" at bounding box center [330, 322] width 57 height 17
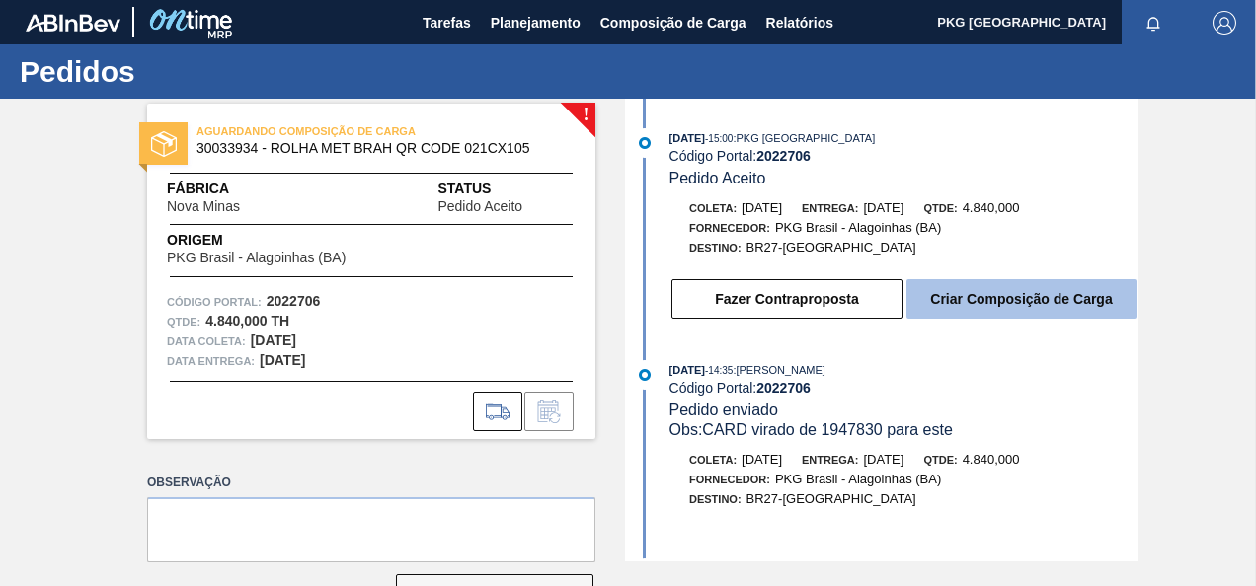
click at [1009, 296] on button "Criar Composição de Carga" at bounding box center [1021, 298] width 230 height 39
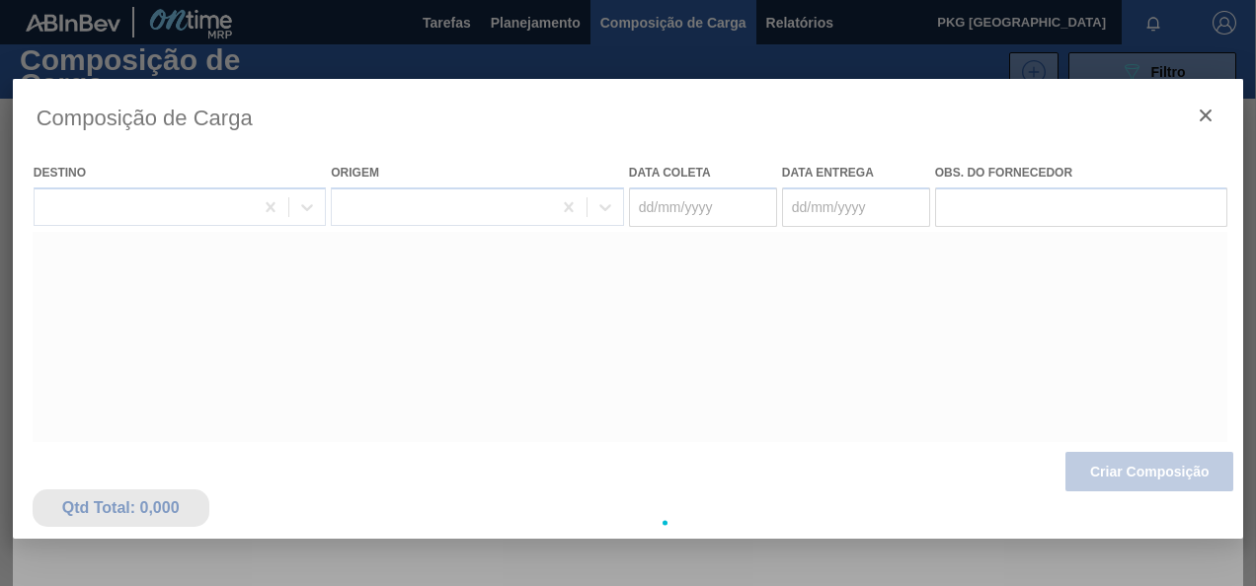
type coleta "06/09/2025"
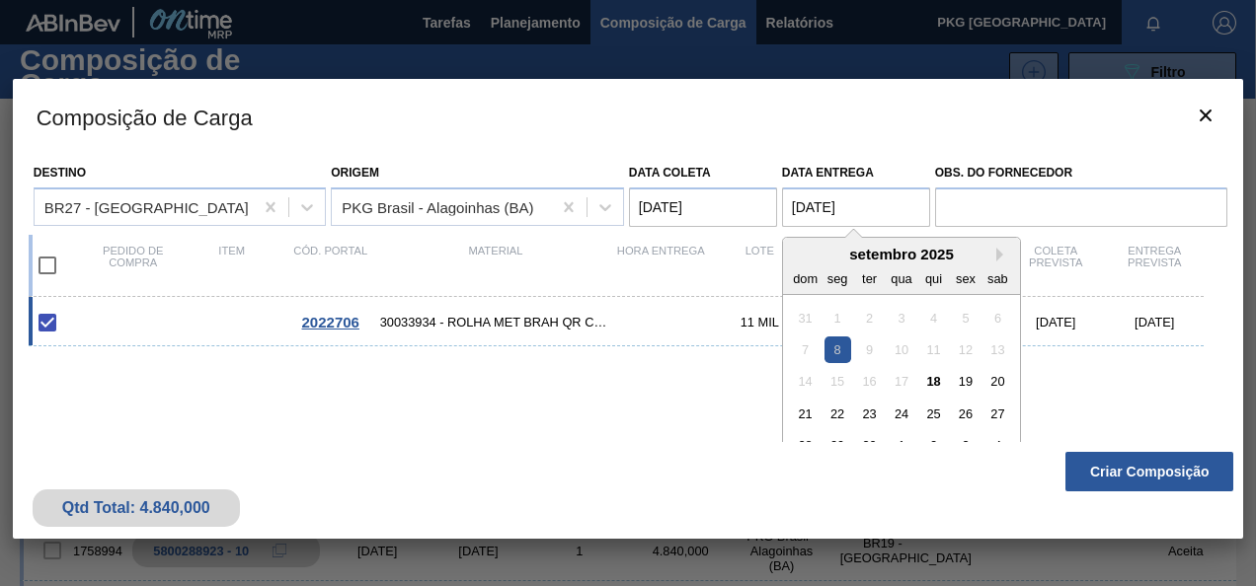
click at [918, 203] on entrega "08/09/2025" at bounding box center [856, 207] width 148 height 39
click at [838, 416] on div "22" at bounding box center [836, 414] width 27 height 27
type entrega "[DATE]"
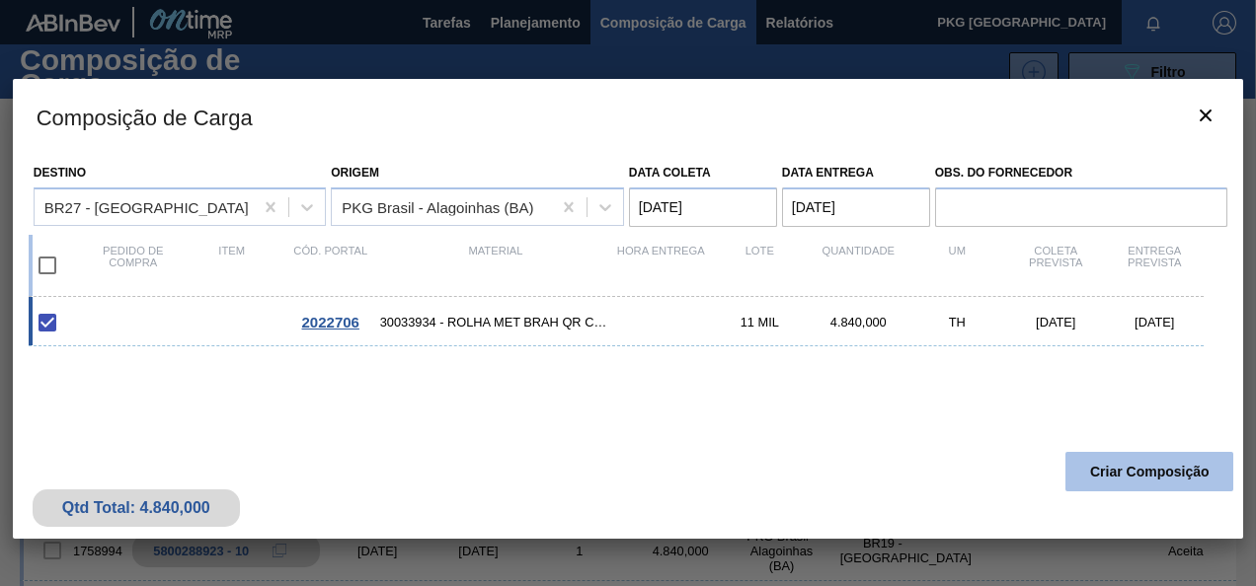
click at [1116, 460] on button "Criar Composição" at bounding box center [1149, 471] width 168 height 39
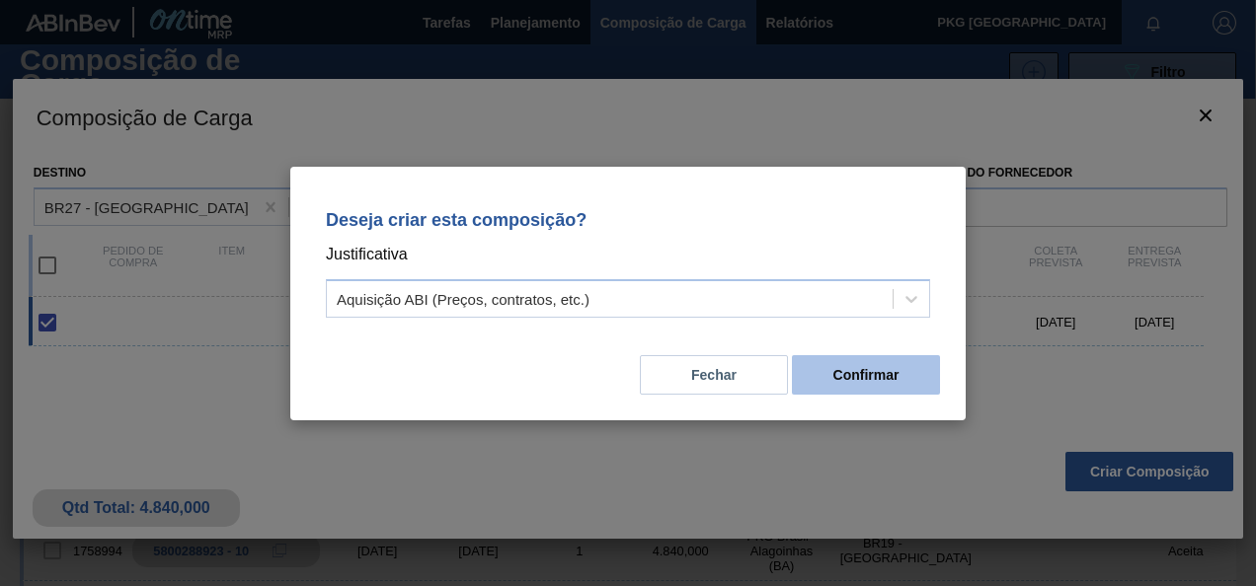
click at [855, 363] on button "Confirmar" at bounding box center [866, 374] width 148 height 39
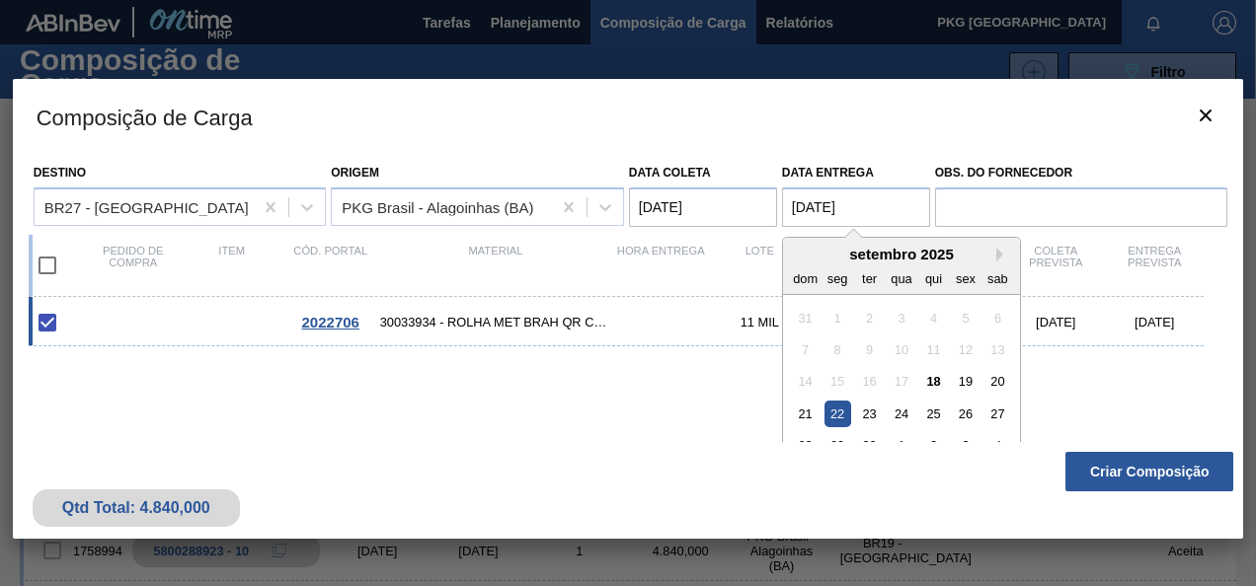
click at [877, 220] on entrega "[DATE]" at bounding box center [856, 207] width 148 height 39
click at [720, 206] on coleta "06/09/2025" at bounding box center [703, 207] width 148 height 39
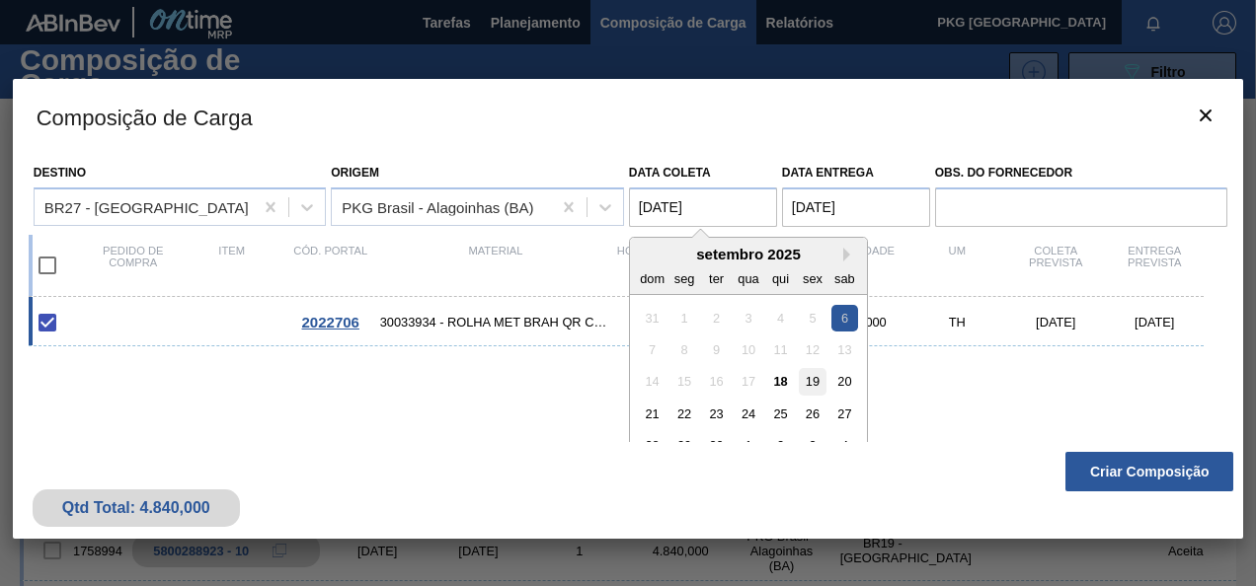
click at [808, 385] on div "19" at bounding box center [812, 381] width 27 height 27
type coleta "19/09/2025"
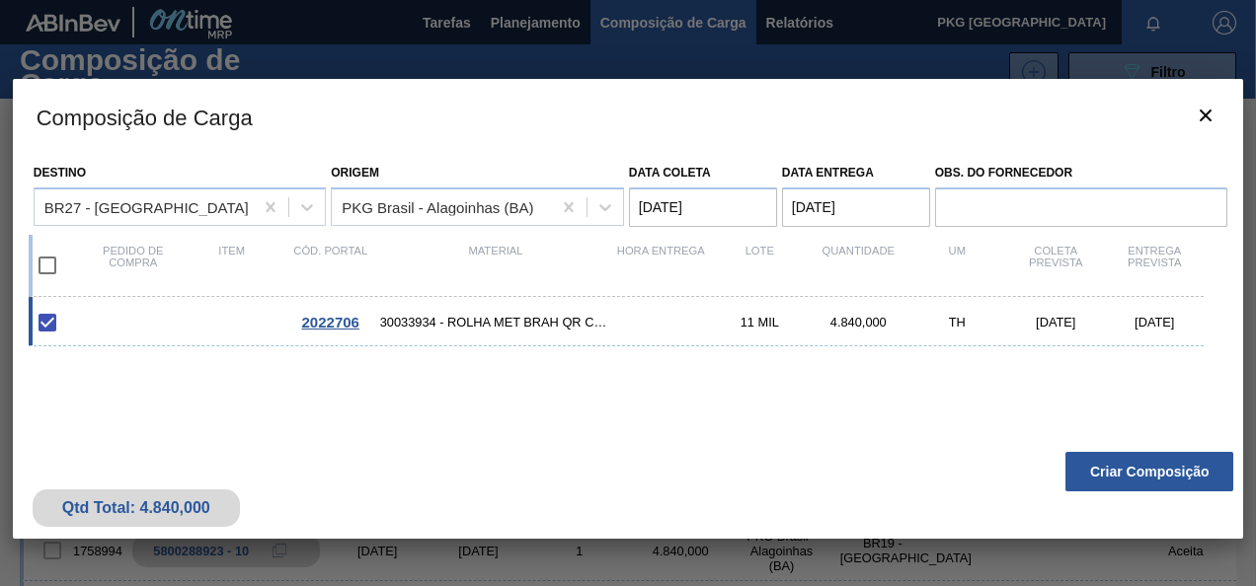
click at [872, 200] on entrega "[DATE]" at bounding box center [856, 207] width 148 height 39
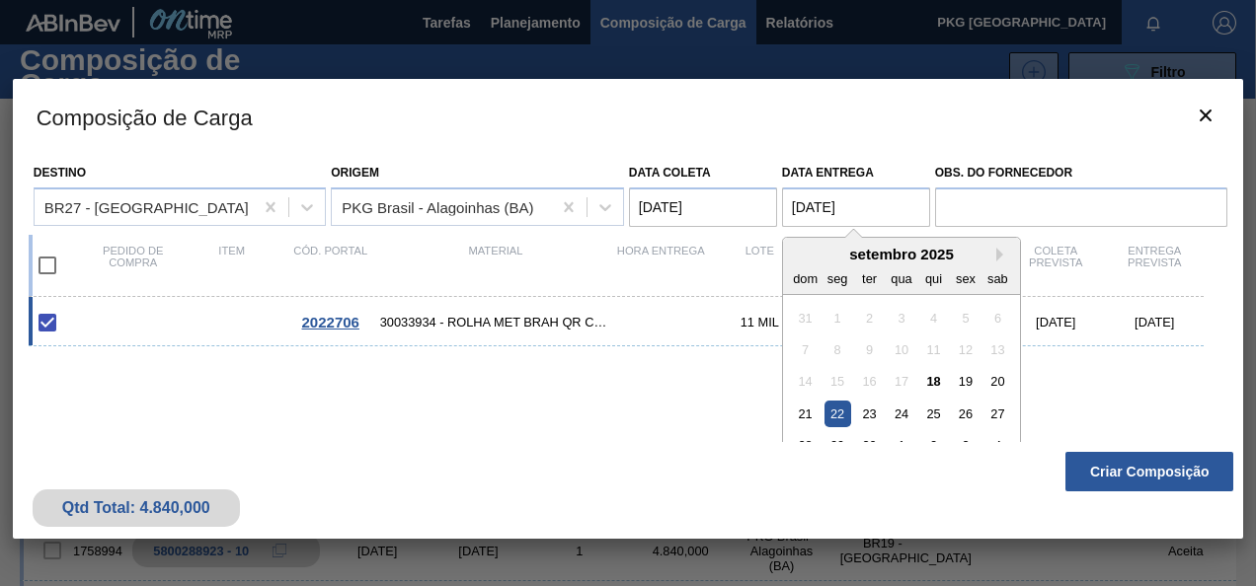
click at [843, 419] on div "22" at bounding box center [836, 414] width 27 height 27
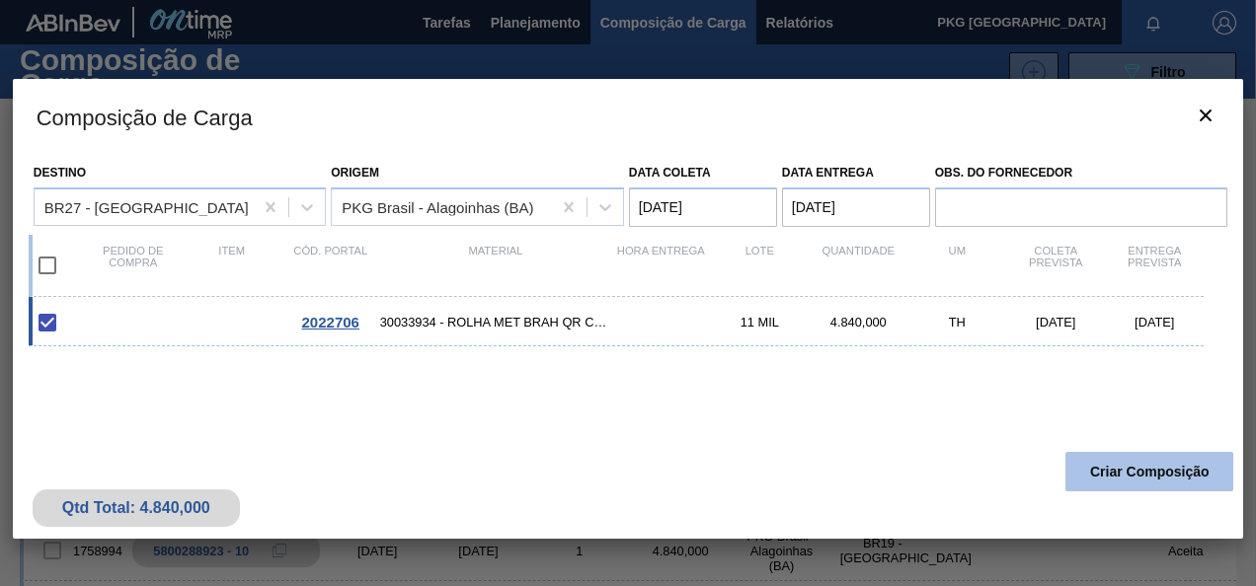
click at [1173, 474] on button "Criar Composição" at bounding box center [1149, 471] width 168 height 39
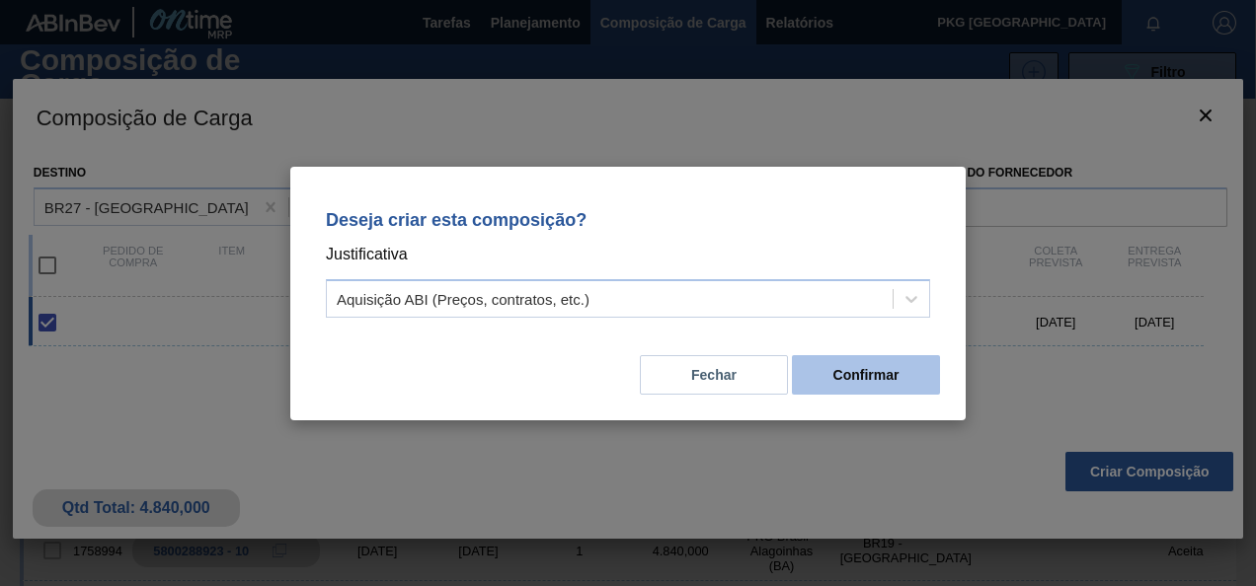
click at [910, 356] on button "Confirmar" at bounding box center [866, 374] width 148 height 39
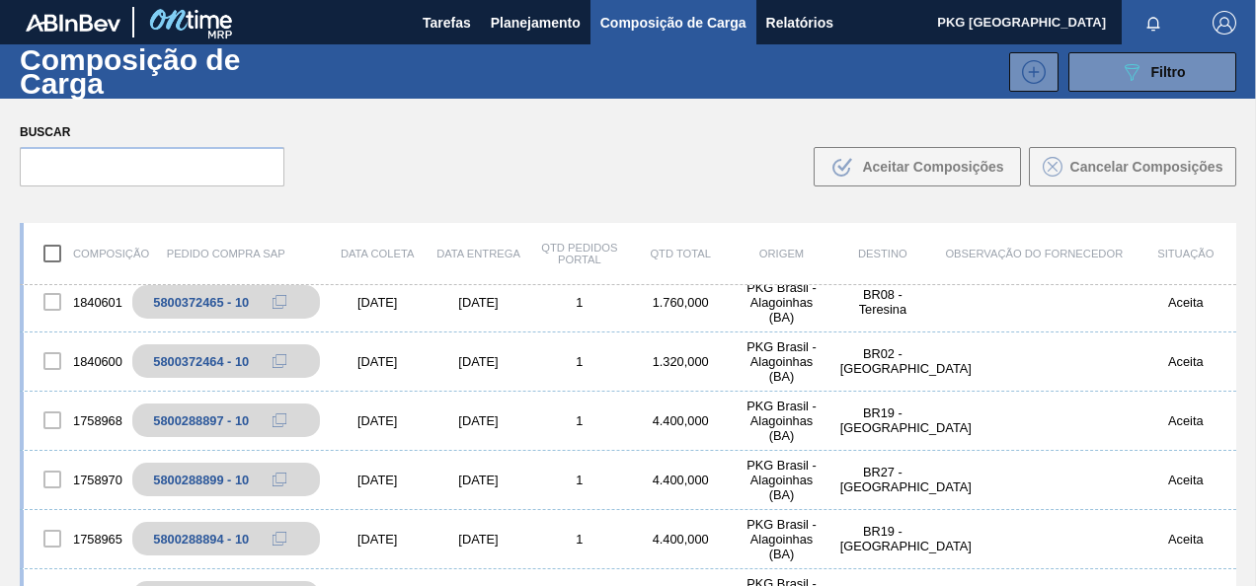
click at [63, 252] on input "checkbox" at bounding box center [52, 253] width 41 height 41
checkbox input "true"
drag, startPoint x: 52, startPoint y: 301, endPoint x: 49, endPoint y: 322, distance: 20.9
click at [52, 303] on div at bounding box center [52, 301] width 41 height 41
click at [51, 365] on div at bounding box center [52, 361] width 41 height 41
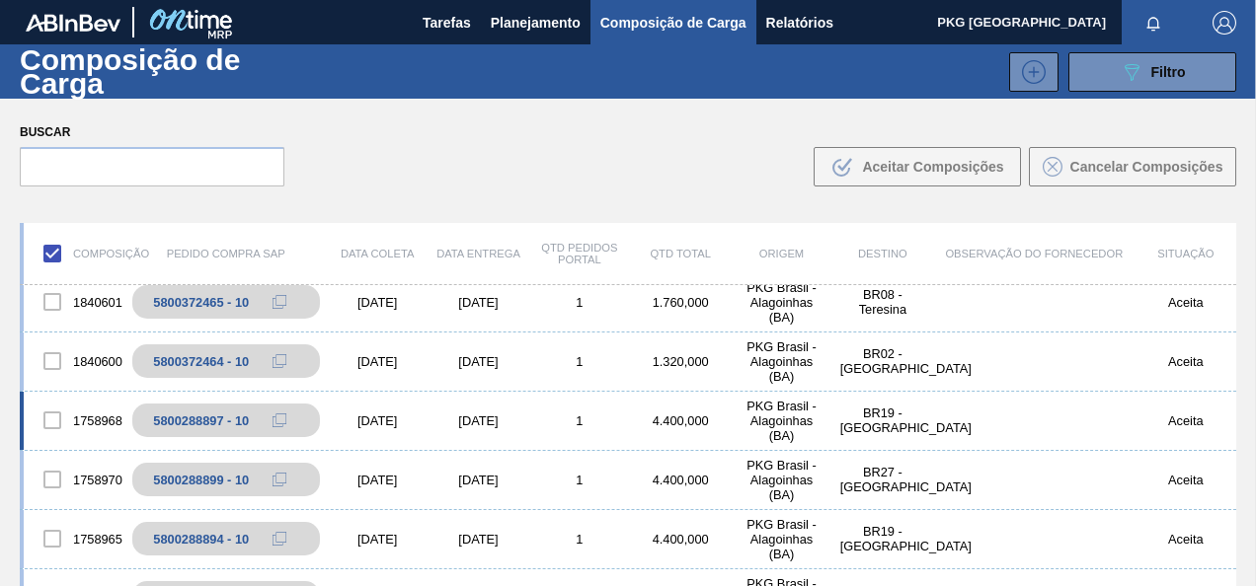
click at [49, 418] on div at bounding box center [52, 420] width 41 height 41
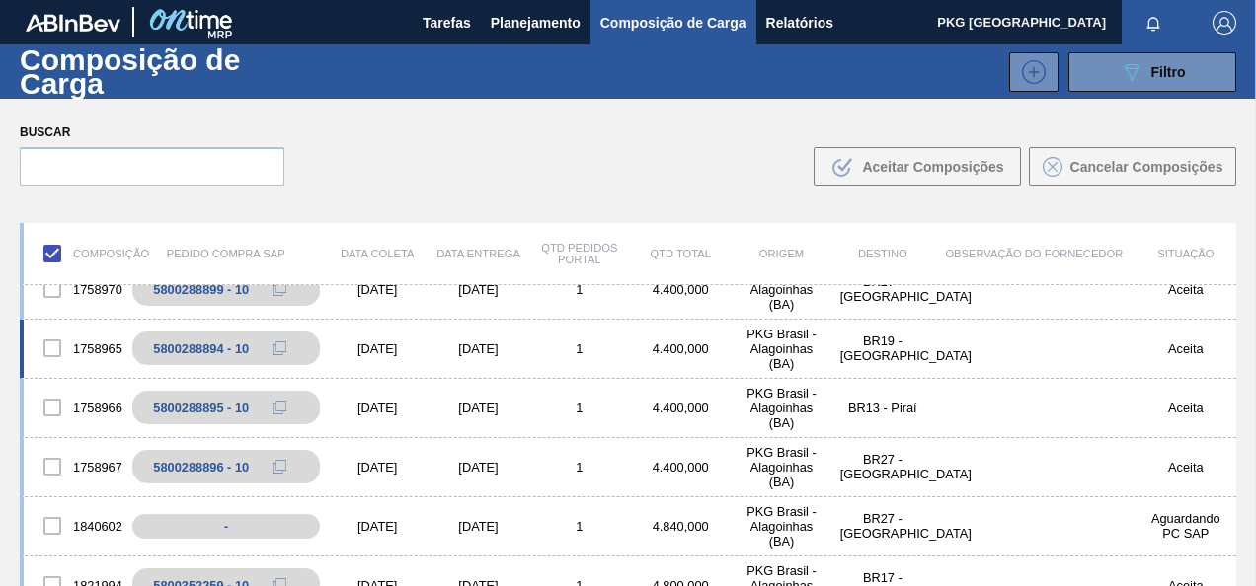
scroll to position [1986, 0]
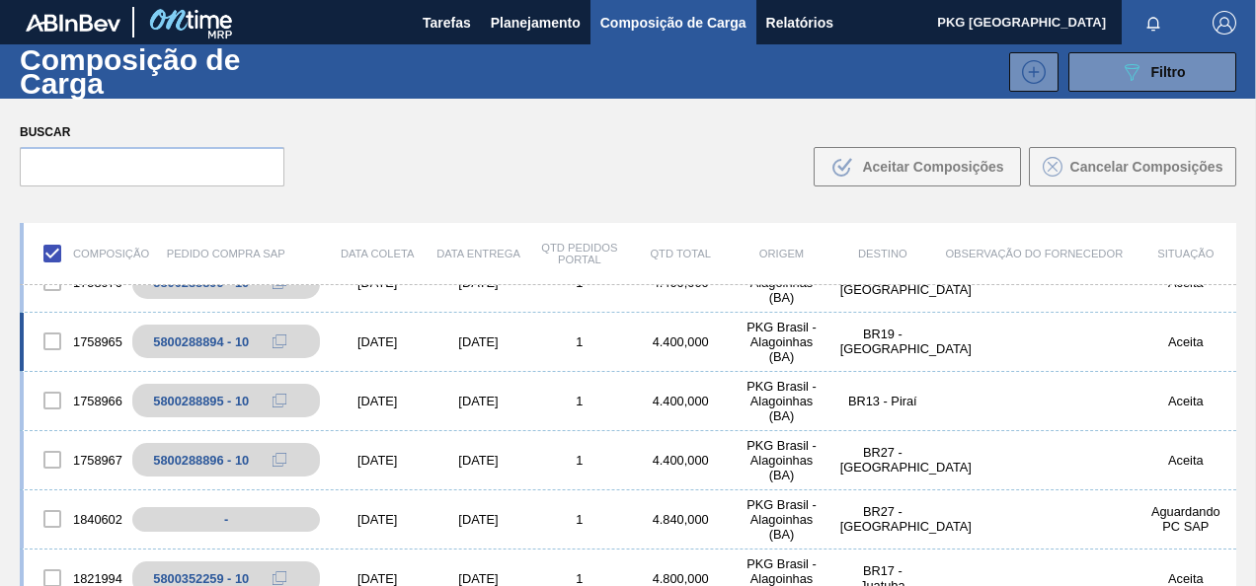
click at [60, 334] on div at bounding box center [52, 341] width 41 height 41
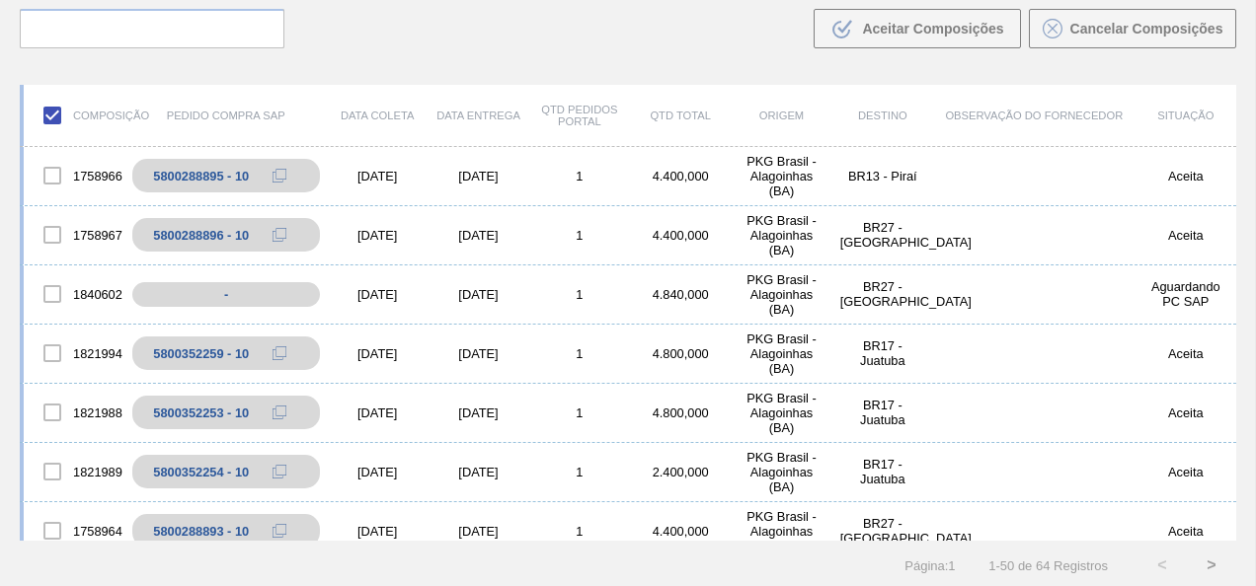
scroll to position [141, 0]
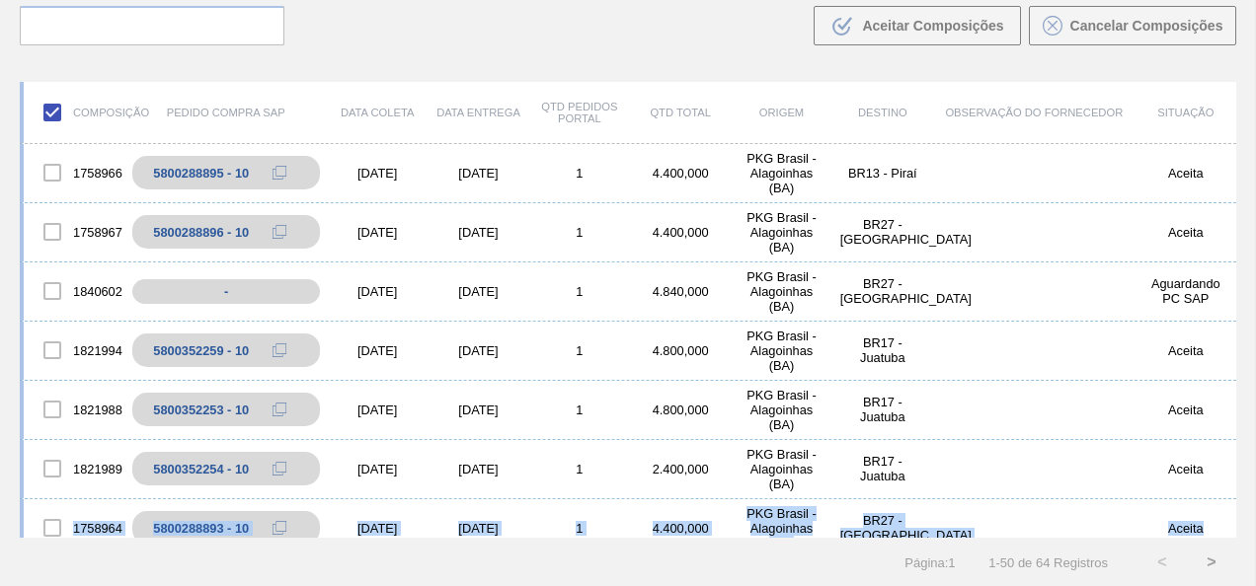
drag, startPoint x: 1230, startPoint y: 450, endPoint x: 1238, endPoint y: 510, distance: 60.7
click at [1238, 510] on div "Composição Pedido Compra SAP Data coleta Data entrega Qtd Pedidos Portal Qtd To…" at bounding box center [628, 326] width 1256 height 522
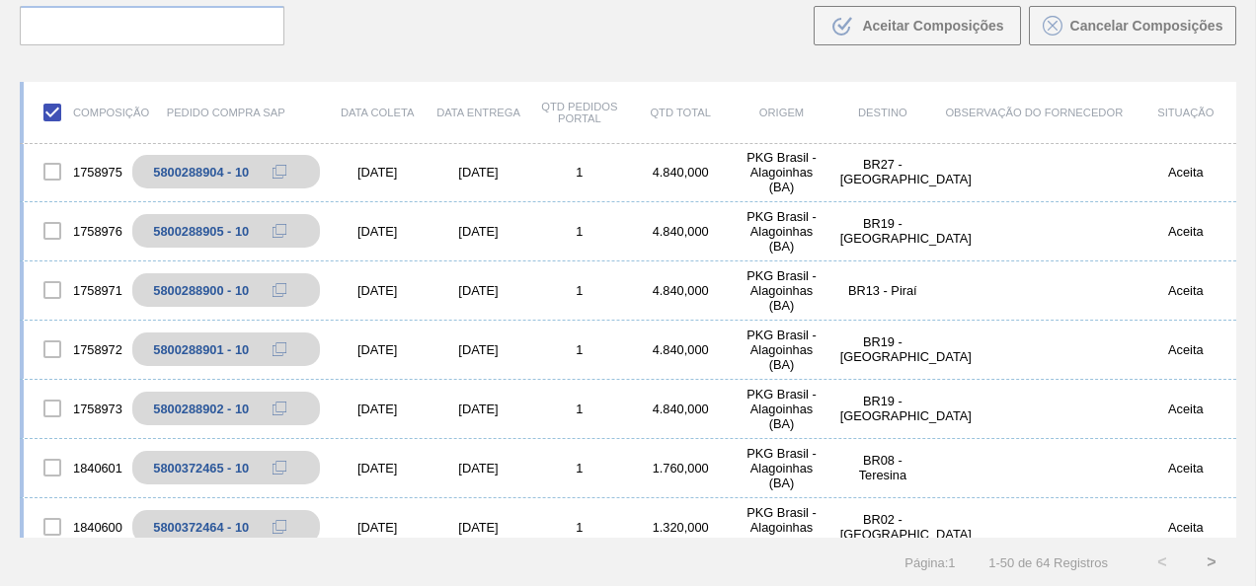
scroll to position [1975, 0]
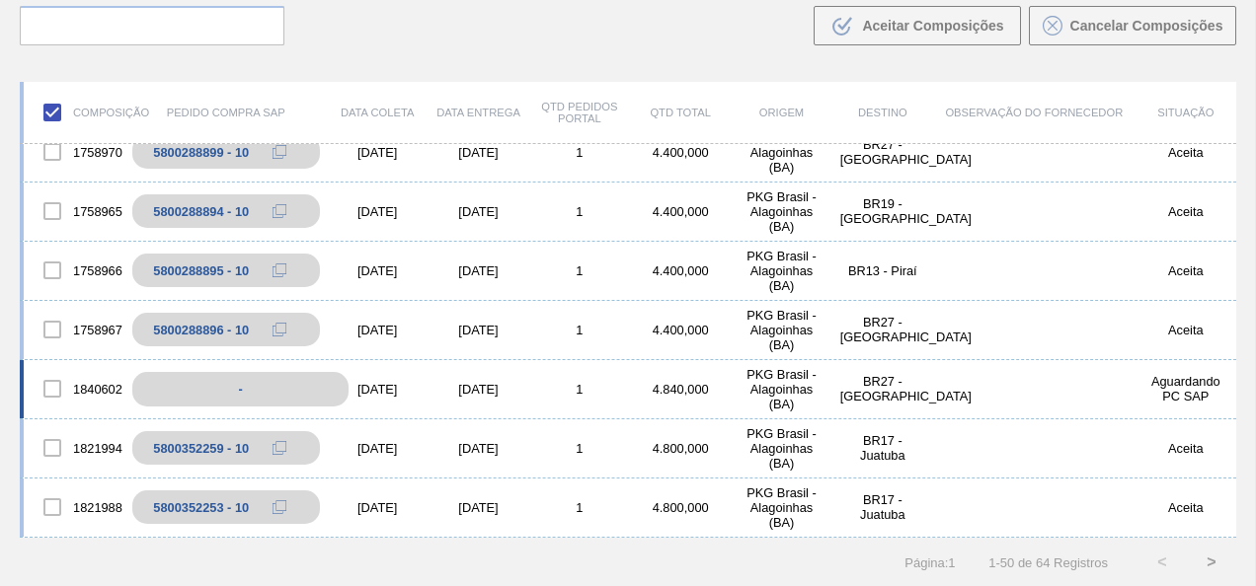
click at [256, 385] on div "-" at bounding box center [240, 389] width 216 height 35
click at [66, 389] on div at bounding box center [52, 388] width 41 height 41
click at [52, 383] on div at bounding box center [52, 388] width 41 height 41
click at [106, 390] on div "1840602" at bounding box center [74, 388] width 101 height 41
drag, startPoint x: 106, startPoint y: 390, endPoint x: 270, endPoint y: 387, distance: 164.9
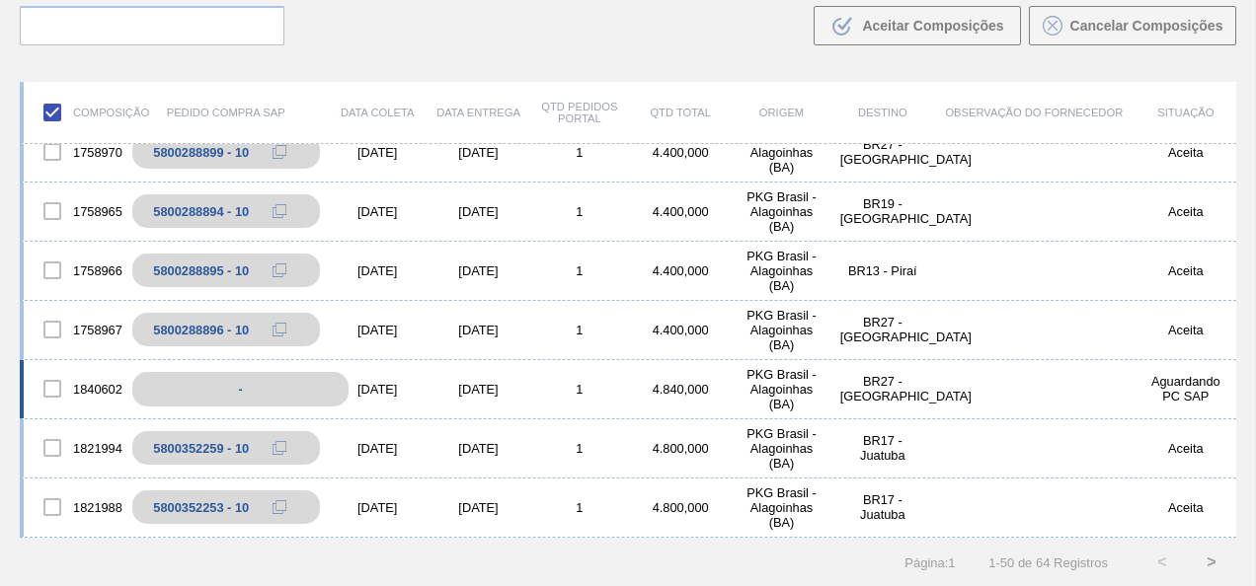
click at [270, 387] on div "-" at bounding box center [240, 389] width 216 height 35
drag, startPoint x: 682, startPoint y: 402, endPoint x: 694, endPoint y: 398, distance: 12.5
click at [694, 398] on div "1840602 - 06/09/2025 08/09/2025 1 4.840,000 PKG Brasil - Alagoinhas (BA) BR27 -…" at bounding box center [628, 389] width 1216 height 59
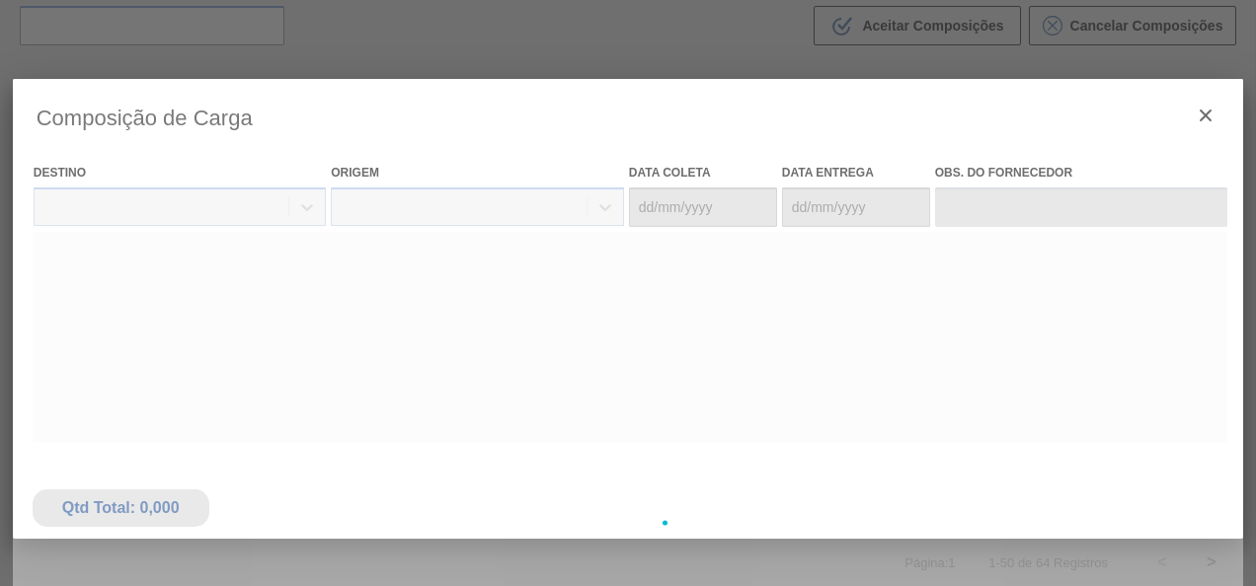
type coleta "06/09/2025"
type entrega "08/09/2025"
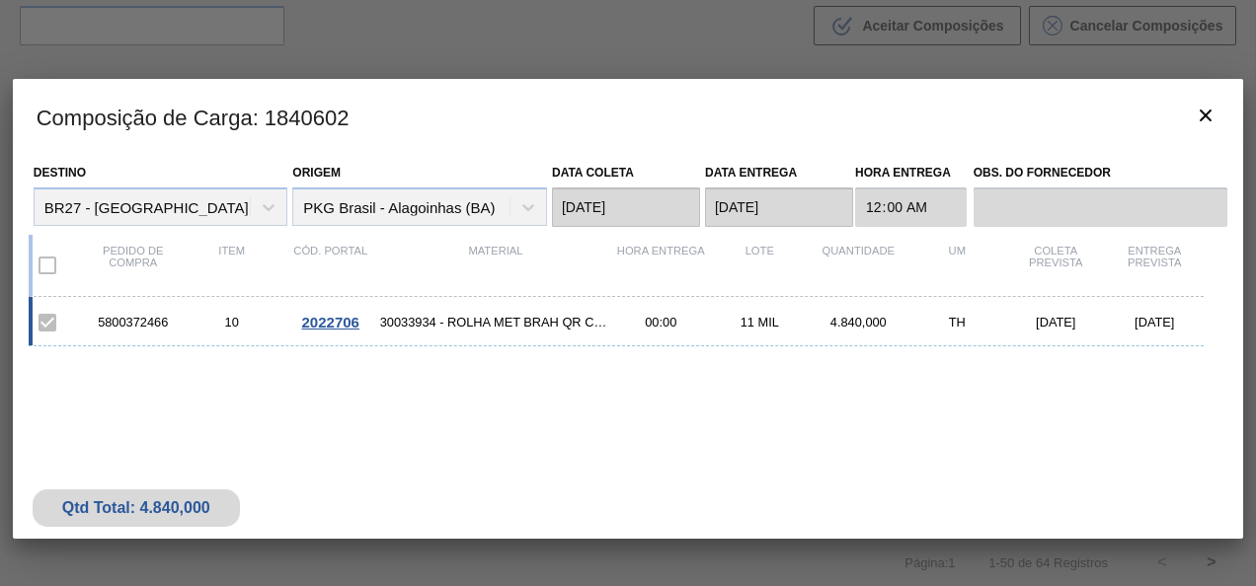
click at [556, 326] on span "30033934 - ROLHA MET BRAH QR CODE 021CX105" at bounding box center [496, 322] width 232 height 15
click at [225, 318] on div "10" at bounding box center [232, 322] width 99 height 15
click at [630, 334] on div "5800372466 10 2022706 30033934 - ROLHA MET BRAH QR CODE 021CX105 00:00 11 MIL 4…" at bounding box center [617, 321] width 1176 height 49
drag, startPoint x: 974, startPoint y: 322, endPoint x: 1086, endPoint y: 235, distance: 141.4
click at [973, 323] on div "TH" at bounding box center [956, 322] width 99 height 15
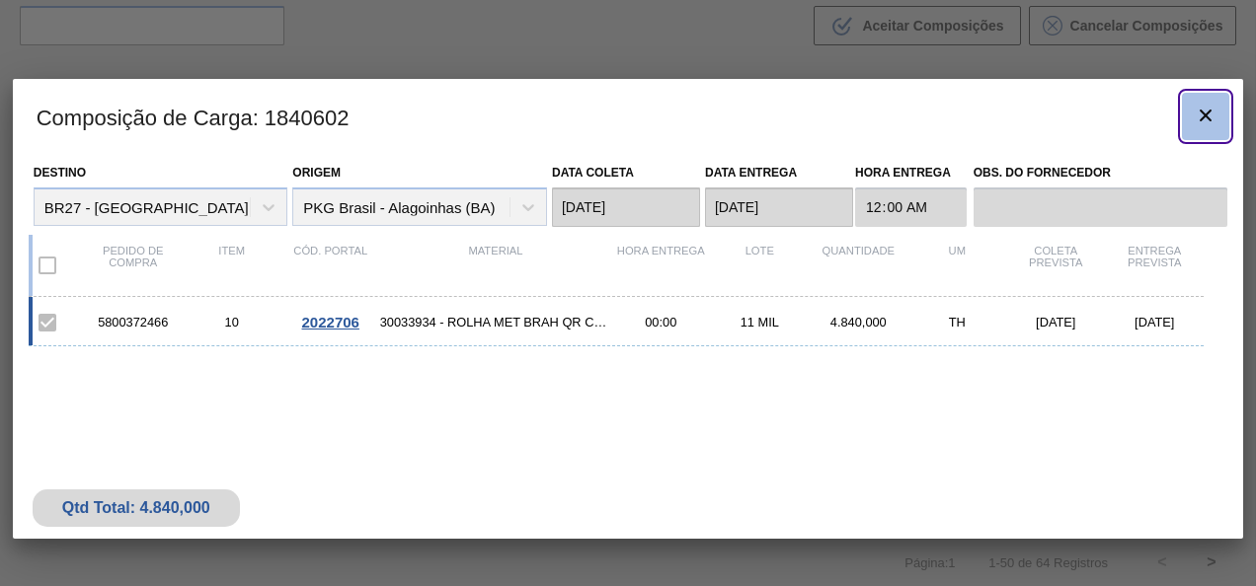
click at [1225, 117] on button "botão de ícone" at bounding box center [1205, 116] width 47 height 47
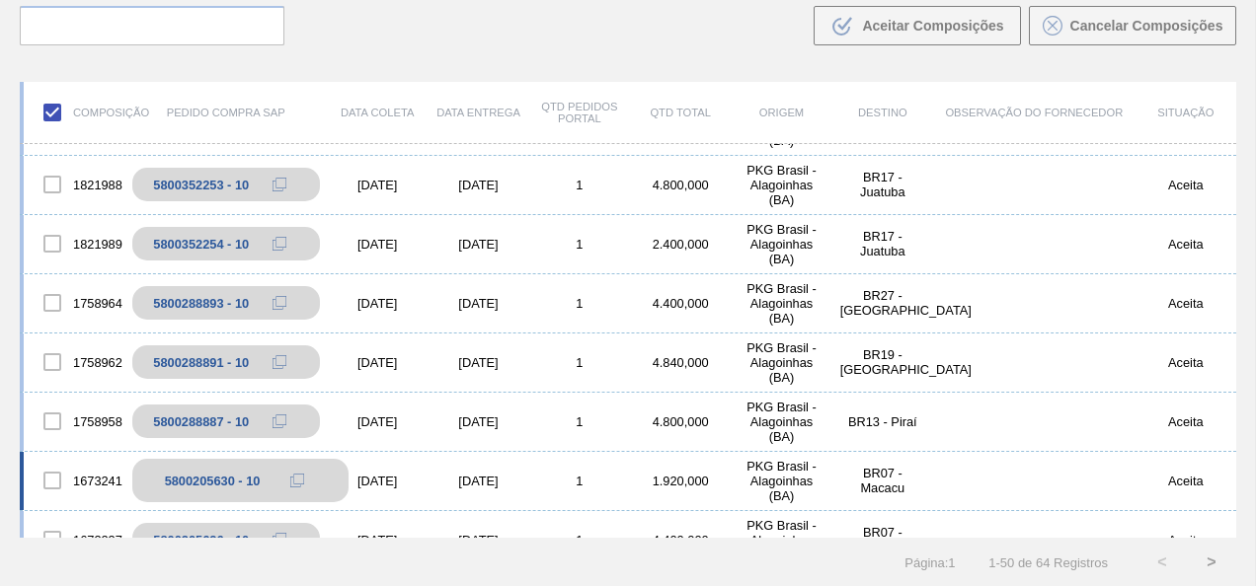
scroll to position [2270, 0]
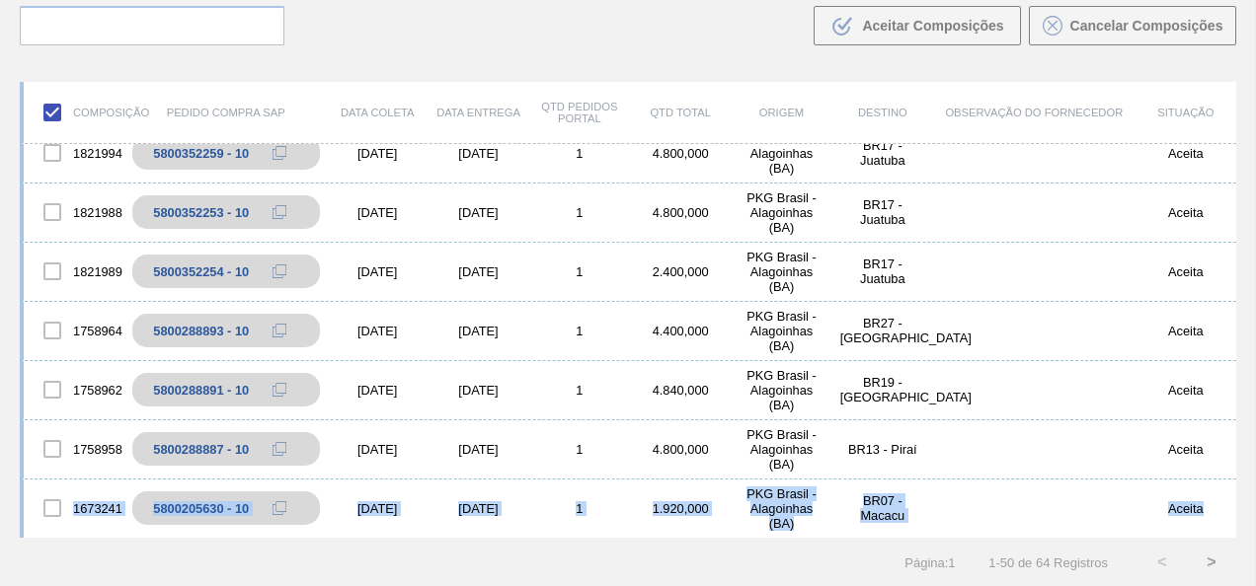
drag, startPoint x: 1236, startPoint y: 485, endPoint x: 1232, endPoint y: 472, distance: 13.4
click at [1232, 472] on div "Composição Pedido Compra SAP Data coleta Data entrega Qtd Pedidos Portal Qtd To…" at bounding box center [628, 326] width 1256 height 522
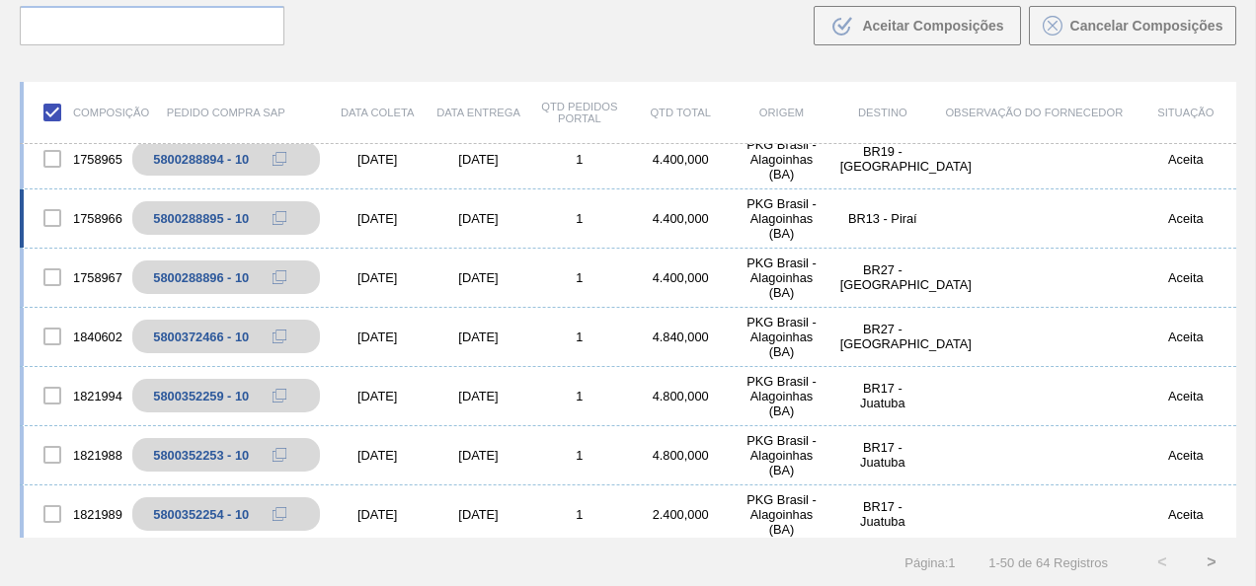
scroll to position [2073, 0]
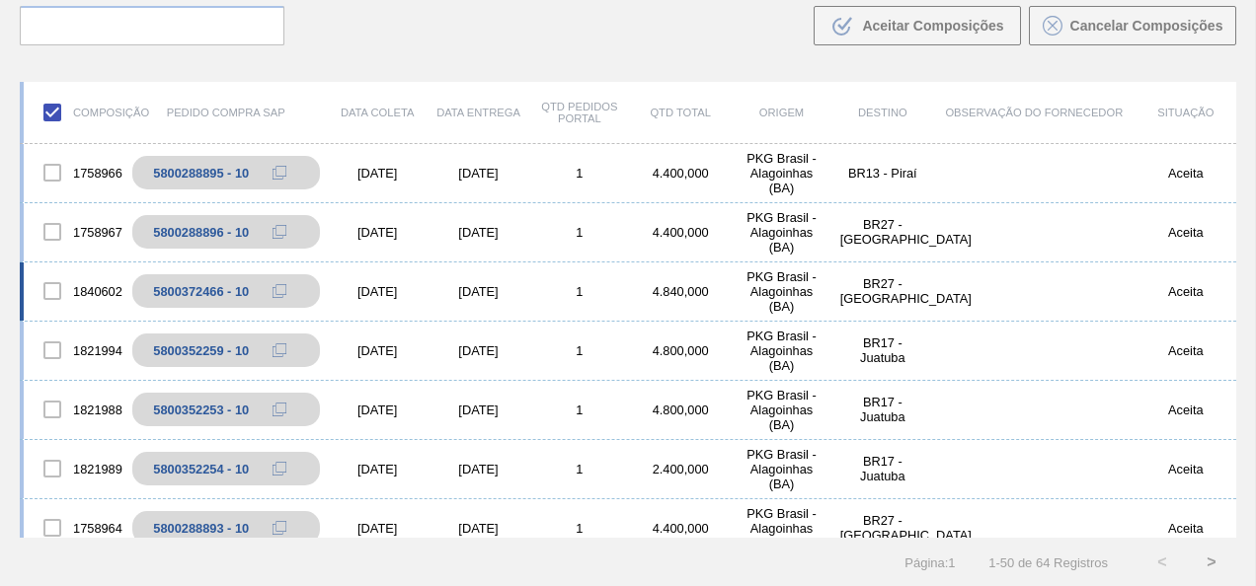
click at [47, 290] on div at bounding box center [52, 290] width 41 height 41
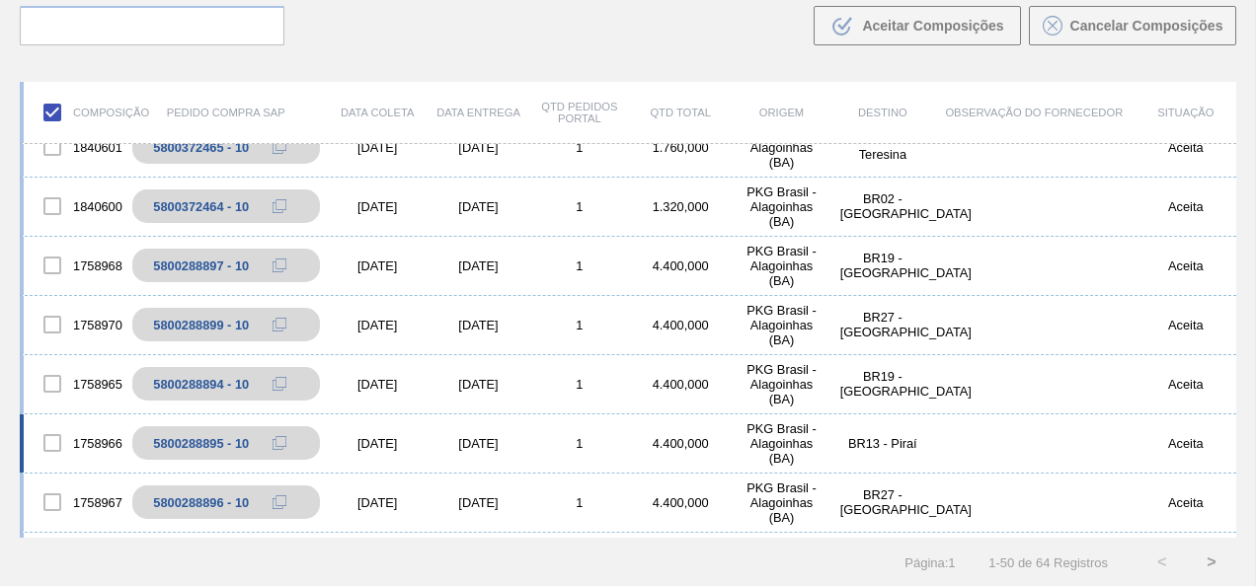
scroll to position [1777, 0]
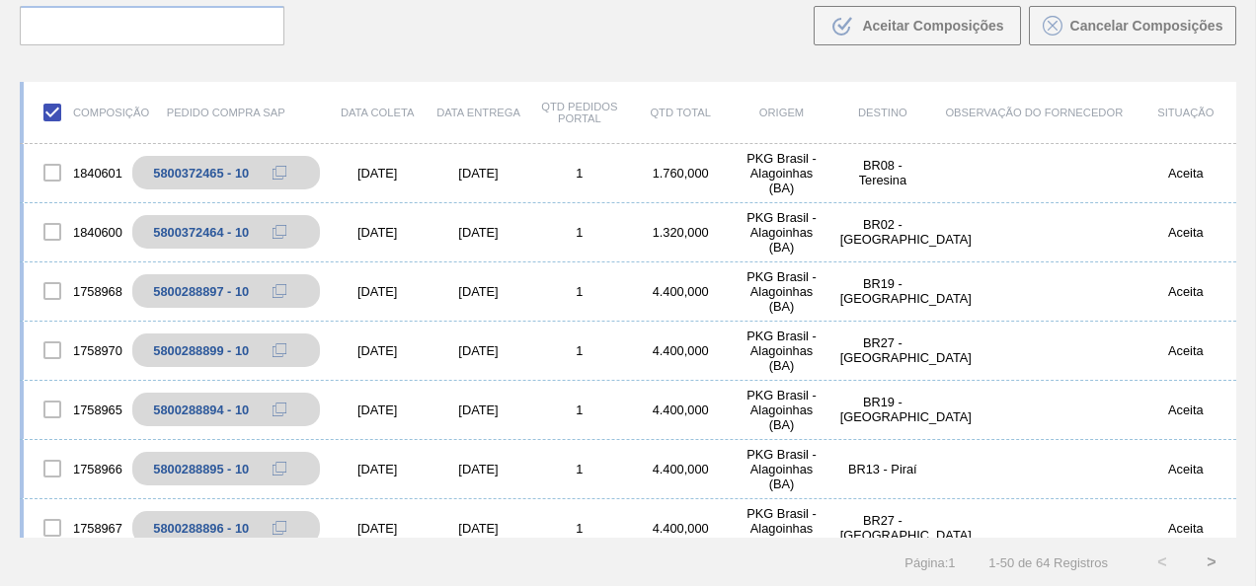
click at [1240, 408] on div "Composição Pedido Compra SAP Data coleta Data entrega Qtd Pedidos Portal Qtd To…" at bounding box center [628, 326] width 1256 height 522
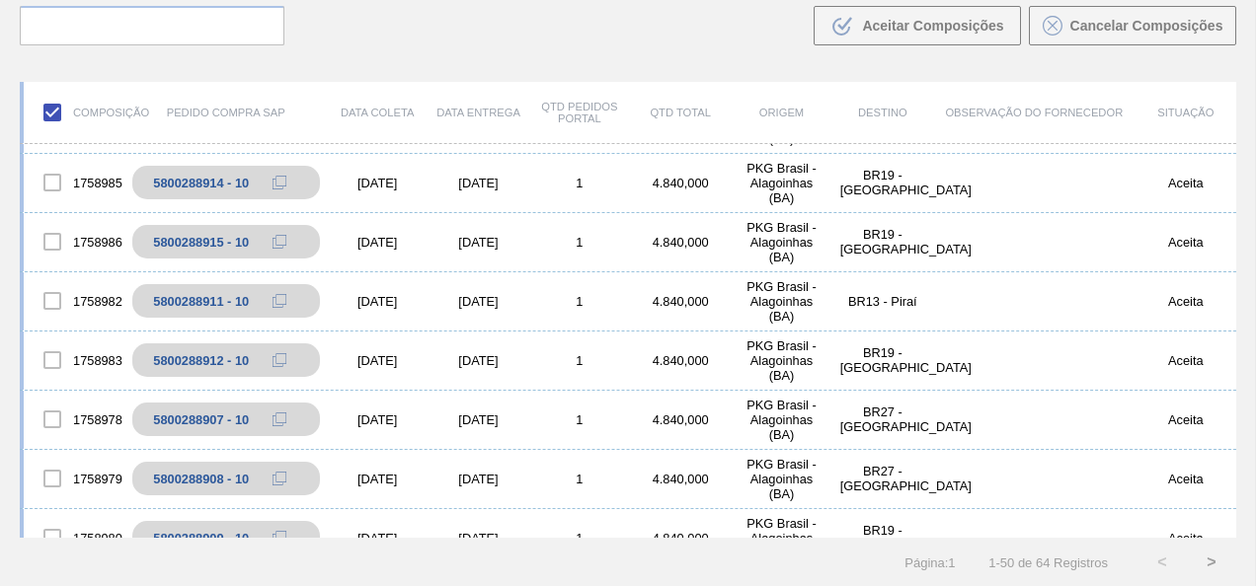
scroll to position [395, 0]
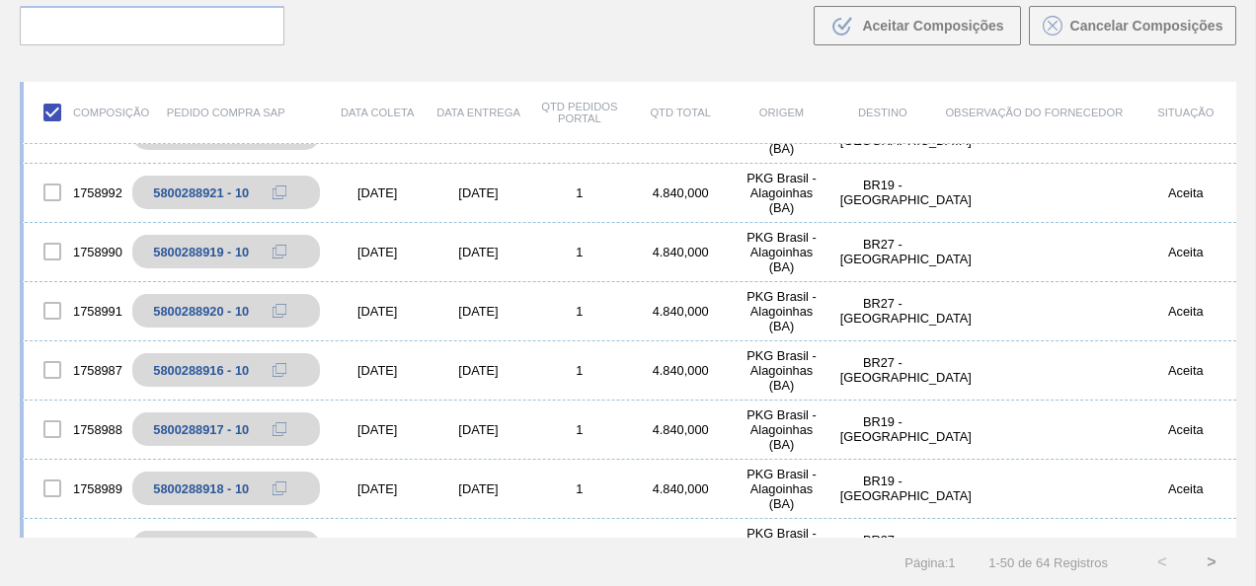
drag, startPoint x: 1230, startPoint y: 213, endPoint x: 1238, endPoint y: 174, distance: 40.3
click at [1238, 174] on div "Composição Pedido Compra SAP Data coleta Data entrega Qtd Pedidos Portal Qtd To…" at bounding box center [628, 326] width 1256 height 522
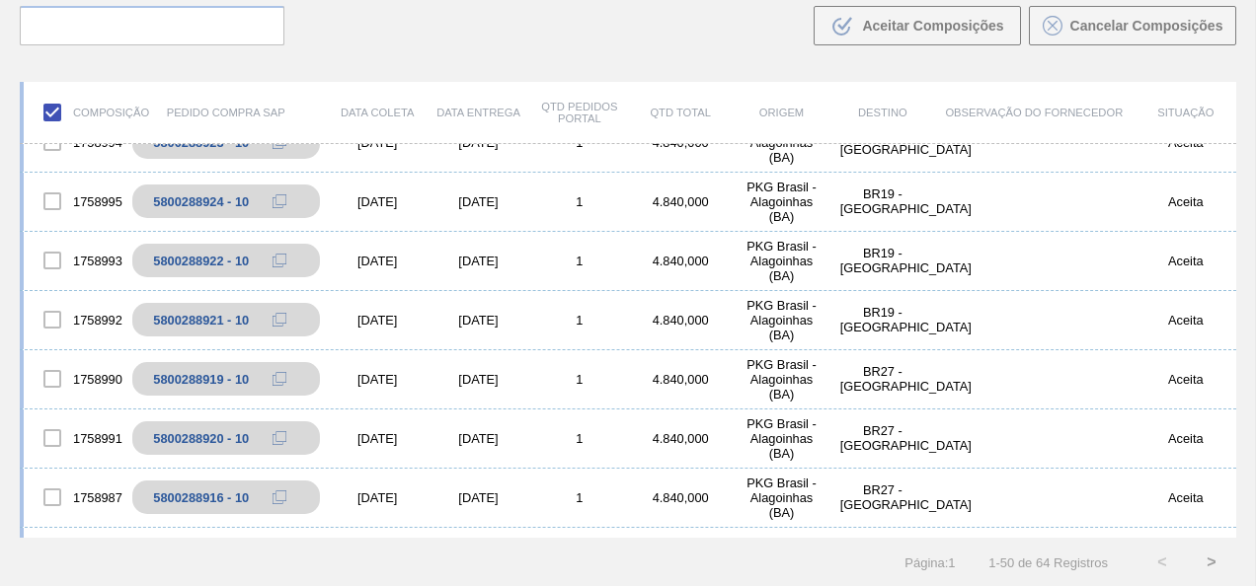
scroll to position [0, 0]
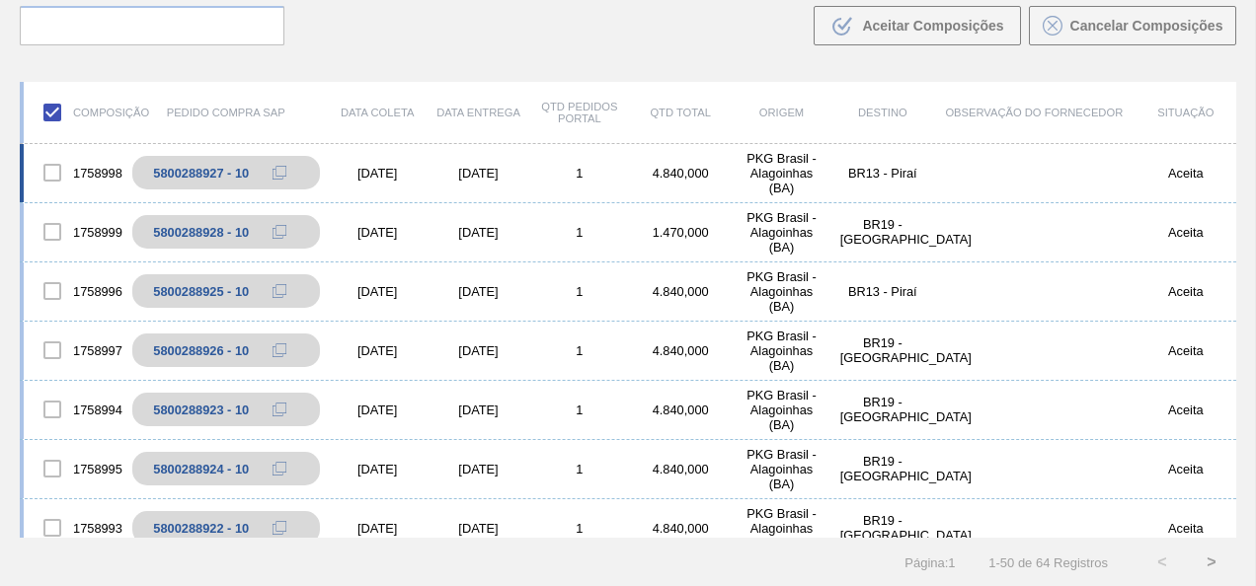
click at [49, 168] on div at bounding box center [52, 172] width 41 height 41
click at [48, 229] on div at bounding box center [52, 231] width 41 height 41
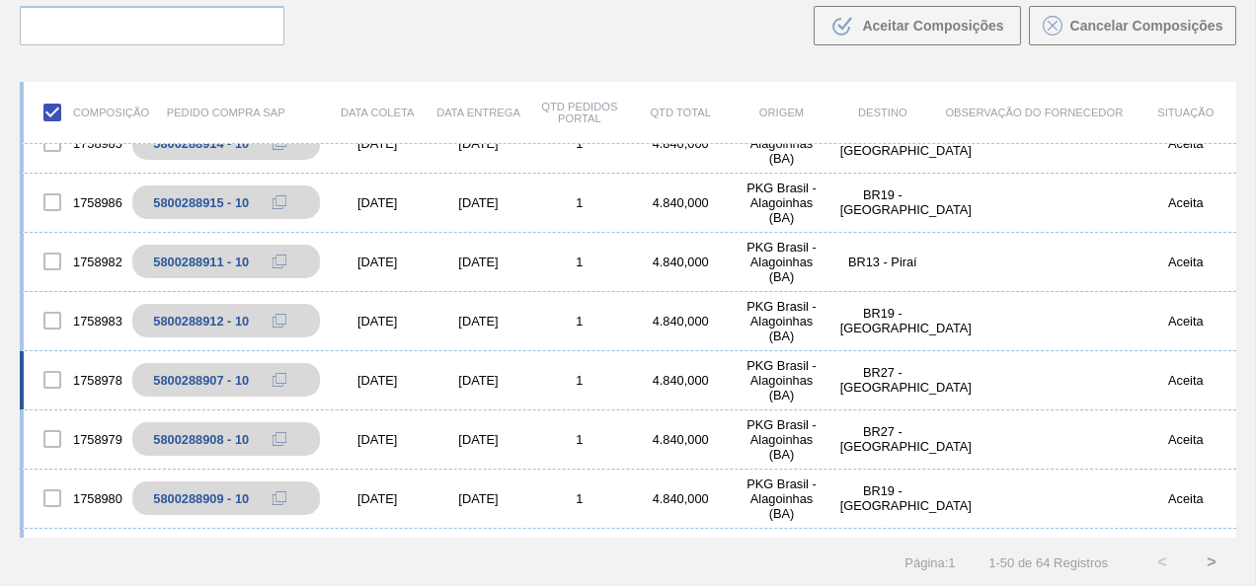
scroll to position [888, 0]
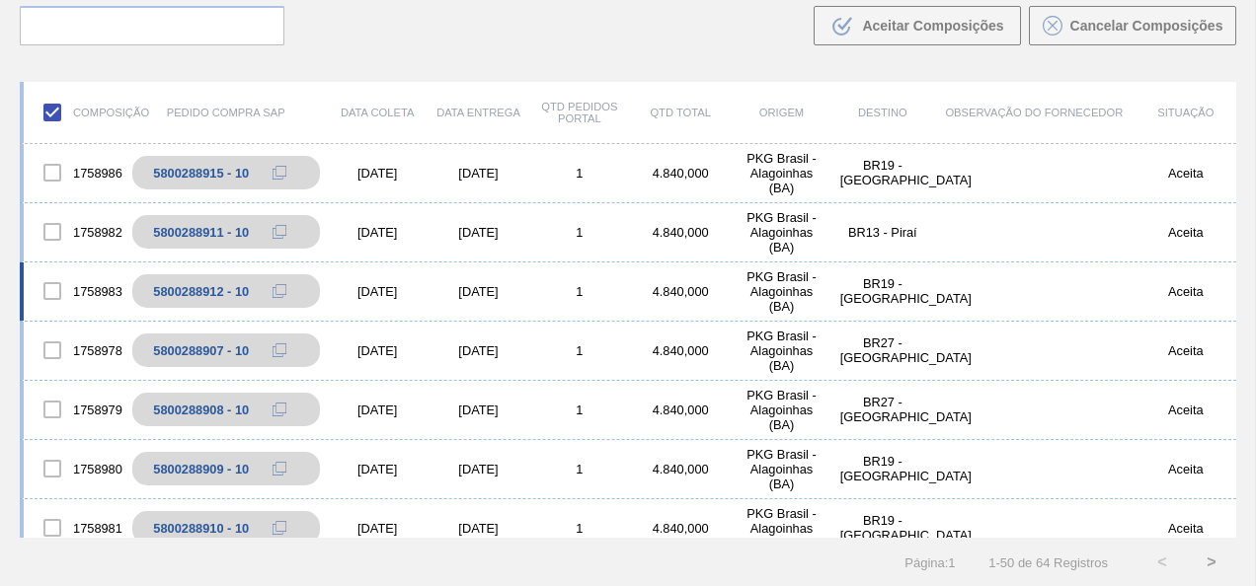
click at [55, 293] on div at bounding box center [52, 290] width 41 height 41
click at [59, 342] on div at bounding box center [52, 350] width 41 height 41
click at [62, 409] on div at bounding box center [52, 409] width 41 height 41
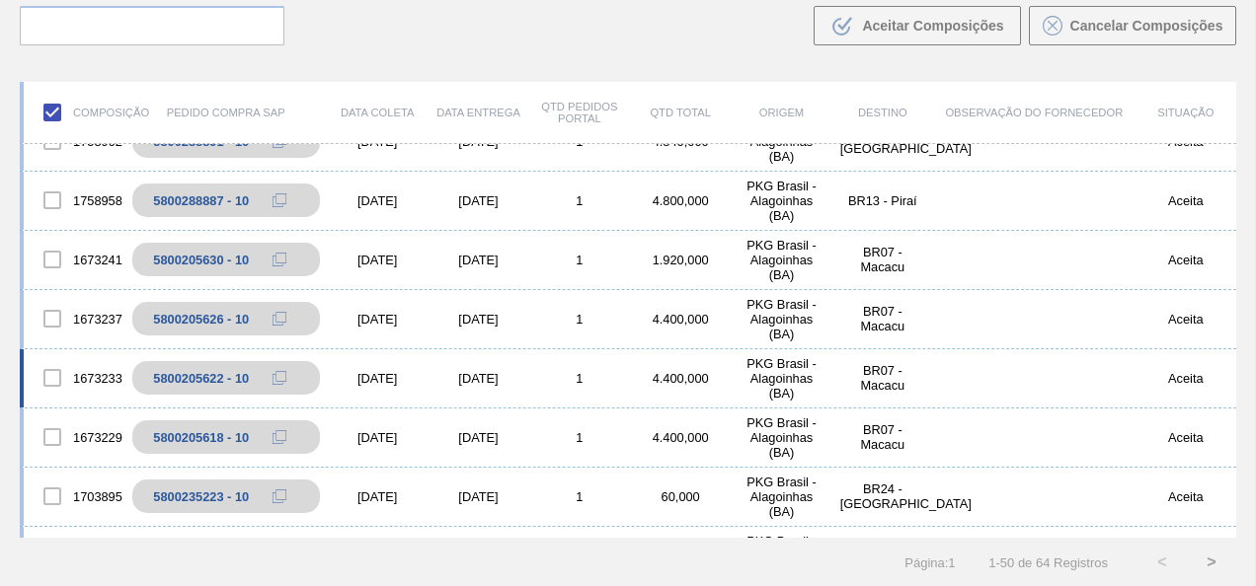
scroll to position [2566, 0]
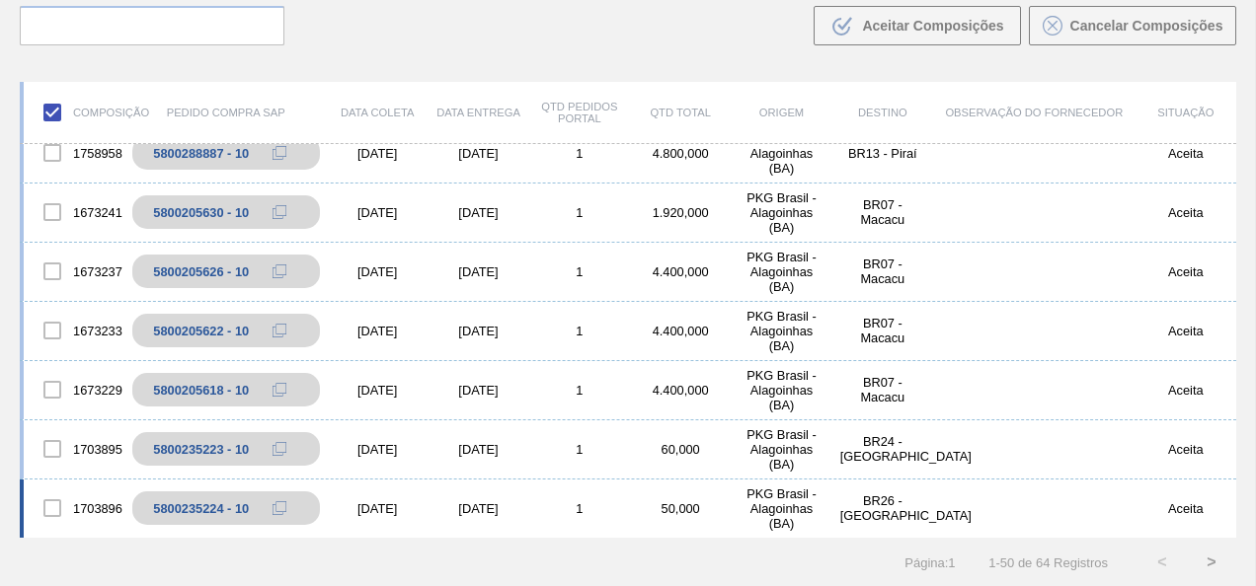
click at [57, 505] on div at bounding box center [52, 508] width 41 height 41
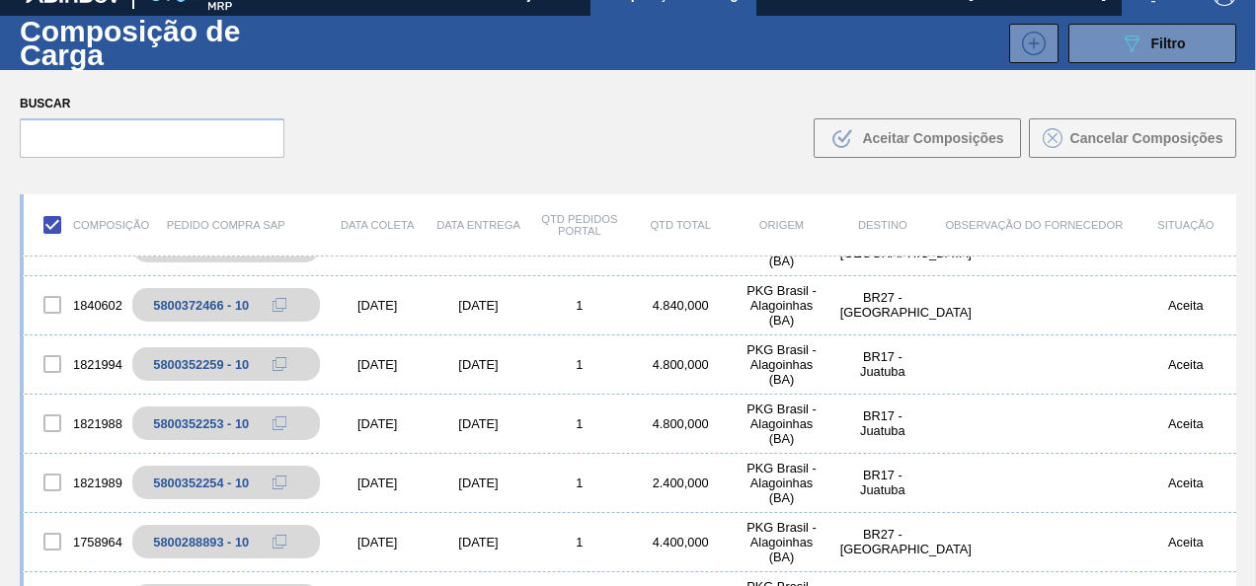
scroll to position [0, 0]
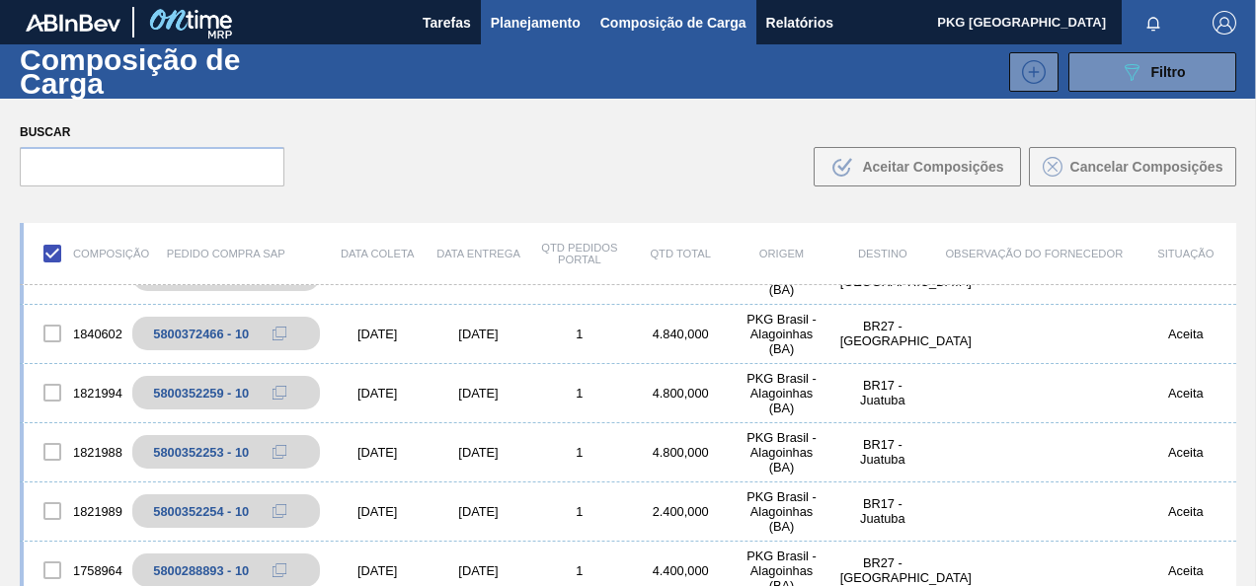
click at [521, 15] on span "Planejamento" at bounding box center [536, 23] width 90 height 24
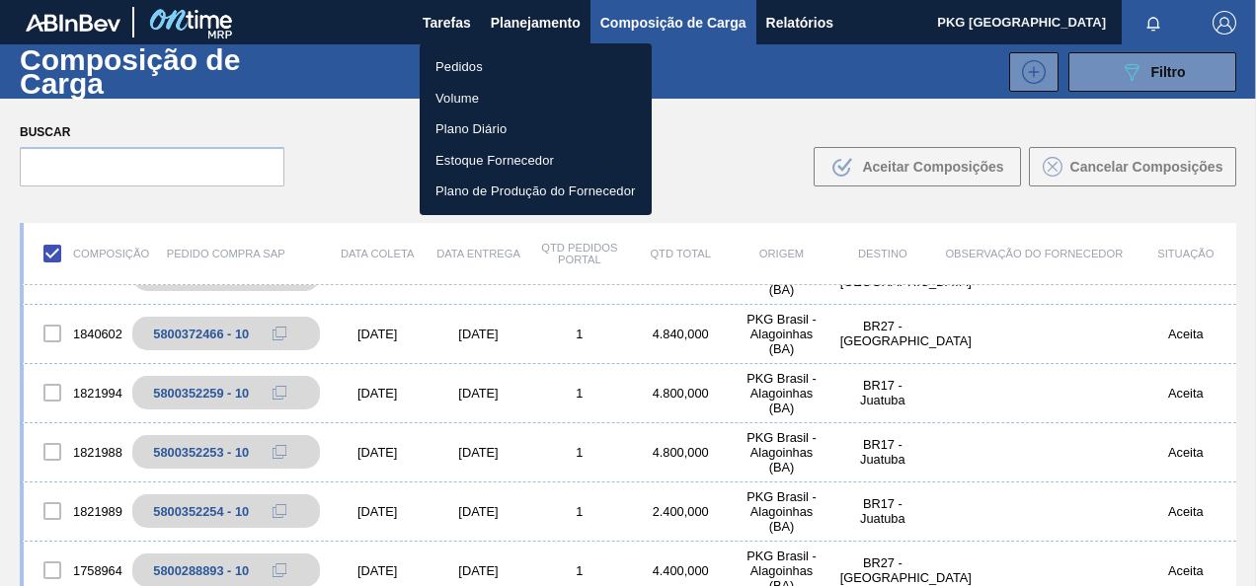
click at [474, 65] on li "Pedidos" at bounding box center [536, 67] width 232 height 32
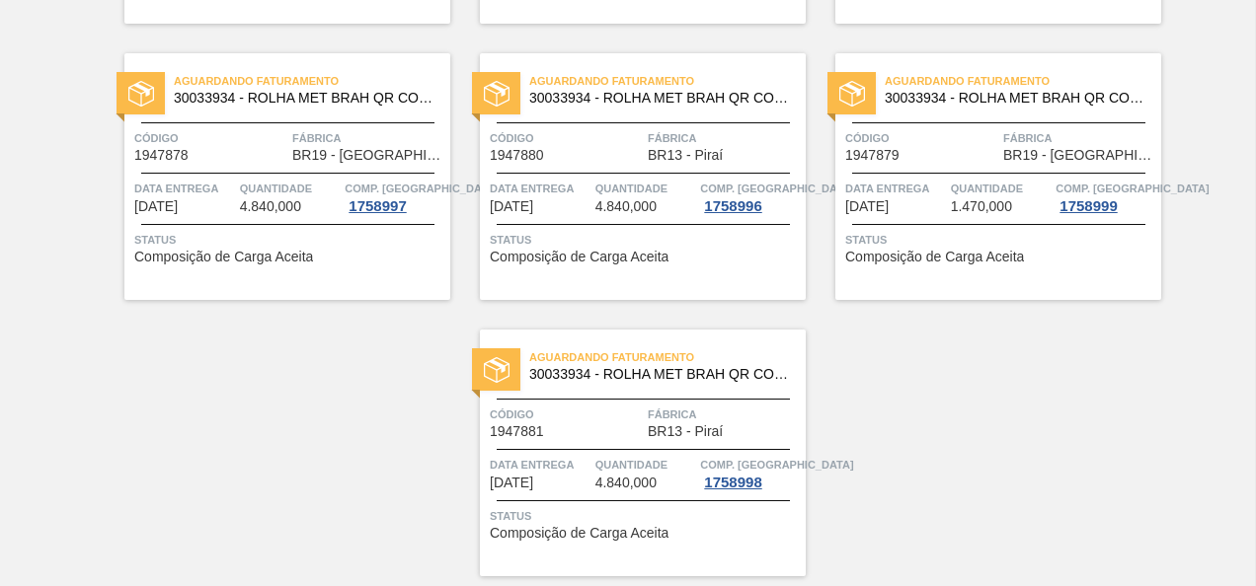
scroll to position [4054, 0]
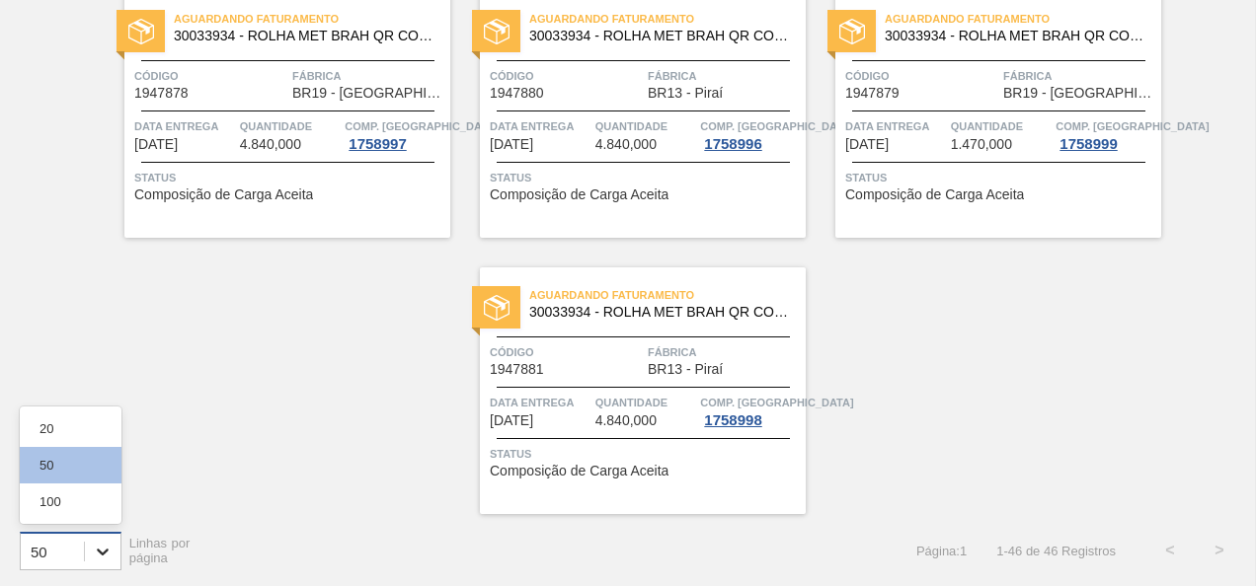
click at [96, 550] on icon at bounding box center [103, 552] width 20 height 20
click at [69, 509] on div "100" at bounding box center [71, 502] width 102 height 37
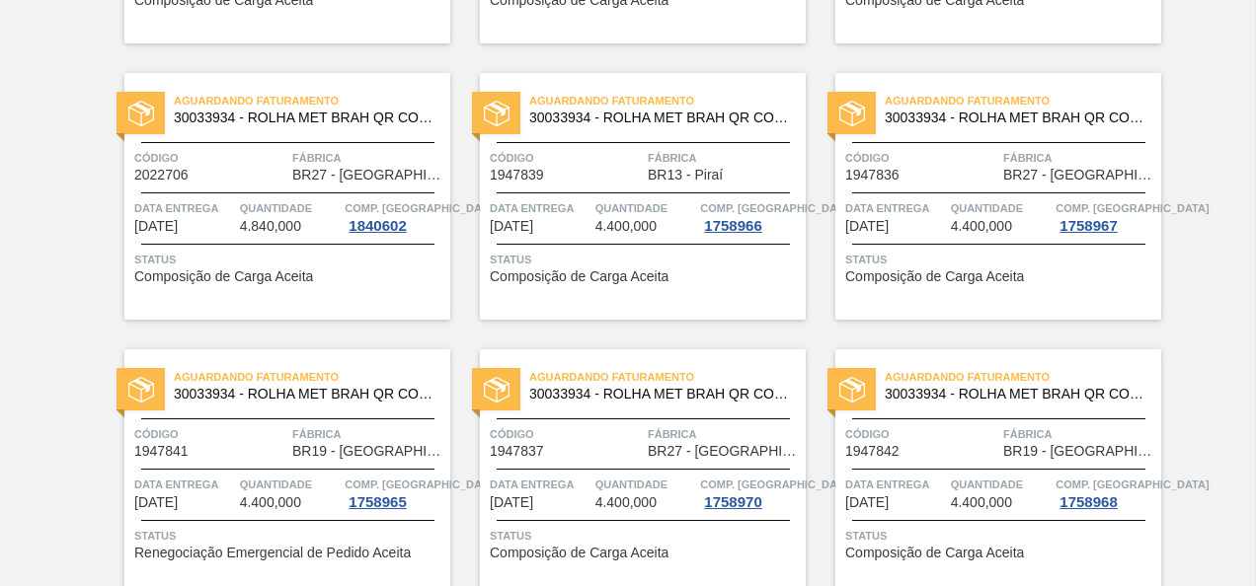
scroll to position [626, 0]
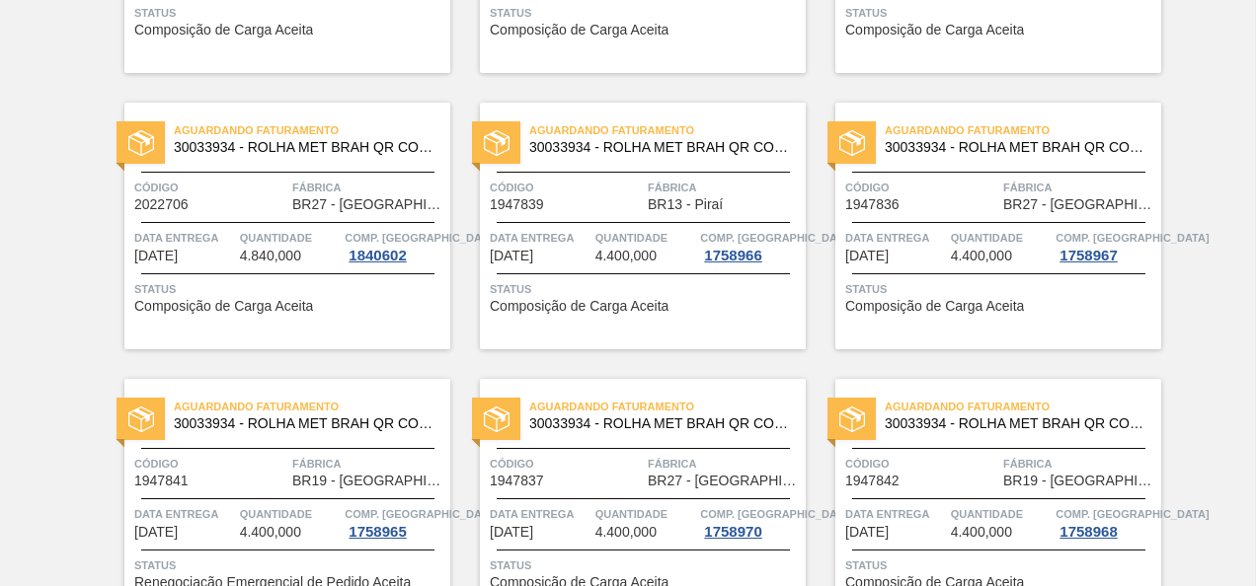
click at [292, 180] on span "Fábrica" at bounding box center [368, 188] width 153 height 20
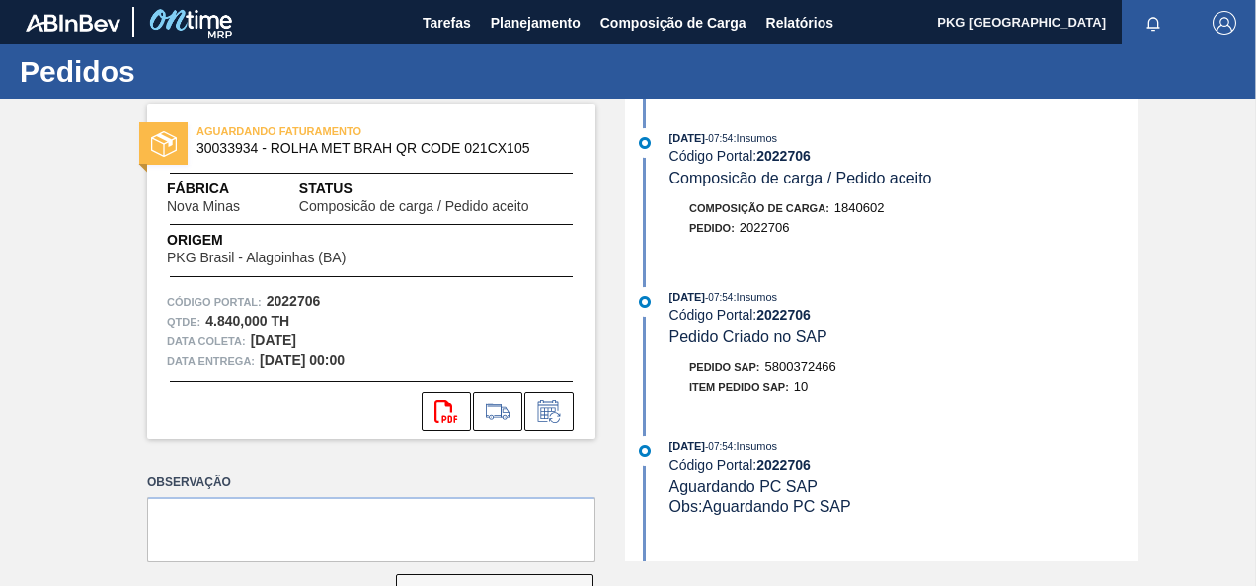
scroll to position [670, 0]
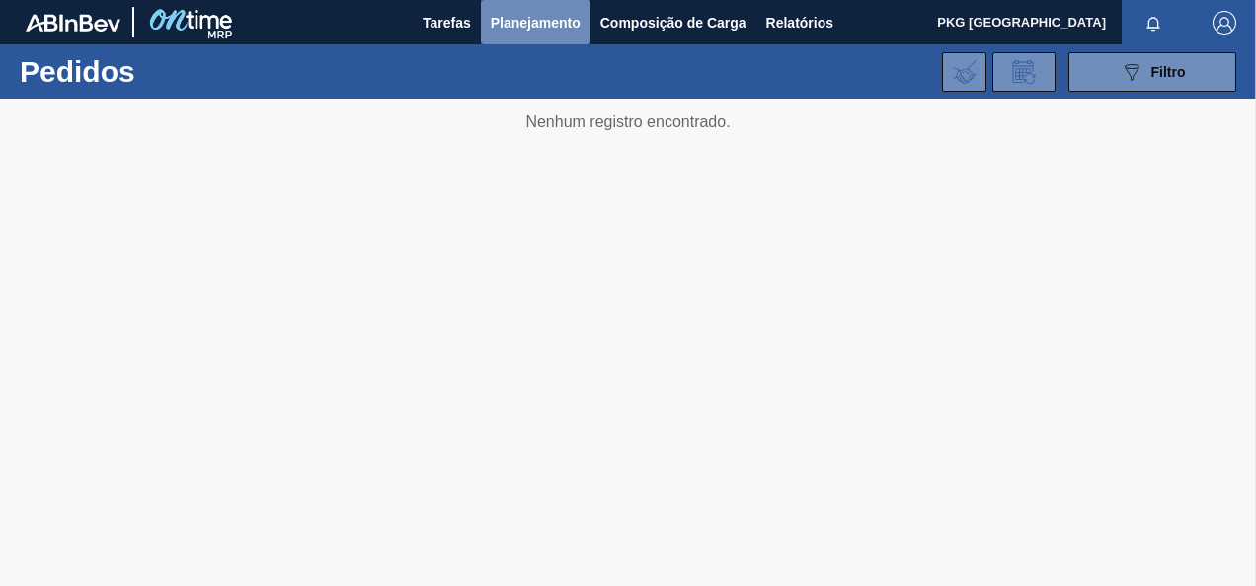
click at [559, 15] on span "Planejamento" at bounding box center [536, 23] width 90 height 24
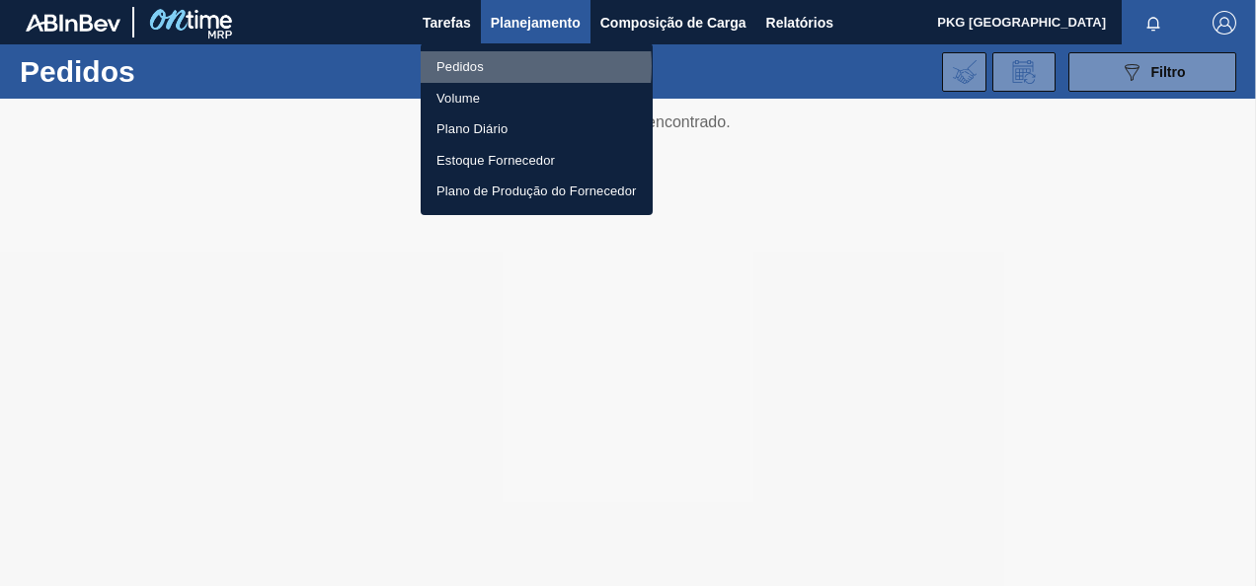
click at [470, 66] on li "Pedidos" at bounding box center [537, 67] width 232 height 32
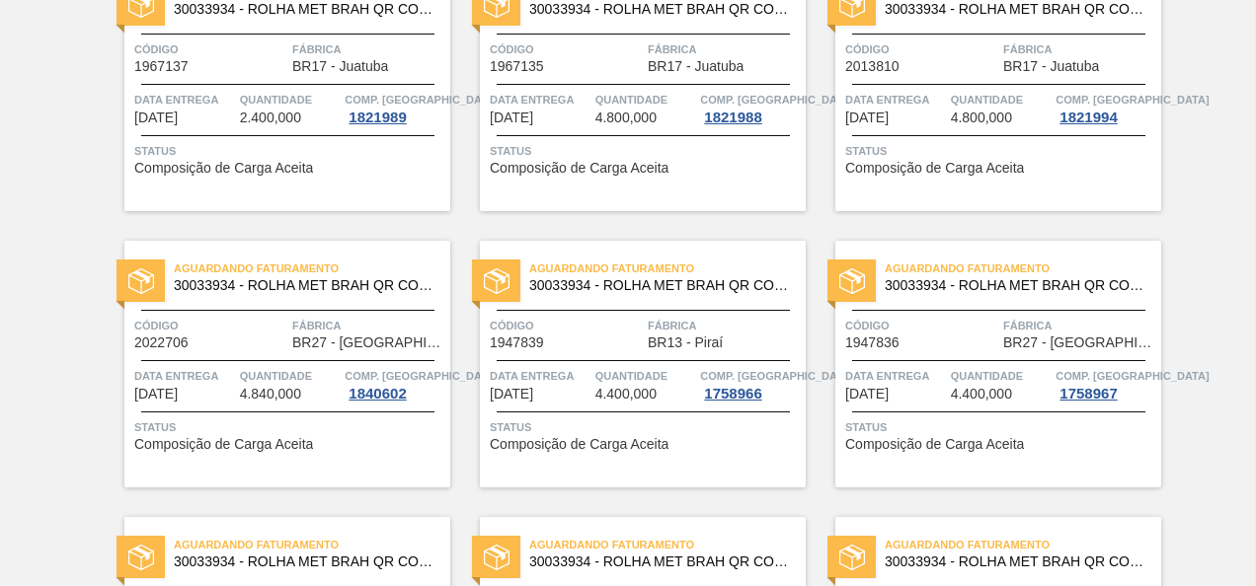
scroll to position [494, 0]
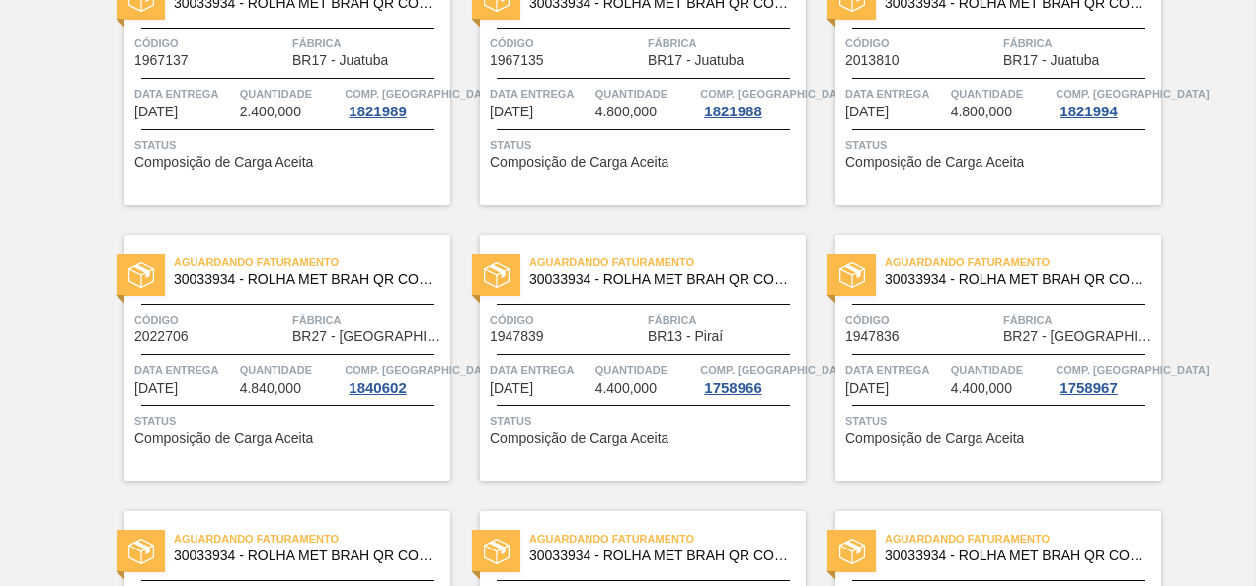
click at [296, 342] on span "BR27 - Nova Minas" at bounding box center [368, 337] width 153 height 15
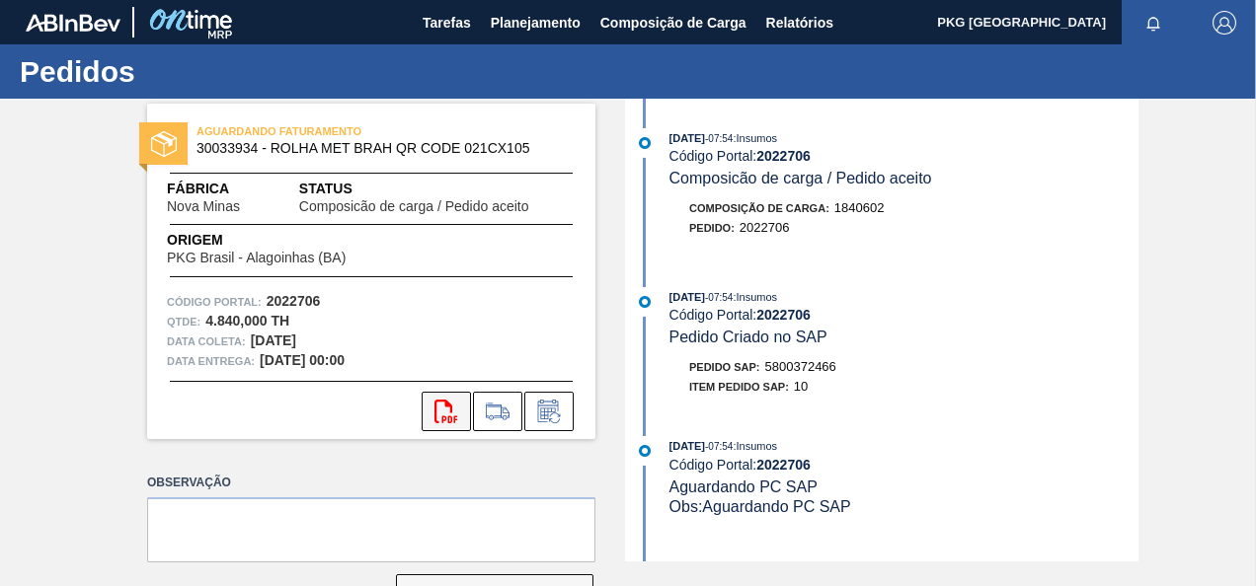
click at [454, 416] on icon at bounding box center [445, 412] width 23 height 24
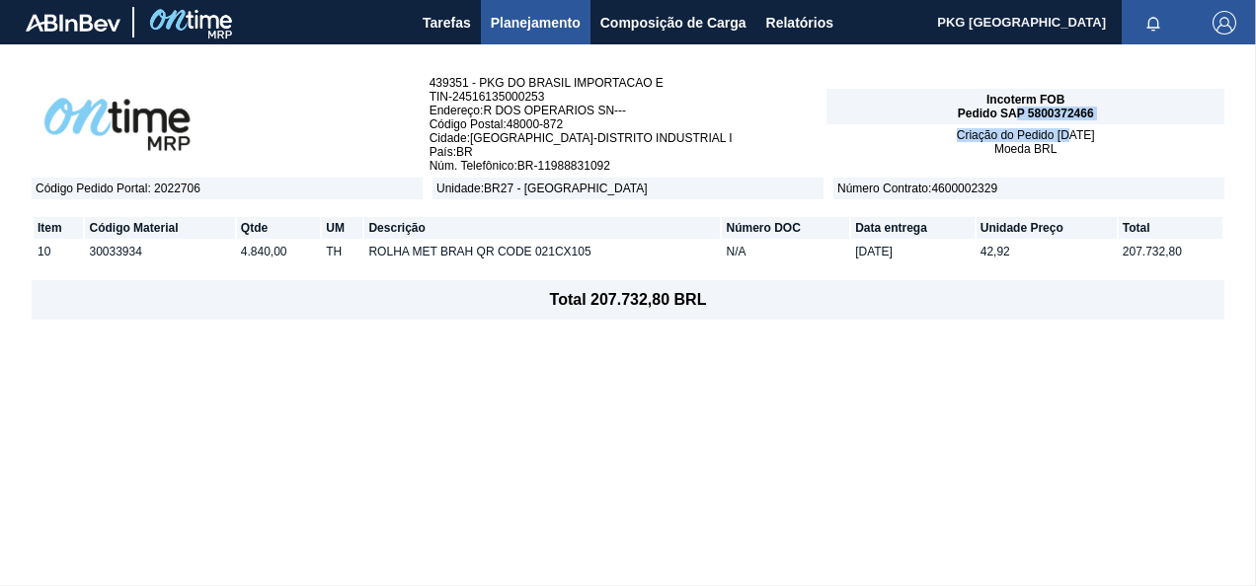
drag, startPoint x: 1059, startPoint y: 144, endPoint x: 1018, endPoint y: 122, distance: 46.8
click at [1018, 122] on div "Incoterm FOB Pedido SAP 5800372466 Criação do Pedido 18/09/2025 Moeda BRL" at bounding box center [1025, 124] width 398 height 71
copy div "P 5800372466 Criação do Pedido 18"
click at [1106, 112] on div "Incoterm FOB Pedido SAP 5800372466" at bounding box center [1025, 107] width 398 height 36
click at [1052, 113] on span "Pedido SAP 5800372466" at bounding box center [1025, 114] width 136 height 14
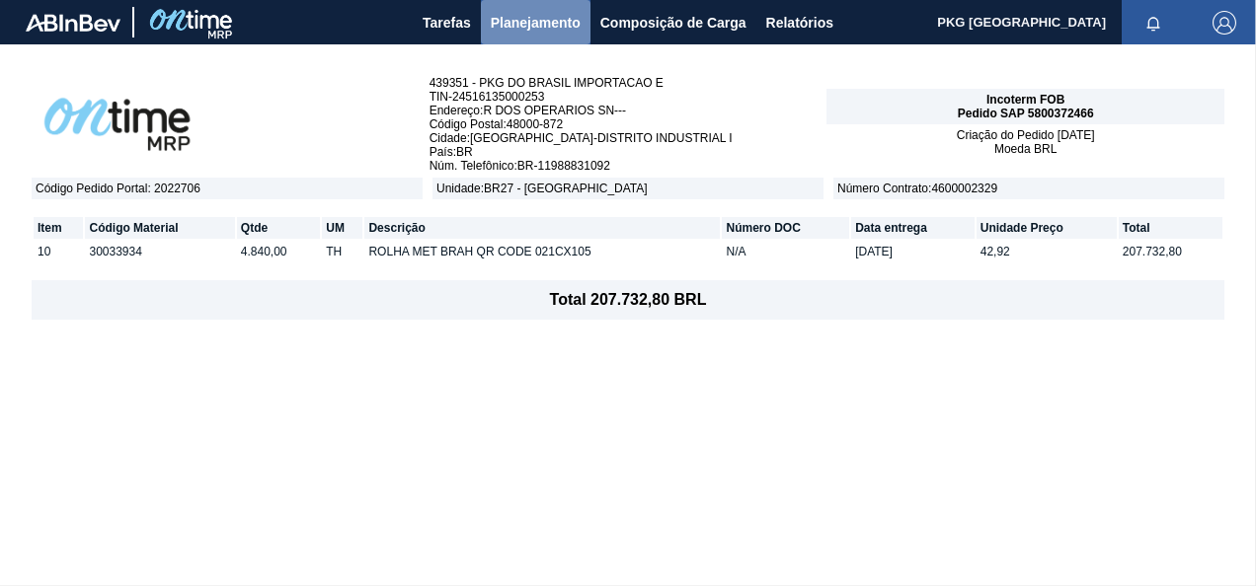
click at [531, 23] on span "Planejamento" at bounding box center [536, 23] width 90 height 24
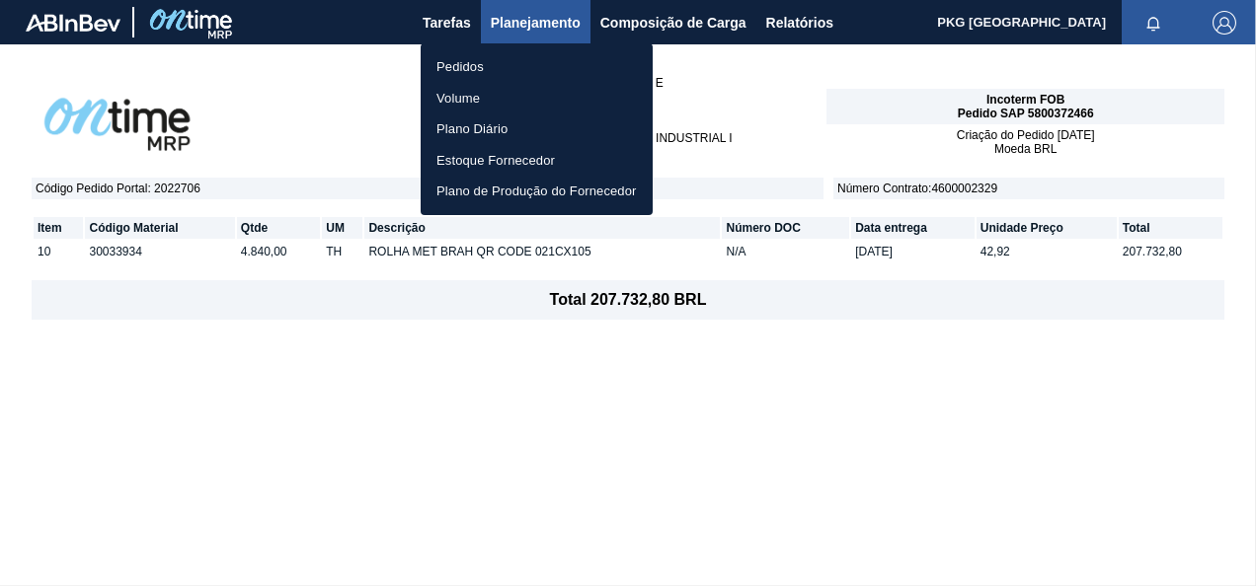
click at [482, 66] on li "Pedidos" at bounding box center [537, 67] width 232 height 32
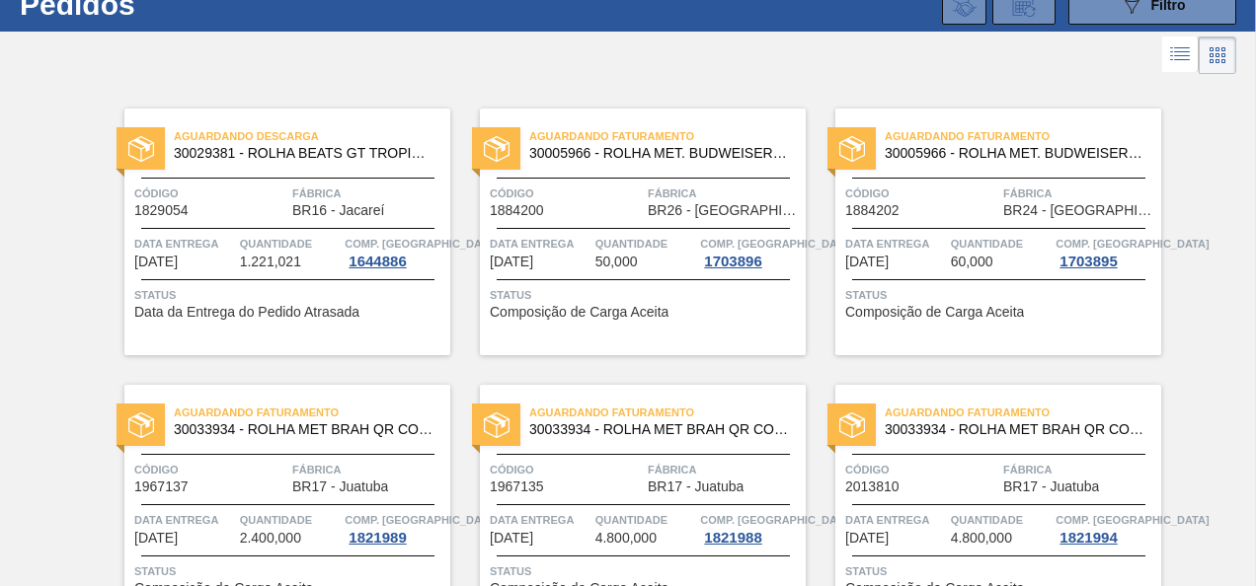
scroll to position [5, 0]
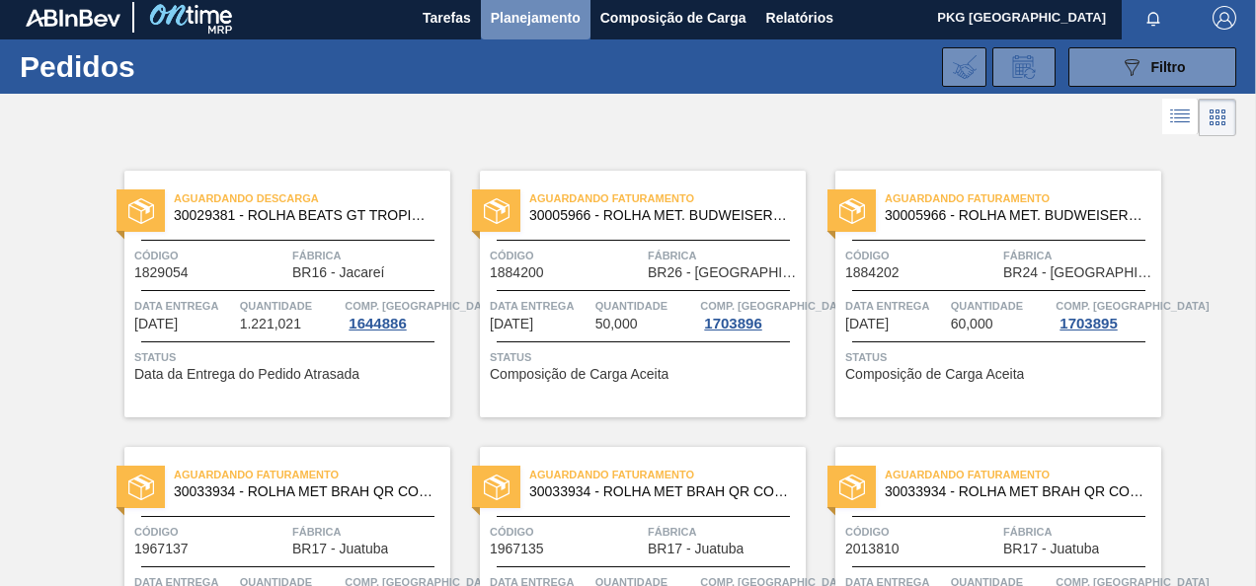
click at [517, 24] on span "Planejamento" at bounding box center [536, 18] width 90 height 24
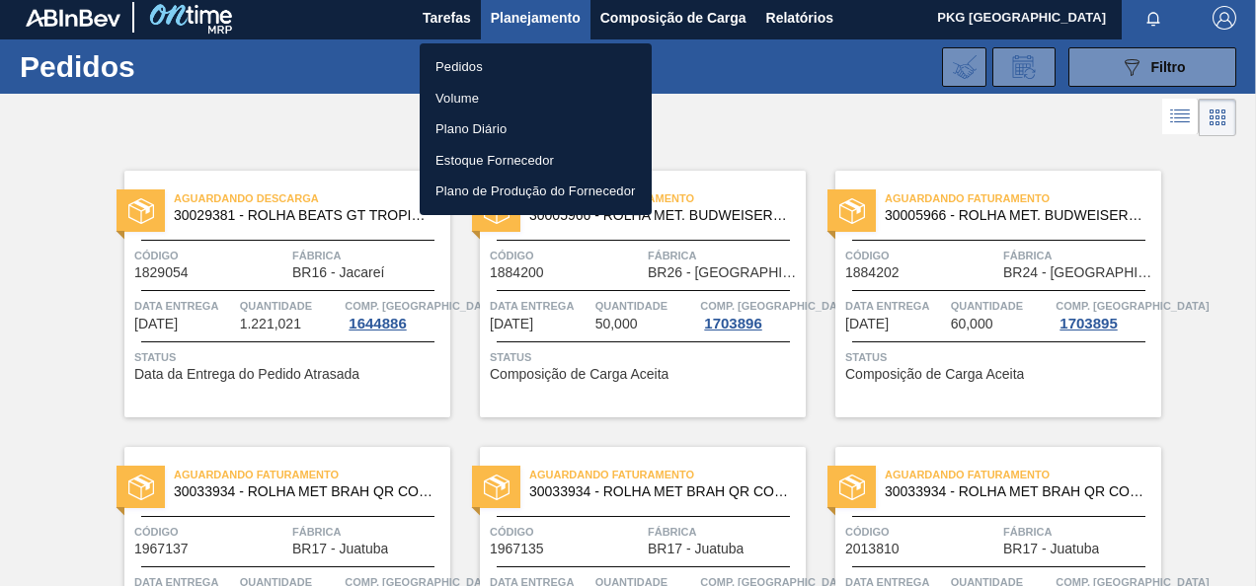
click at [482, 66] on li "Pedidos" at bounding box center [536, 67] width 232 height 32
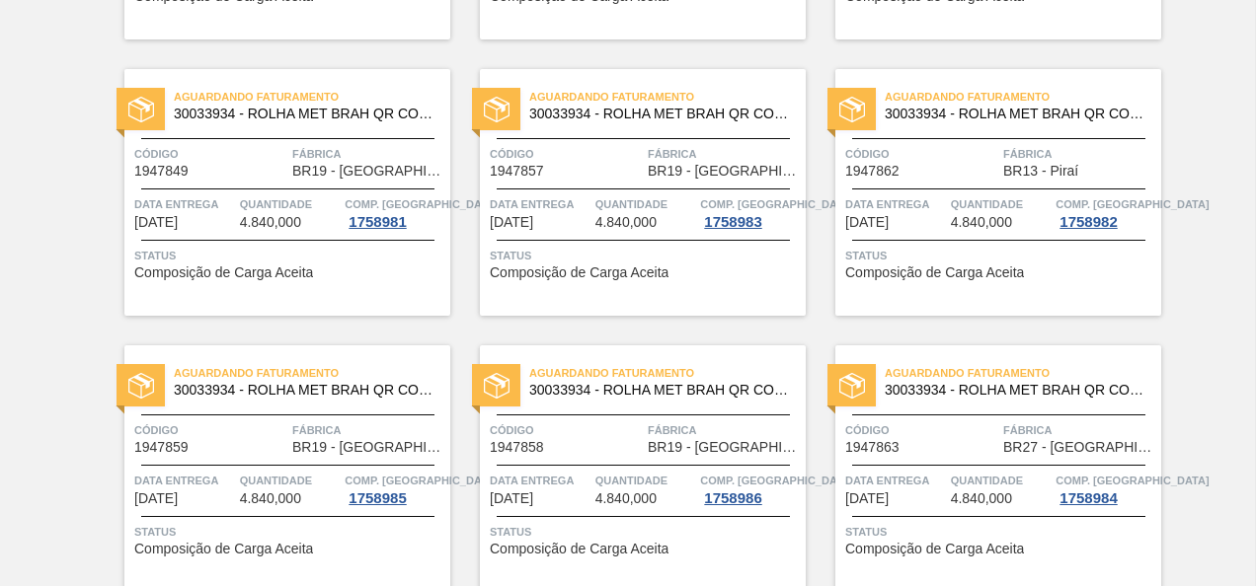
scroll to position [4054, 0]
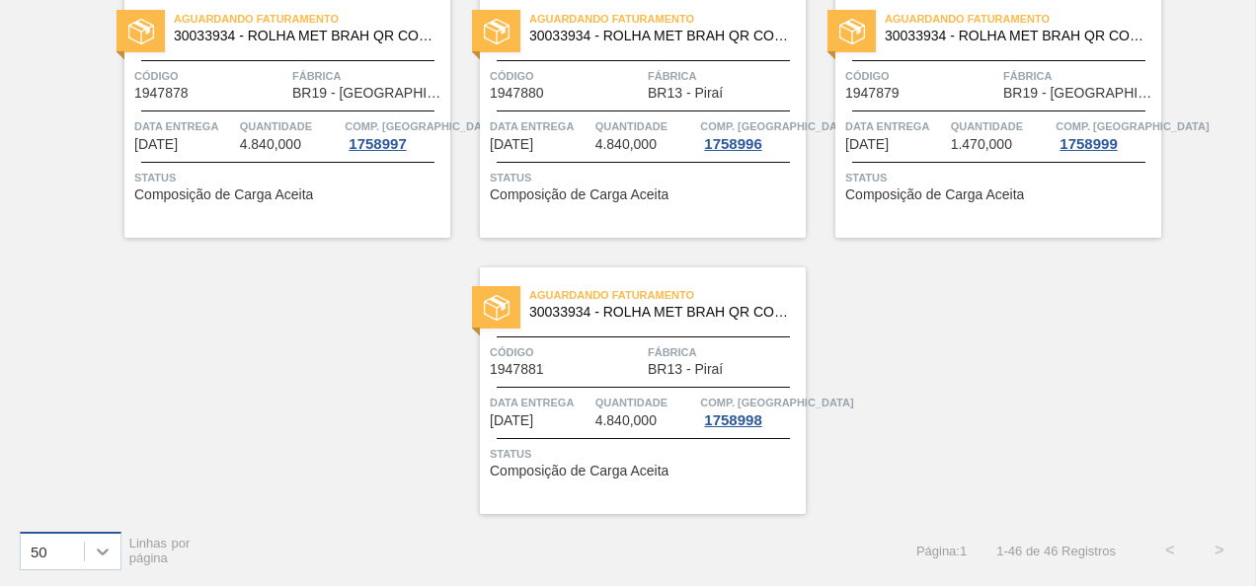
click at [113, 545] on div at bounding box center [103, 552] width 36 height 36
click at [71, 493] on div "100" at bounding box center [71, 502] width 102 height 37
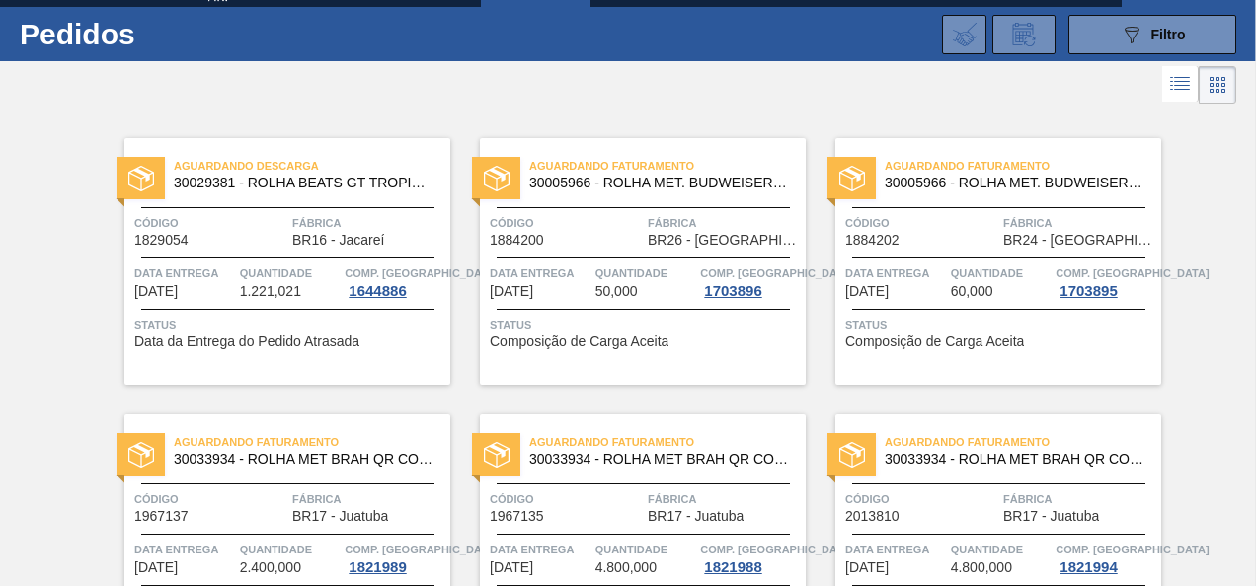
scroll to position [7, 0]
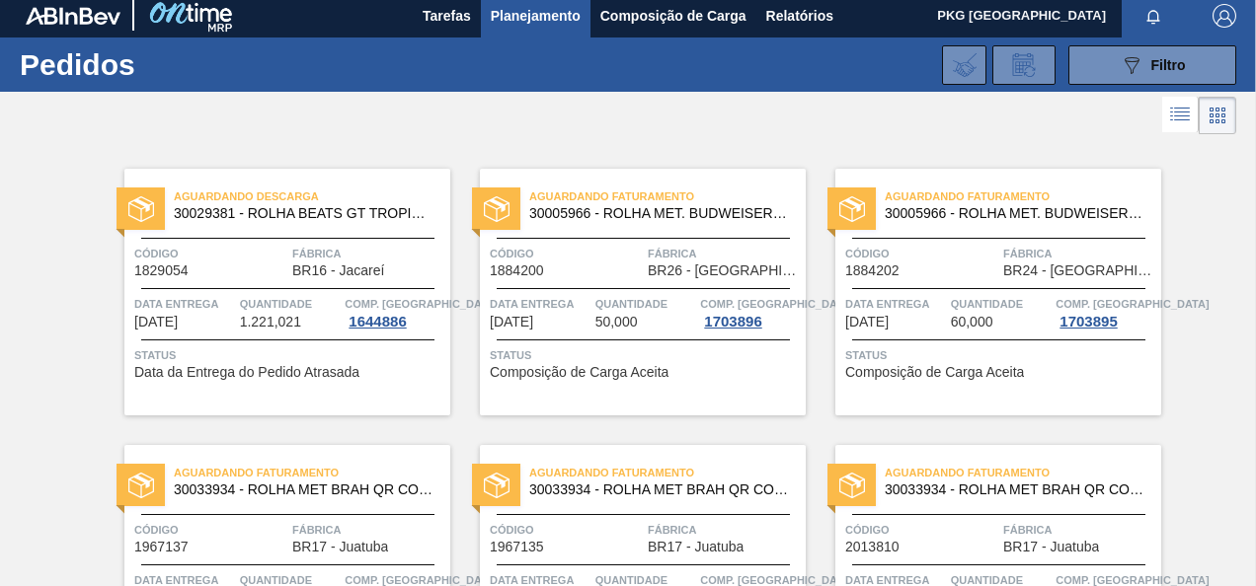
click at [519, 18] on span "Planejamento" at bounding box center [536, 16] width 90 height 24
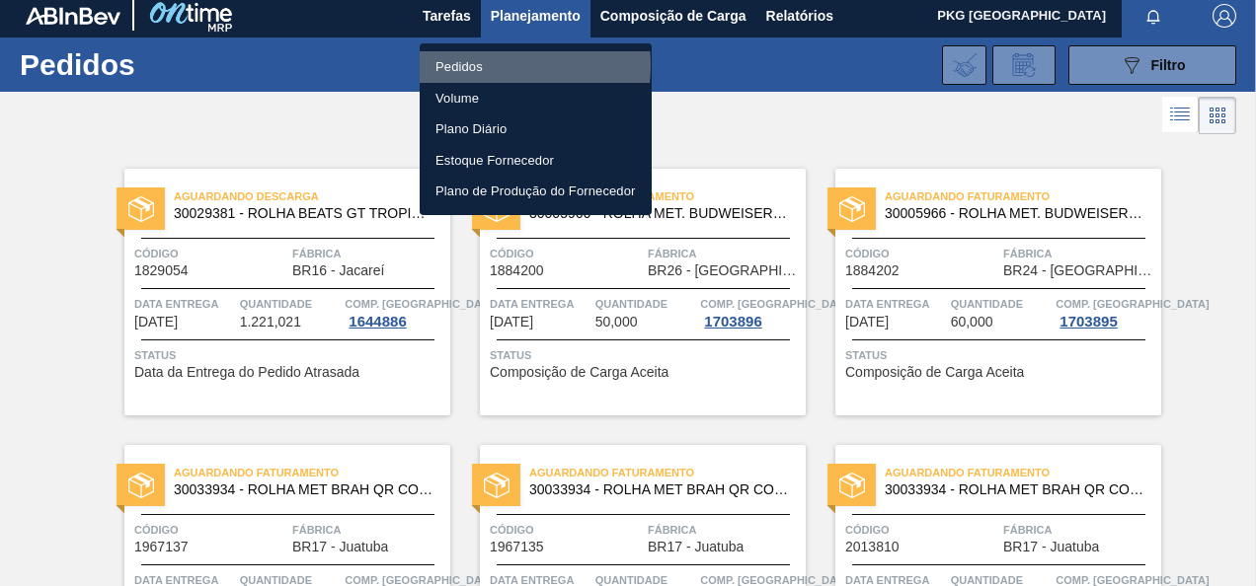
click at [484, 65] on li "Pedidos" at bounding box center [536, 67] width 232 height 32
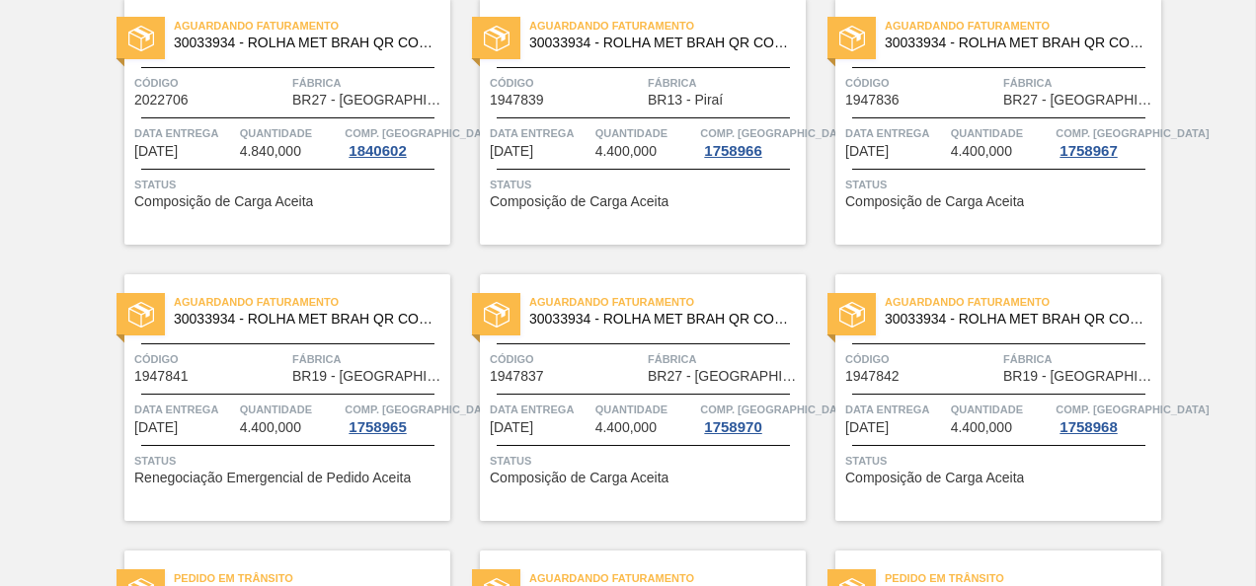
scroll to position [790, 0]
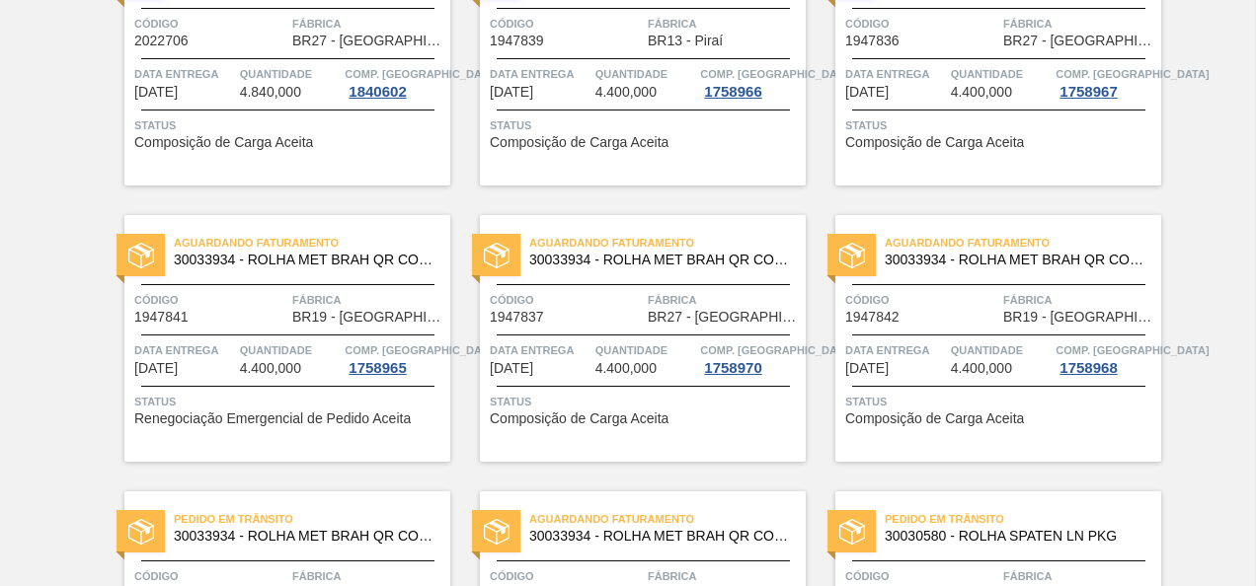
click at [301, 290] on span "Fábrica" at bounding box center [368, 300] width 153 height 20
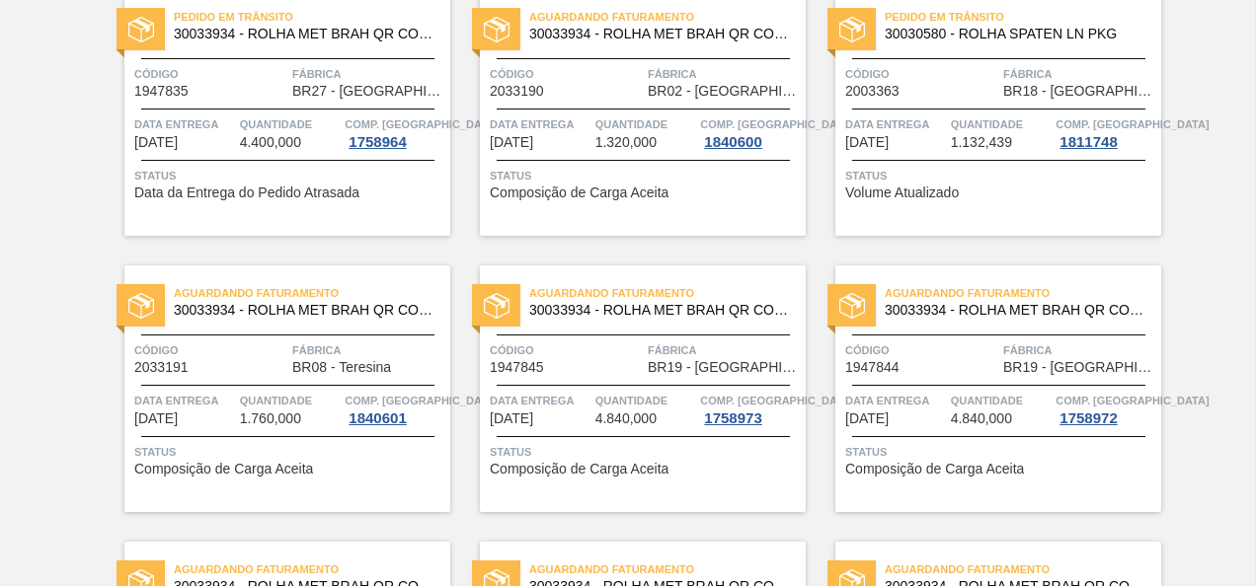
scroll to position [1283, 0]
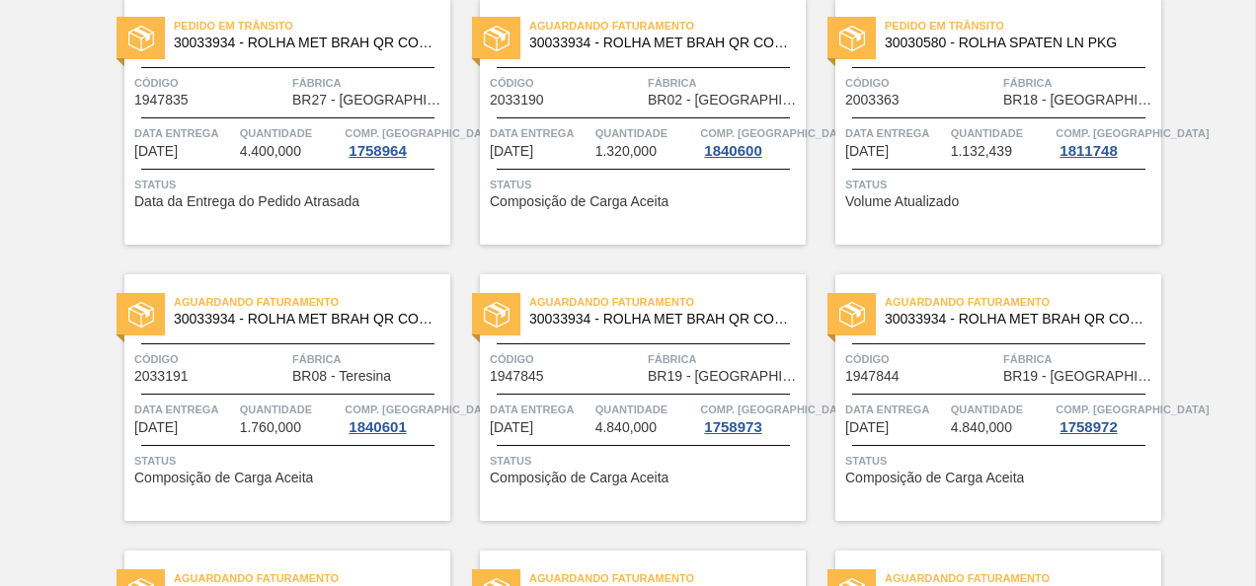
click at [749, 345] on div "Aguardando Faturamento 30033934 - ROLHA MET BRAH QR CODE 021CX105 Código 194784…" at bounding box center [643, 397] width 326 height 247
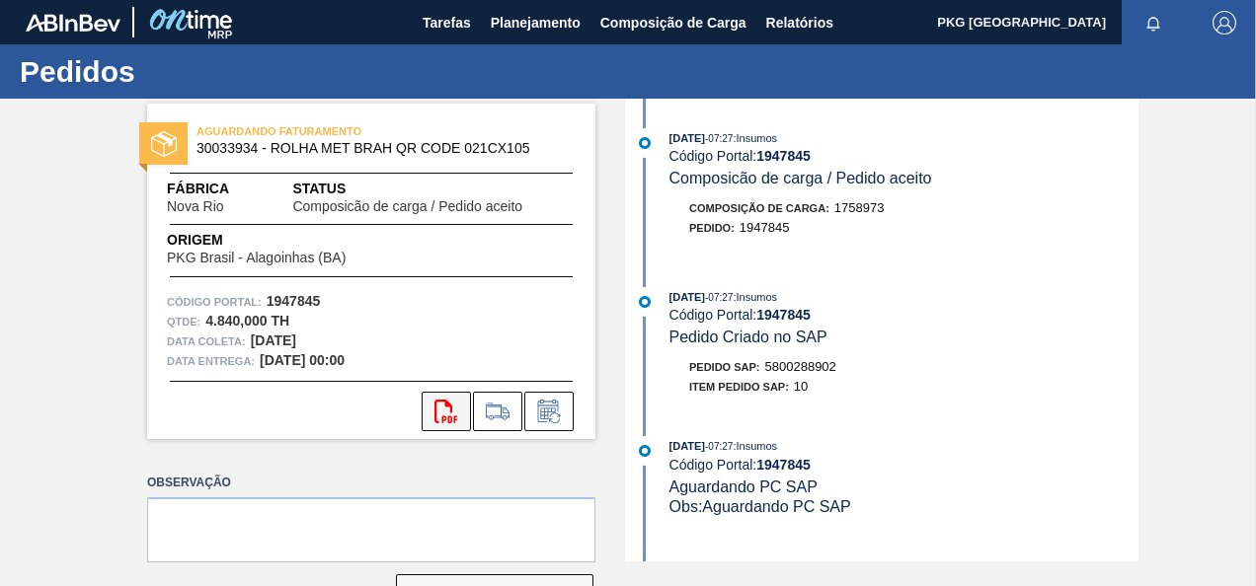
click at [438, 411] on icon "svg{fill:#ff0000}" at bounding box center [446, 412] width 24 height 24
click at [509, 26] on span "Planejamento" at bounding box center [536, 23] width 90 height 24
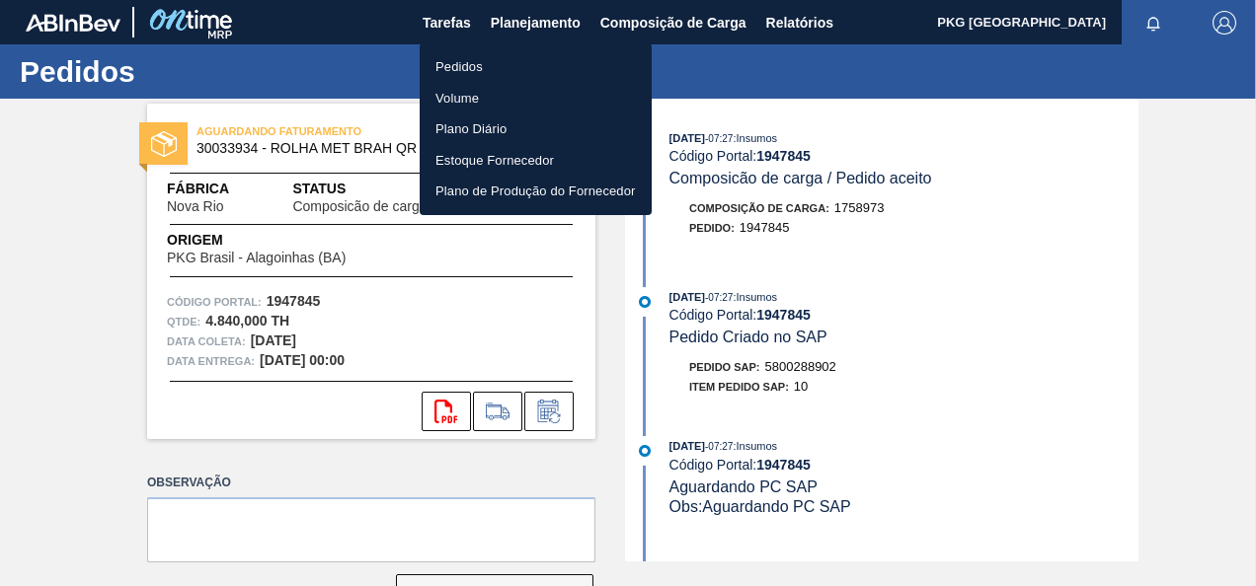
click at [472, 63] on li "Pedidos" at bounding box center [536, 67] width 232 height 32
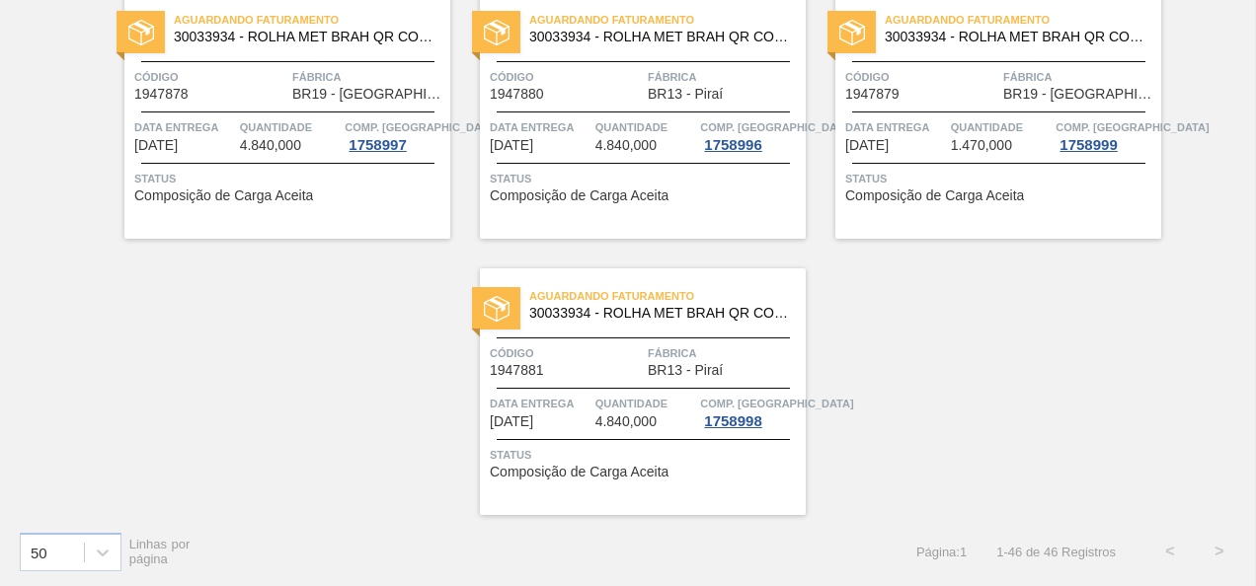
scroll to position [4054, 0]
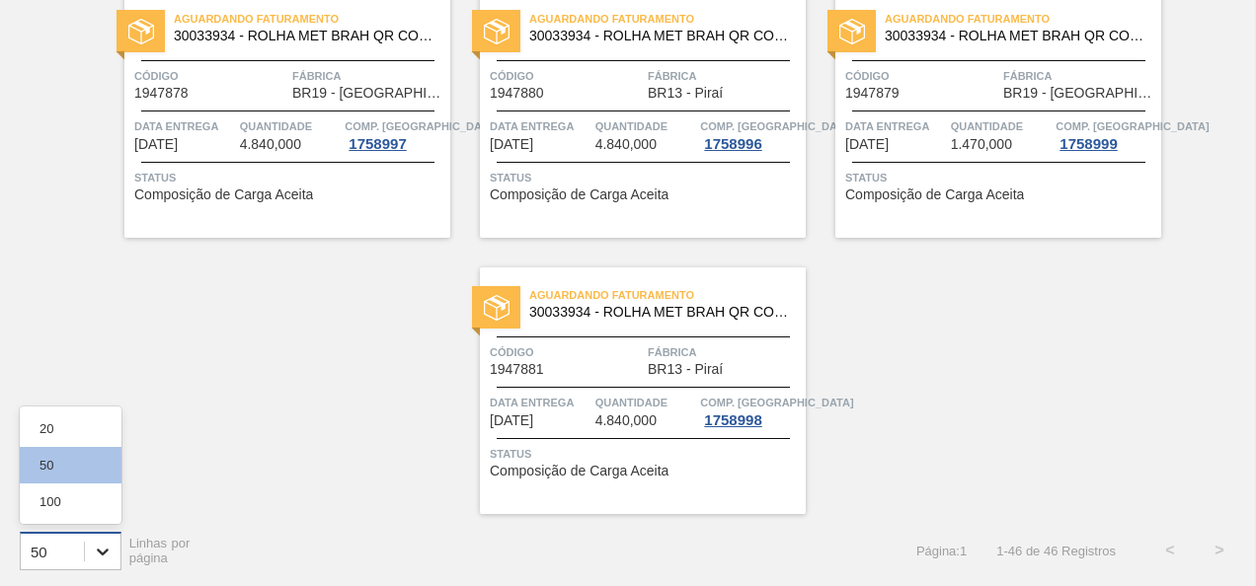
click at [93, 539] on div at bounding box center [103, 552] width 36 height 36
click at [64, 495] on div "100" at bounding box center [71, 502] width 102 height 37
click at [94, 546] on icon at bounding box center [103, 552] width 20 height 20
click at [46, 501] on div "100" at bounding box center [71, 502] width 102 height 37
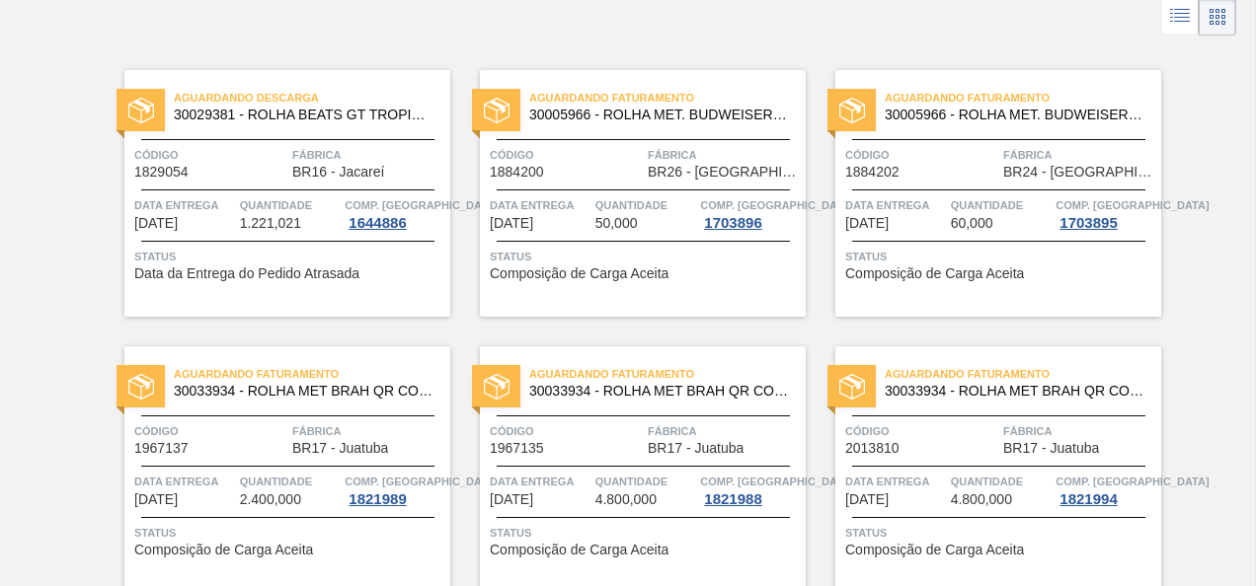
scroll to position [0, 0]
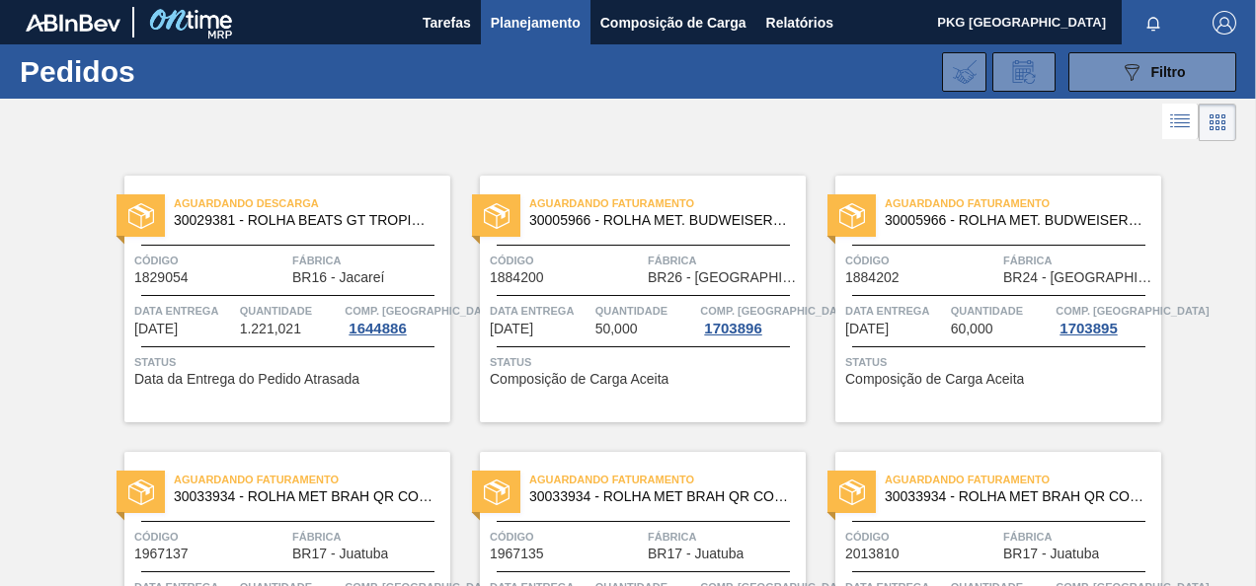
click at [545, 26] on span "Planejamento" at bounding box center [536, 23] width 90 height 24
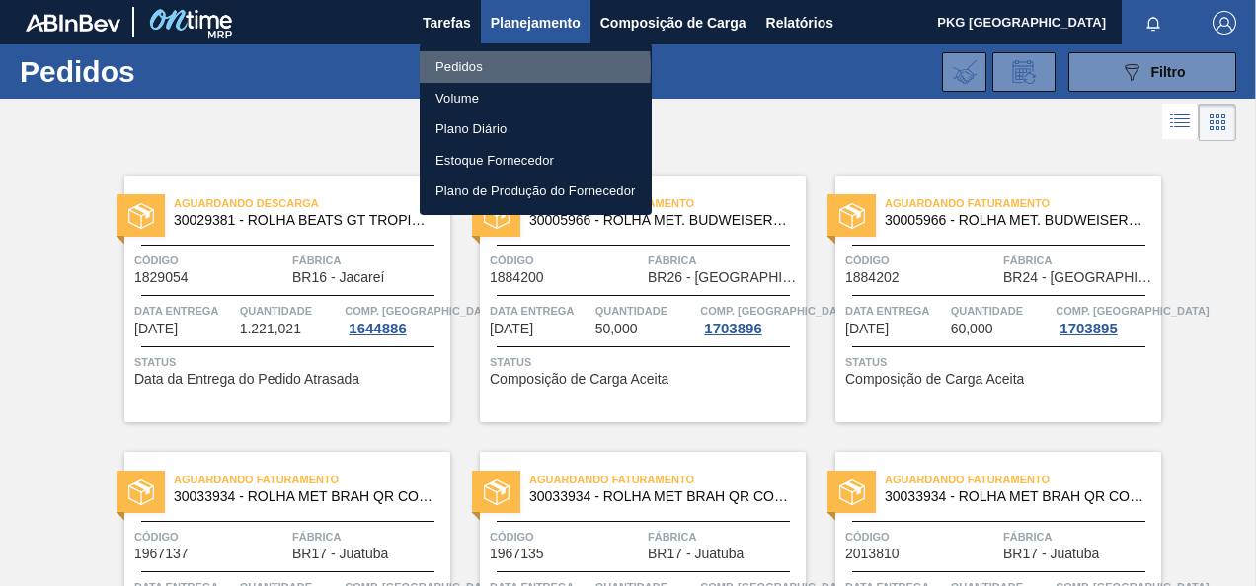
click at [462, 69] on li "Pedidos" at bounding box center [536, 67] width 232 height 32
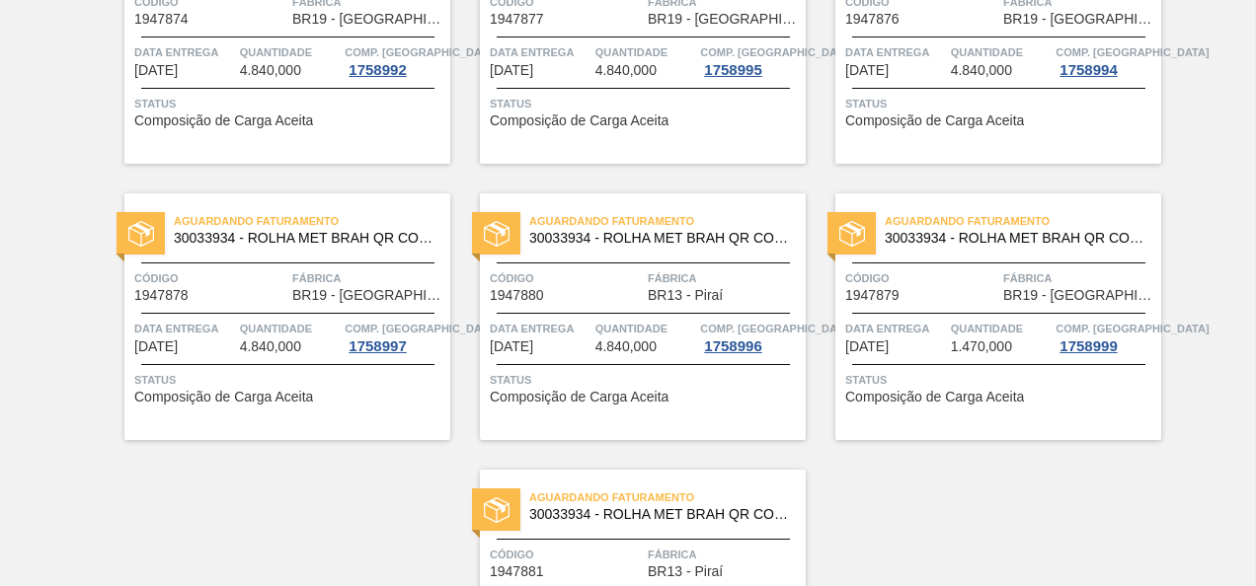
scroll to position [4054, 0]
